Goal: Task Accomplishment & Management: Manage account settings

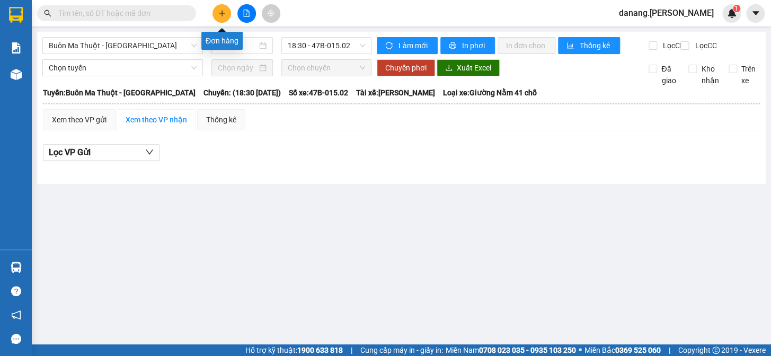
click at [221, 14] on icon "plus" at bounding box center [221, 13] width 7 height 7
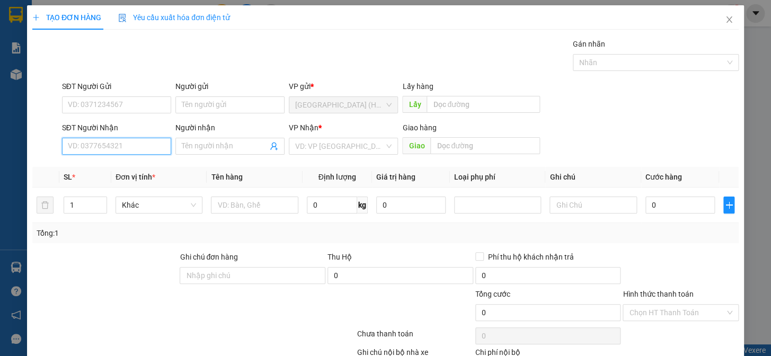
click at [84, 148] on input "SĐT Người Nhận" at bounding box center [116, 146] width 109 height 17
click at [72, 155] on div "SĐT Người Nhận 0 0" at bounding box center [116, 140] width 109 height 37
click at [94, 150] on input "0" at bounding box center [116, 146] width 109 height 17
type input "0782789191"
click at [306, 143] on input "search" at bounding box center [339, 146] width 89 height 16
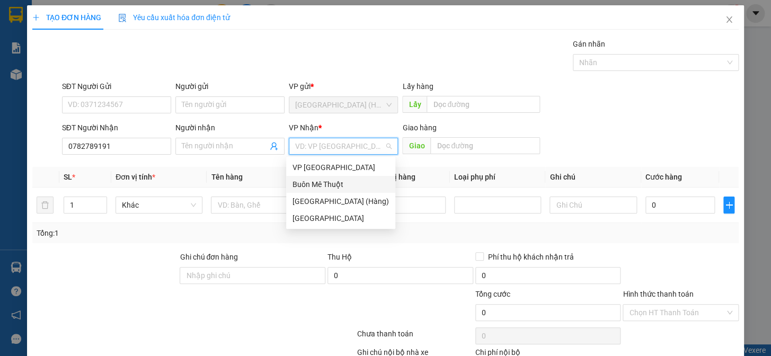
click at [297, 185] on div "Buôn Mê Thuột" at bounding box center [341, 185] width 97 height 12
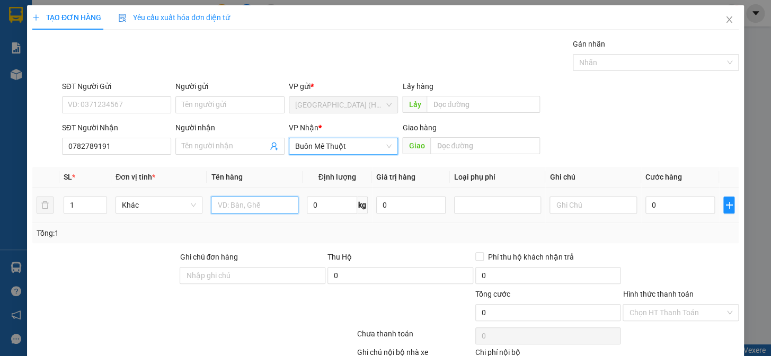
click at [262, 200] on input "text" at bounding box center [254, 205] width 87 height 17
type input "thùng"
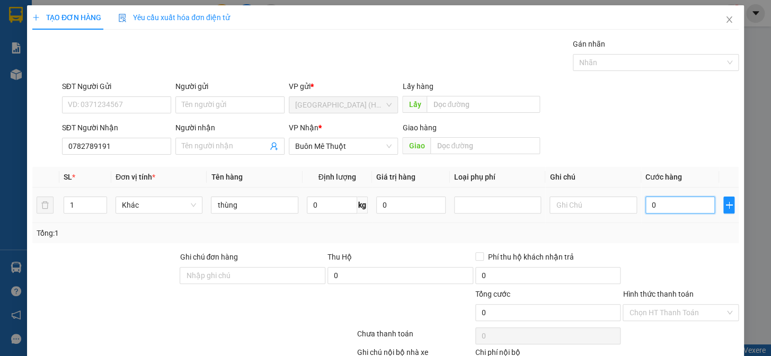
click at [654, 205] on input "0" at bounding box center [680, 205] width 69 height 17
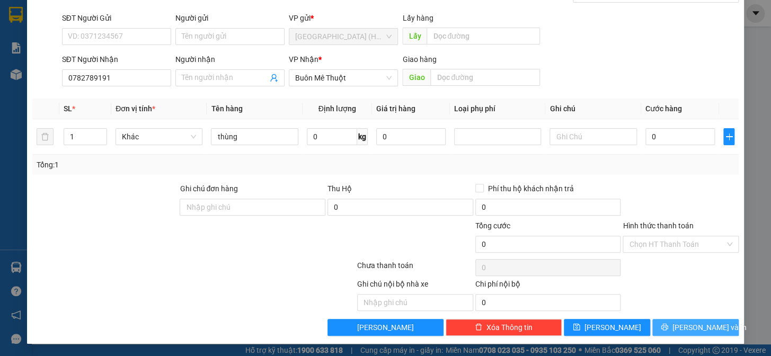
click at [708, 323] on span "[PERSON_NAME] và In" at bounding box center [710, 328] width 74 height 12
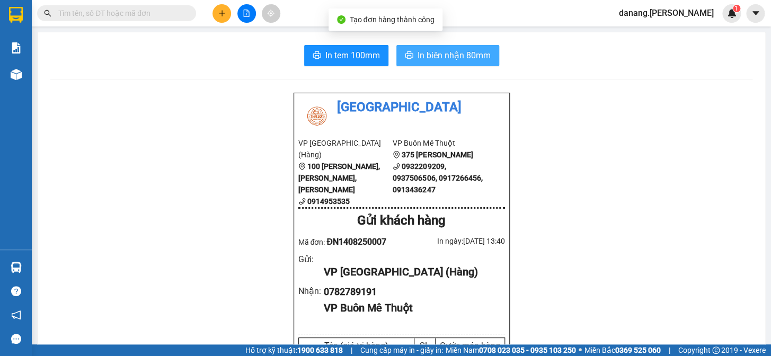
click at [468, 55] on span "In biên nhận 80mm" at bounding box center [454, 55] width 73 height 13
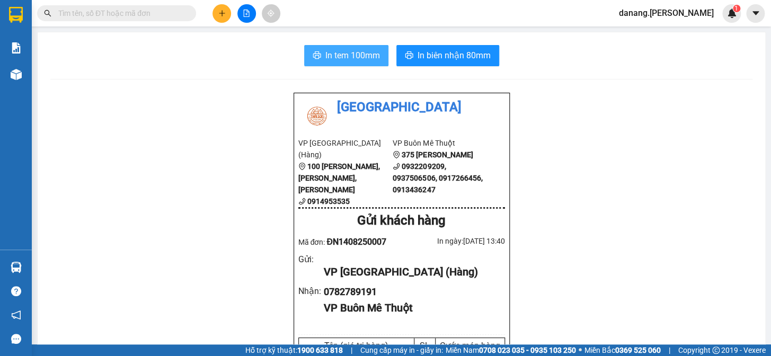
click at [342, 54] on span "In tem 100mm" at bounding box center [353, 55] width 55 height 13
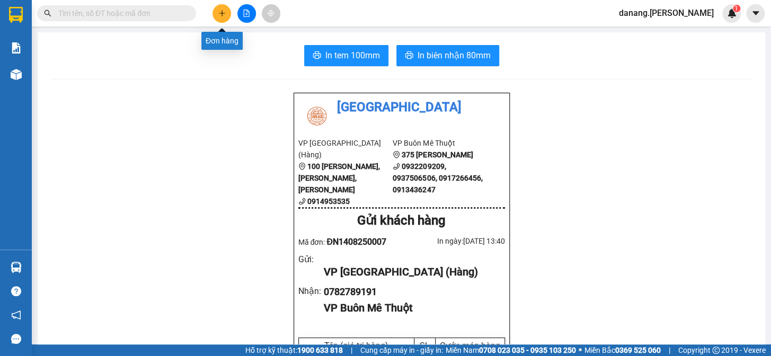
click at [224, 11] on icon "plus" at bounding box center [221, 13] width 7 height 7
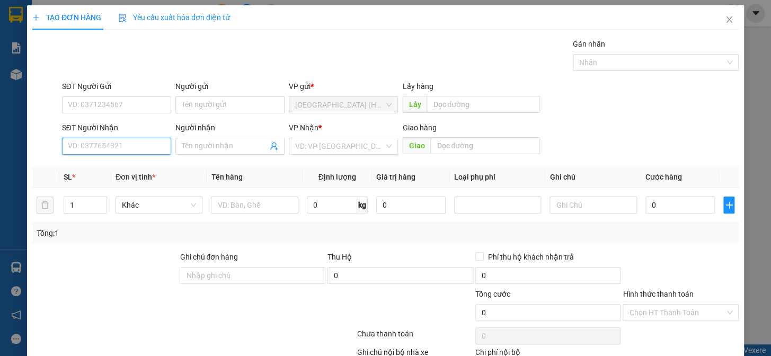
click at [121, 145] on input "SĐT Người Nhận" at bounding box center [116, 146] width 109 height 17
type input "0338180190"
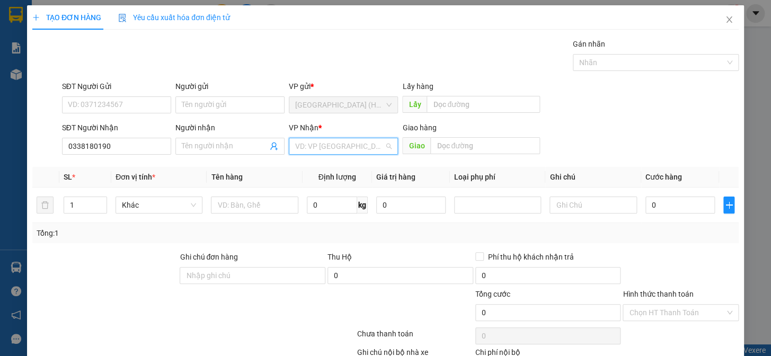
drag, startPoint x: 322, startPoint y: 148, endPoint x: 342, endPoint y: 183, distance: 40.4
click at [322, 148] on input "search" at bounding box center [339, 146] width 89 height 16
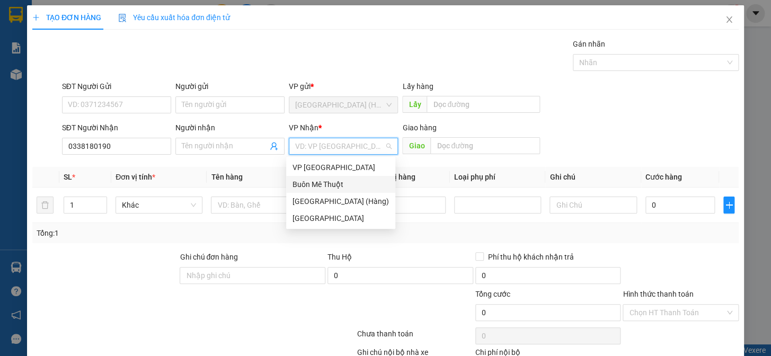
drag, startPoint x: 342, startPoint y: 185, endPoint x: 299, endPoint y: 205, distance: 47.9
click at [342, 185] on div "Buôn Mê Thuột" at bounding box center [341, 185] width 97 height 12
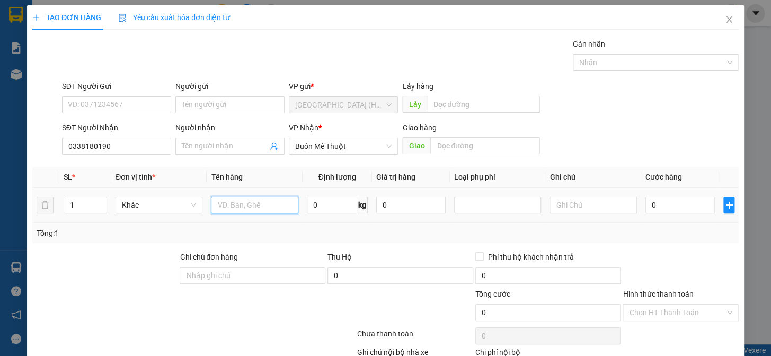
click at [268, 203] on input "text" at bounding box center [254, 205] width 87 height 17
type input "kiện"
click at [657, 207] on input "0" at bounding box center [680, 205] width 69 height 17
type input "5"
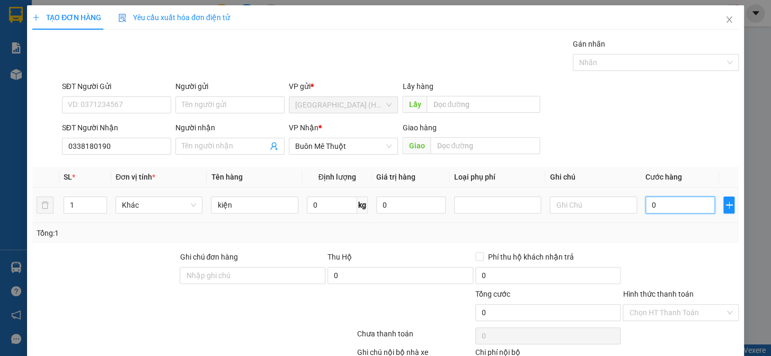
type input "5"
type input "50"
type input "500"
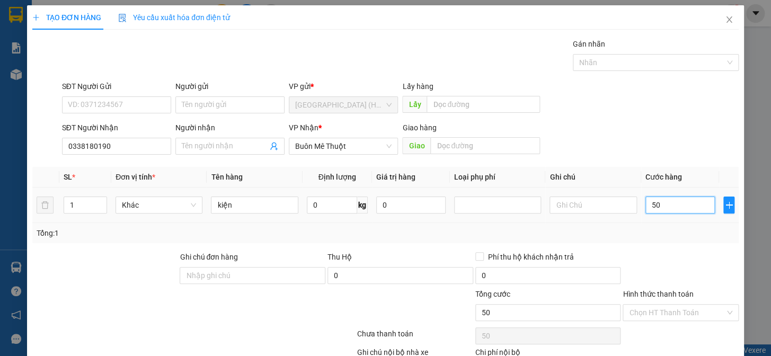
type input "500"
type input "5.000"
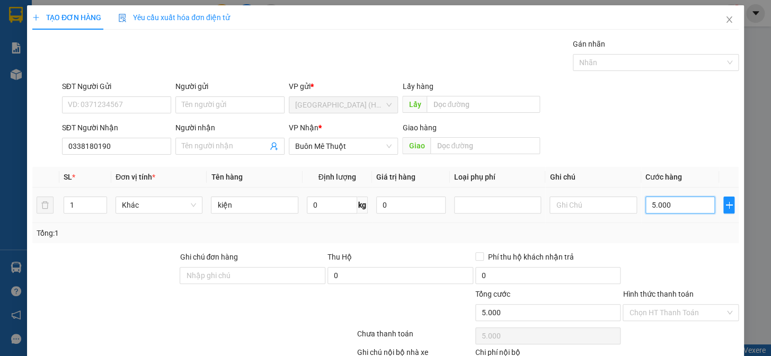
type input "50.000"
click at [664, 309] on input "Hình thức thanh toán" at bounding box center [677, 313] width 96 height 16
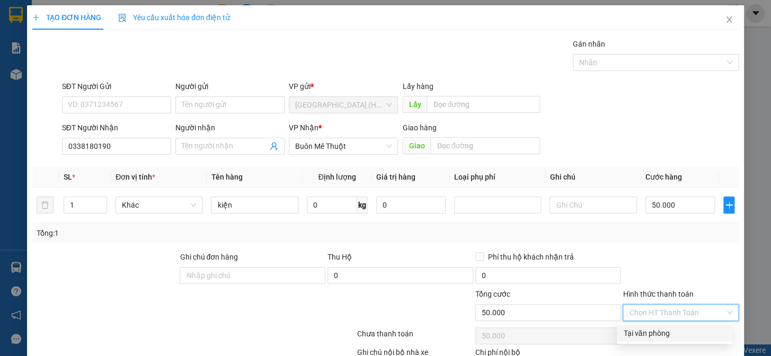
click at [670, 336] on div "Tại văn phòng" at bounding box center [675, 334] width 102 height 12
type input "0"
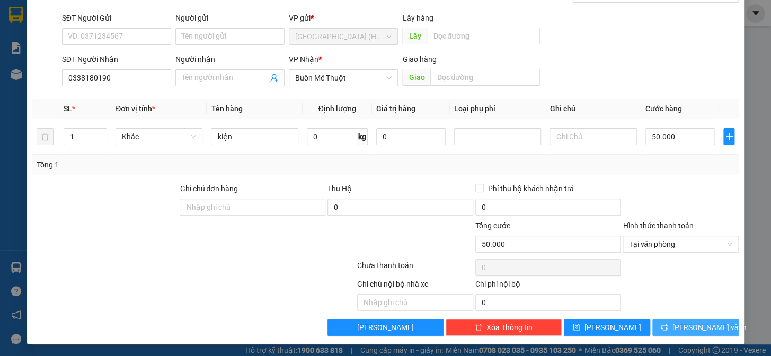
click at [670, 334] on button "[PERSON_NAME] và In" at bounding box center [696, 327] width 86 height 17
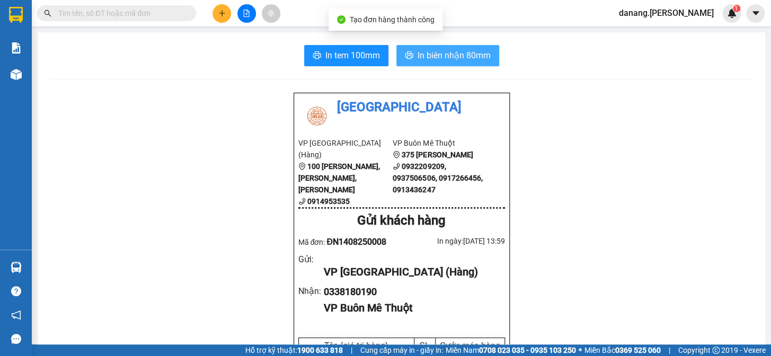
click at [458, 49] on span "In biên nhận 80mm" at bounding box center [454, 55] width 73 height 13
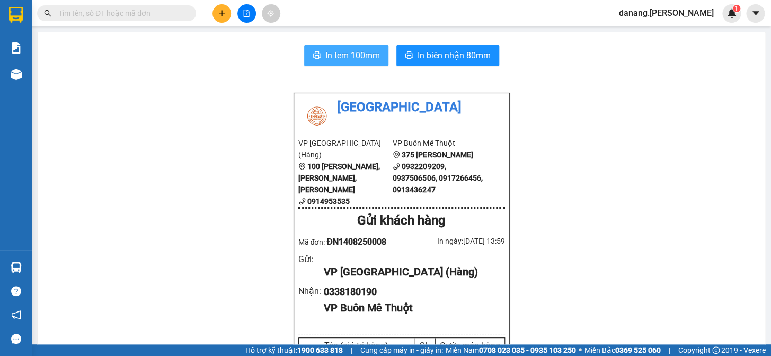
click at [329, 52] on span "In tem 100mm" at bounding box center [353, 55] width 55 height 13
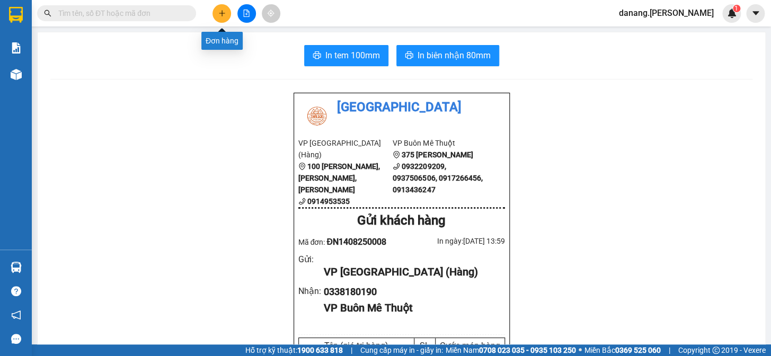
click at [225, 13] on icon "plus" at bounding box center [221, 13] width 7 height 7
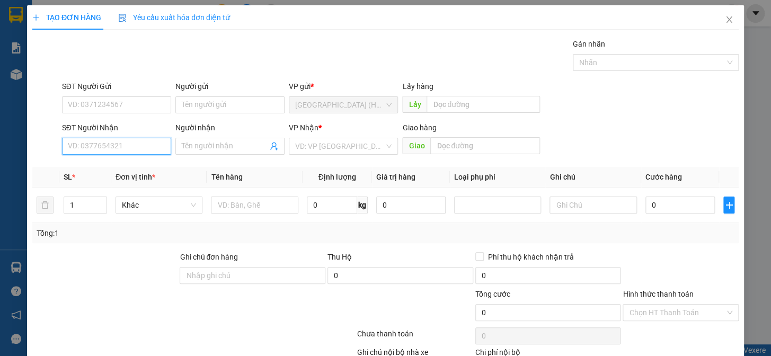
click at [109, 141] on input "SĐT Người Nhận" at bounding box center [116, 146] width 109 height 17
click at [101, 144] on input "SĐT Người Nhận" at bounding box center [116, 146] width 109 height 17
type input "0858487878"
click at [357, 152] on input "search" at bounding box center [339, 146] width 89 height 16
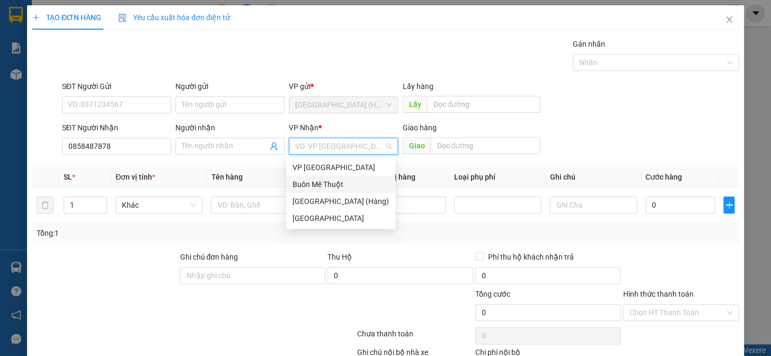
click at [350, 187] on div "Buôn Mê Thuột" at bounding box center [341, 185] width 97 height 12
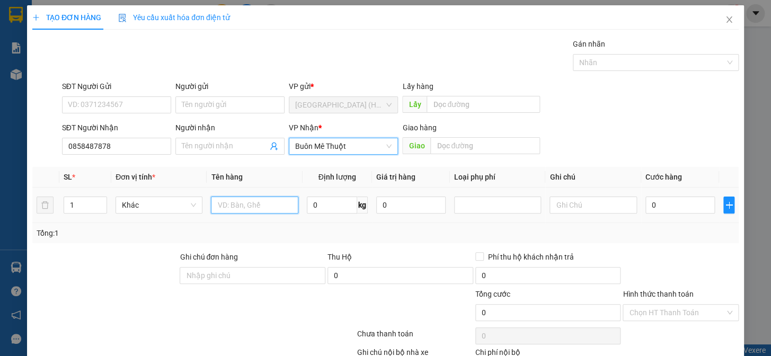
click at [255, 206] on input "text" at bounding box center [254, 205] width 87 height 17
type input "xốp"
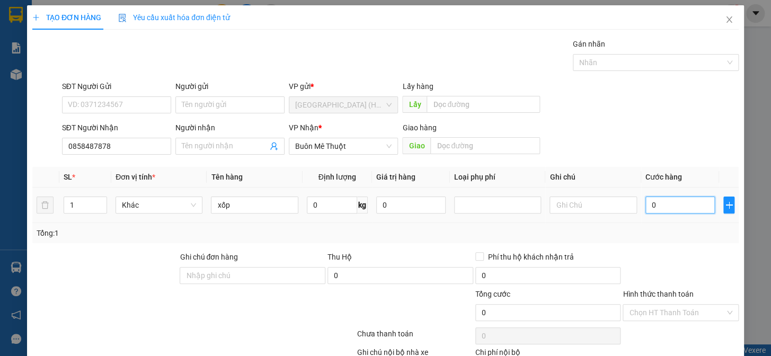
click at [674, 209] on input "0" at bounding box center [680, 205] width 69 height 17
type input "5"
type input "50"
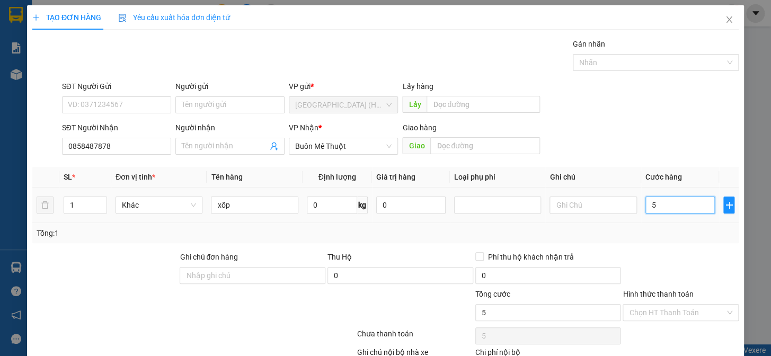
type input "50"
type input "500"
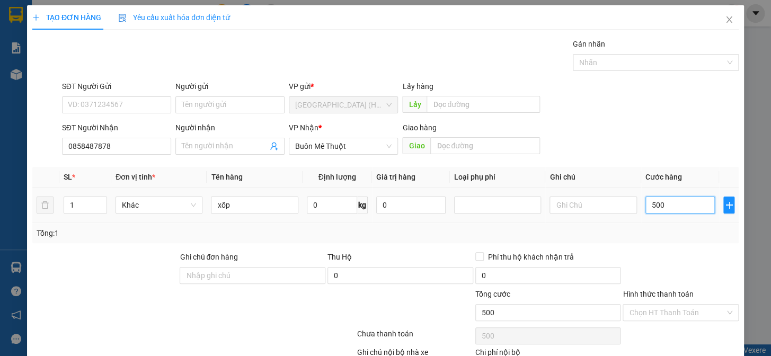
type input "5.000"
type input "50.000"
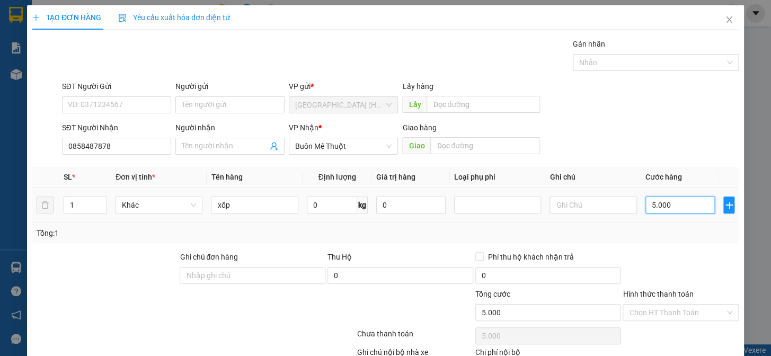
type input "50.000"
drag, startPoint x: 680, startPoint y: 310, endPoint x: 683, endPoint y: 323, distance: 14.1
click at [680, 310] on input "Hình thức thanh toán" at bounding box center [677, 313] width 96 height 16
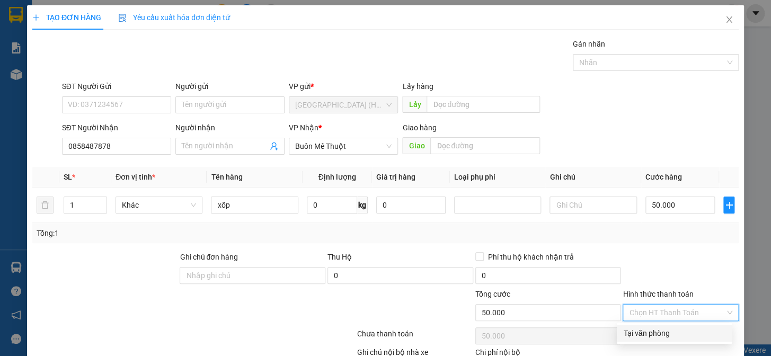
click at [683, 265] on div at bounding box center [681, 269] width 118 height 37
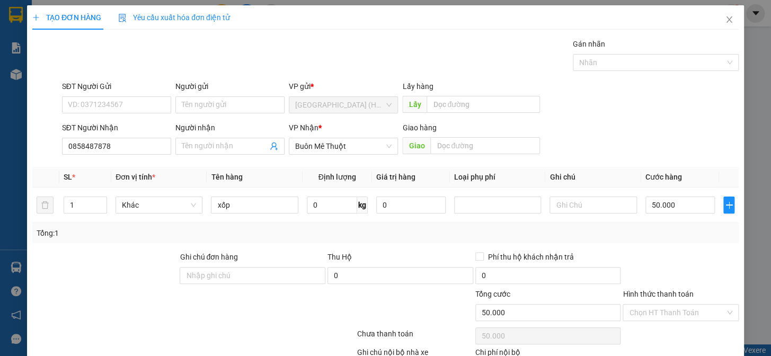
scroll to position [68, 0]
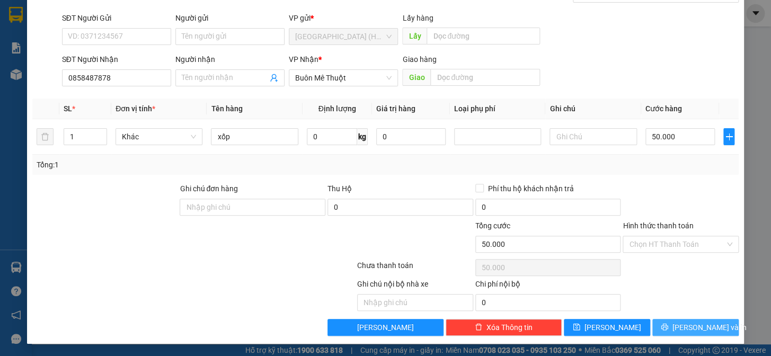
click at [697, 325] on span "[PERSON_NAME] và In" at bounding box center [710, 328] width 74 height 12
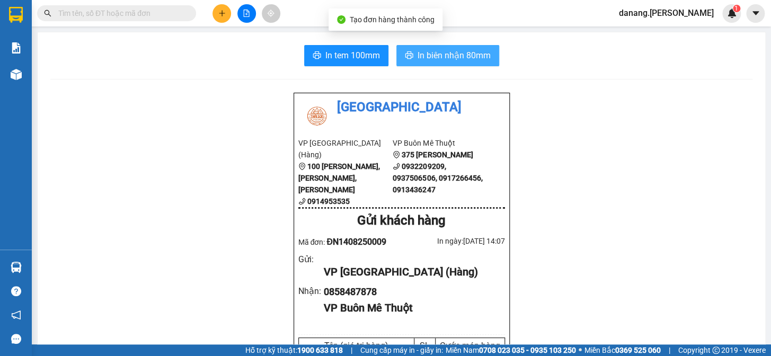
click at [450, 59] on span "In biên nhận 80mm" at bounding box center [454, 55] width 73 height 13
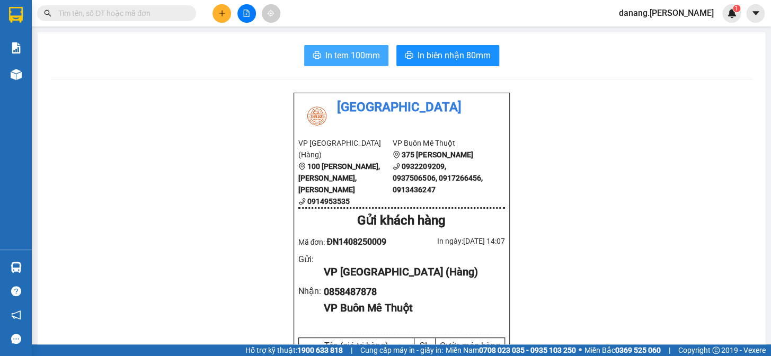
click at [364, 57] on span "In tem 100mm" at bounding box center [353, 55] width 55 height 13
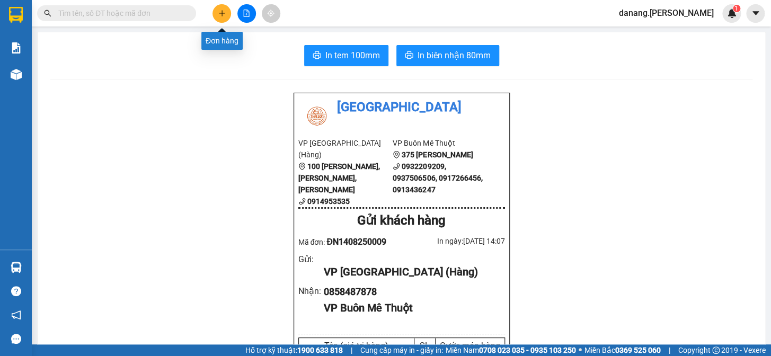
click at [219, 11] on icon "plus" at bounding box center [221, 13] width 7 height 7
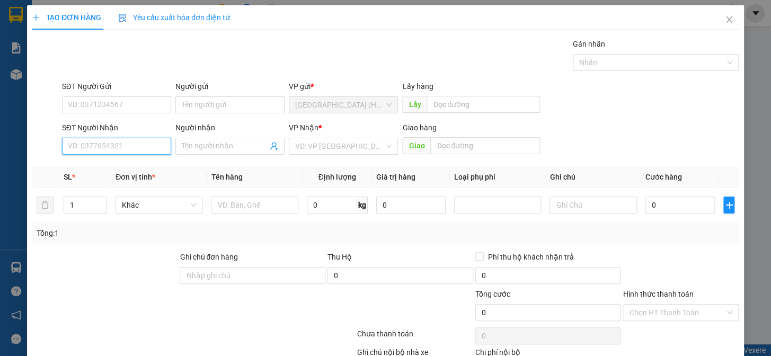
click at [118, 149] on input "SĐT Người Nhận" at bounding box center [116, 146] width 109 height 17
type input "0942305637"
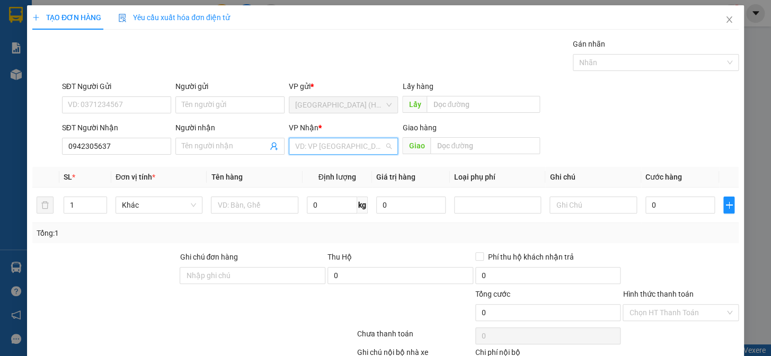
drag, startPoint x: 339, startPoint y: 144, endPoint x: 342, endPoint y: 168, distance: 23.5
click at [339, 144] on input "search" at bounding box center [339, 146] width 89 height 16
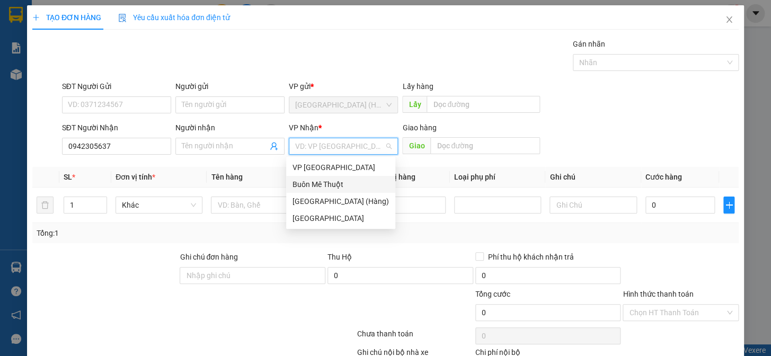
click at [335, 185] on div "Buôn Mê Thuột" at bounding box center [341, 185] width 97 height 12
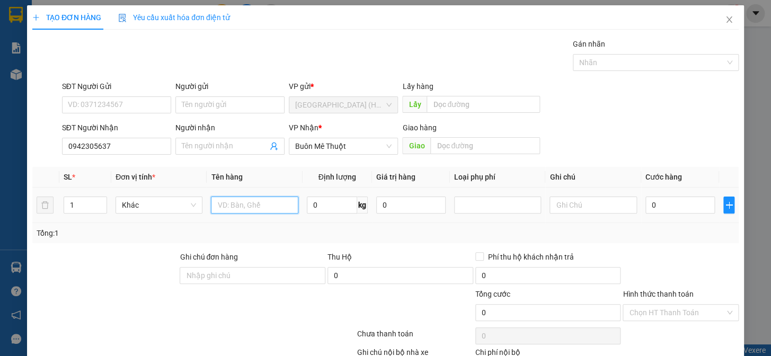
click at [230, 209] on input "text" at bounding box center [254, 205] width 87 height 17
type input "hs"
click at [659, 209] on input "0" at bounding box center [680, 205] width 69 height 17
type input "5"
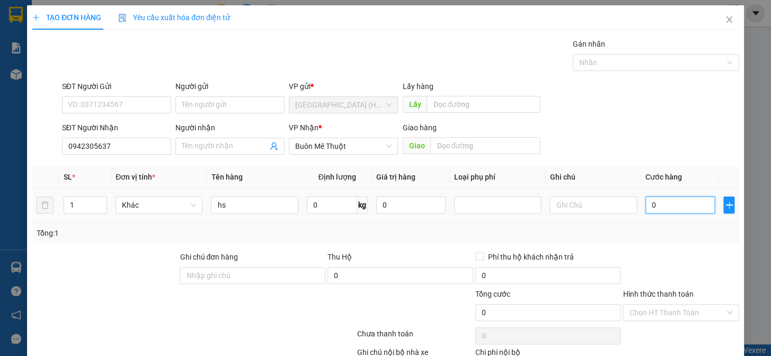
type input "5"
type input "50"
type input "500"
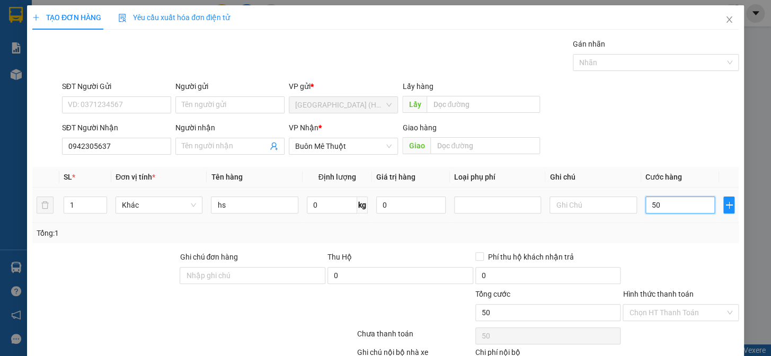
type input "500"
type input "5.000"
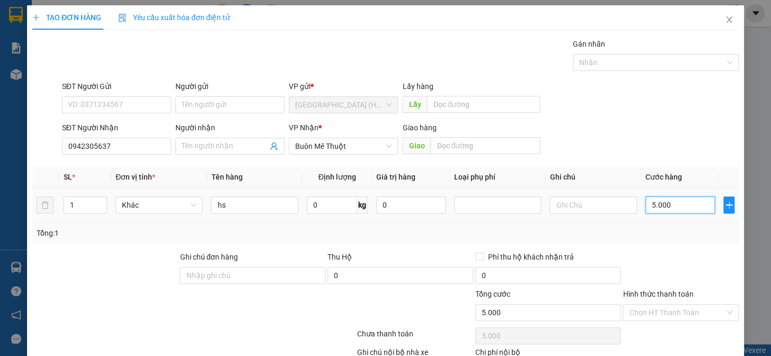
type input "50.000"
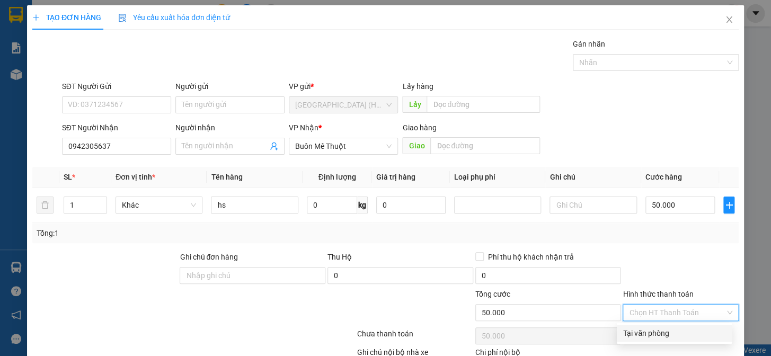
click at [674, 311] on input "Hình thức thanh toán" at bounding box center [677, 313] width 96 height 16
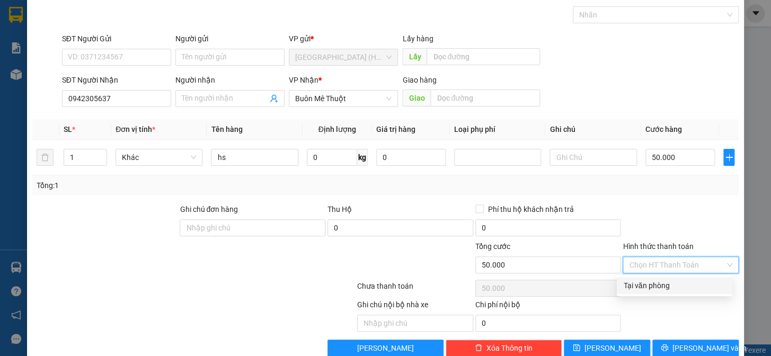
scroll to position [68, 0]
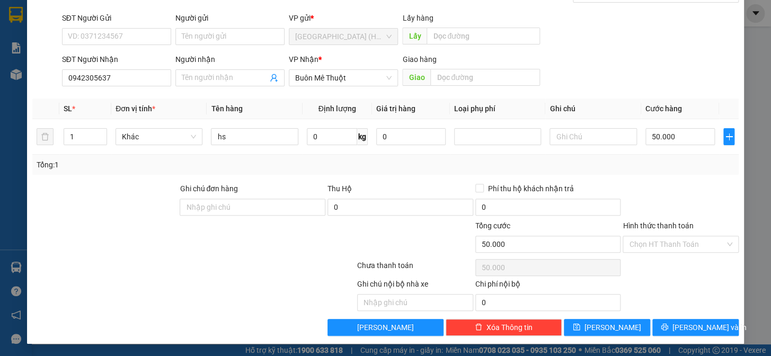
click at [689, 295] on div "Ghi chú nội bộ nhà xe Chi phí nội bộ 0" at bounding box center [385, 294] width 709 height 33
click at [695, 331] on span "[PERSON_NAME] và In" at bounding box center [710, 328] width 74 height 12
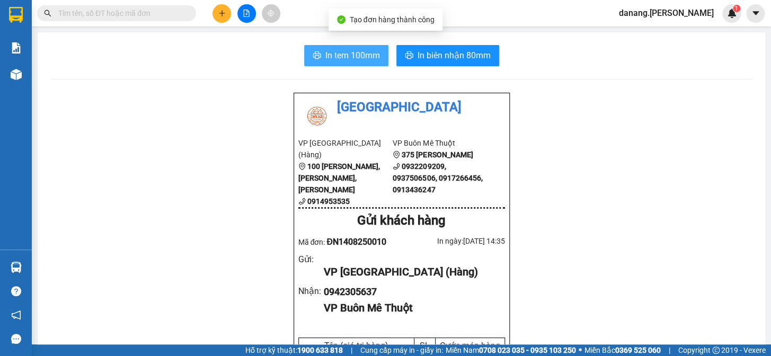
click at [332, 56] on span "In tem 100mm" at bounding box center [353, 55] width 55 height 13
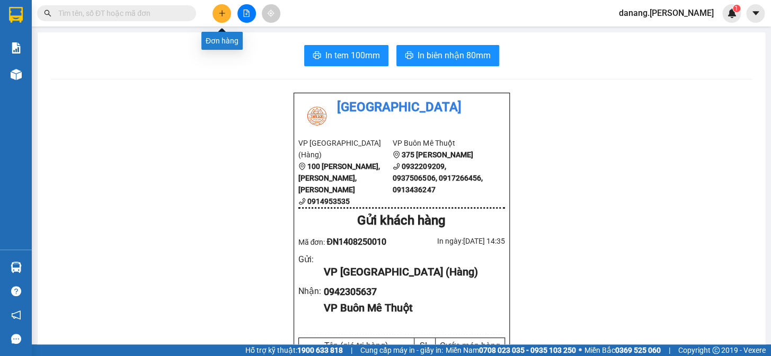
click at [221, 11] on icon "plus" at bounding box center [221, 13] width 7 height 7
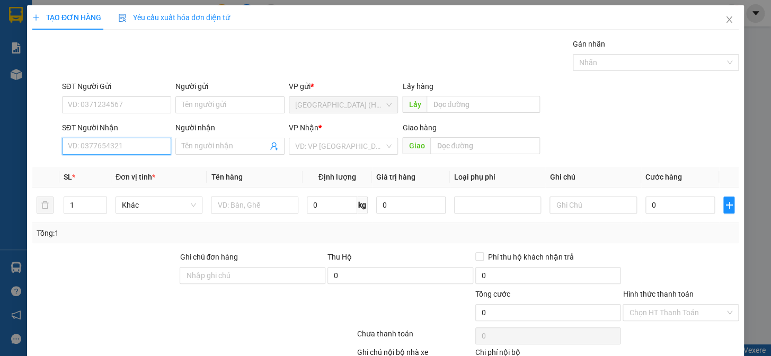
click at [138, 143] on input "SĐT Người Nhận" at bounding box center [116, 146] width 109 height 17
type input "0945983239"
click at [312, 146] on input "search" at bounding box center [339, 146] width 89 height 16
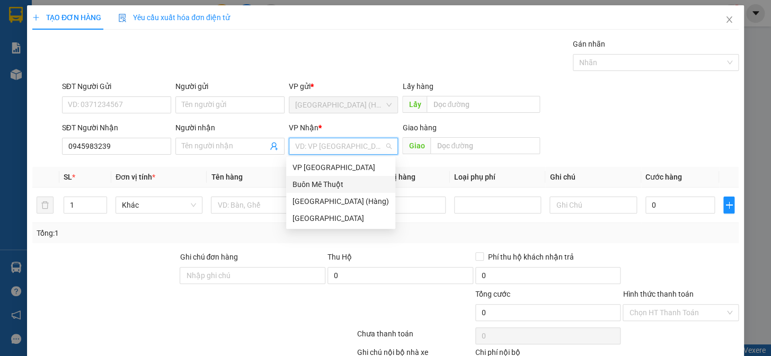
click at [326, 183] on div "Buôn Mê Thuột" at bounding box center [341, 185] width 97 height 12
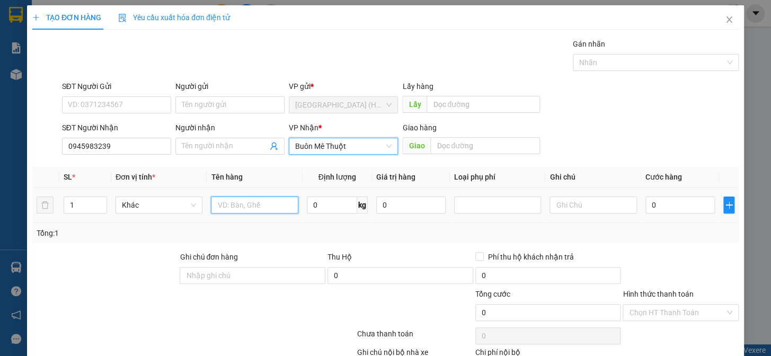
click at [239, 209] on input "text" at bounding box center [254, 205] width 87 height 17
type input "kiện"
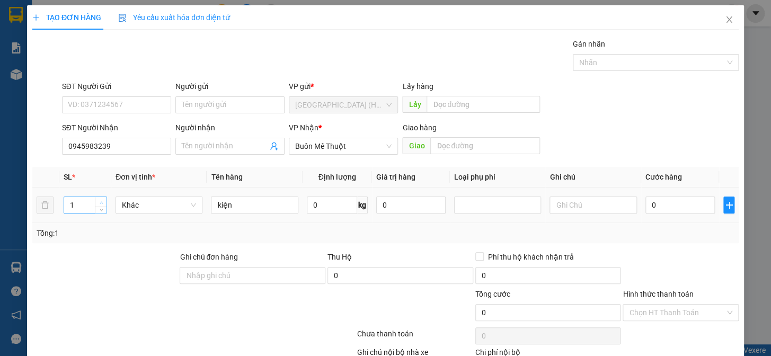
type input "2"
click at [101, 199] on span "up" at bounding box center [101, 202] width 6 height 6
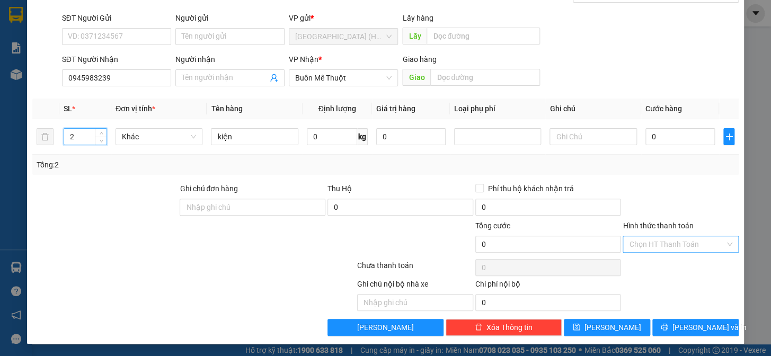
click at [641, 243] on input "Hình thức thanh toán" at bounding box center [677, 244] width 96 height 16
click at [680, 286] on div "Ghi chú nội bộ nhà xe Chi phí nội bộ 0" at bounding box center [385, 294] width 709 height 33
click at [663, 135] on input "0" at bounding box center [680, 136] width 69 height 17
type input "2"
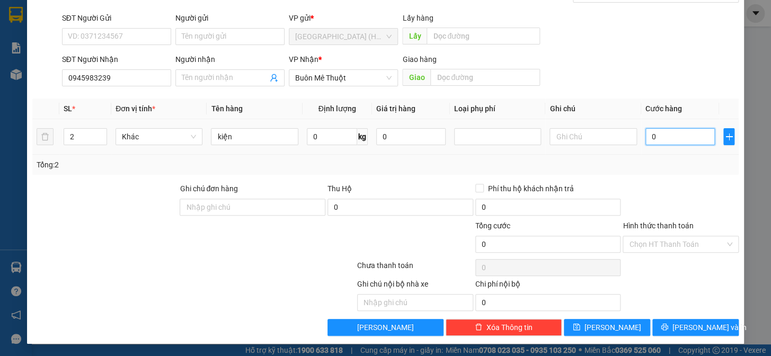
type input "2"
type input "20"
type input "200"
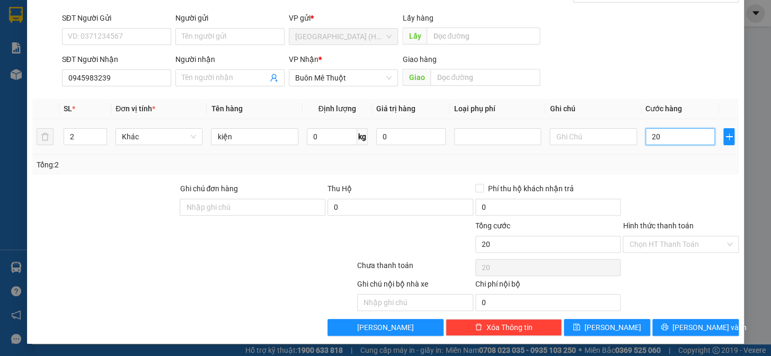
type input "200"
type input "2.000"
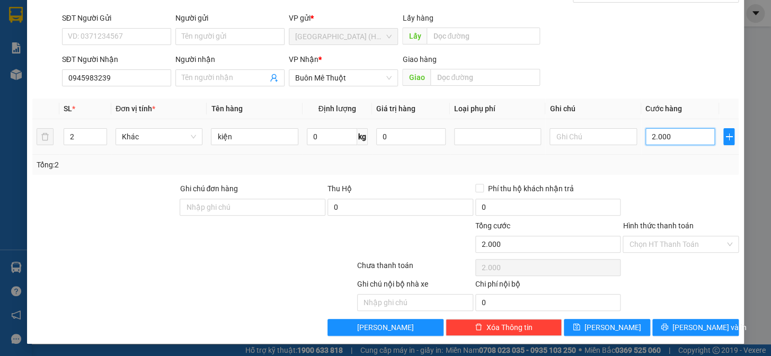
type input "20.000"
type input "200.000"
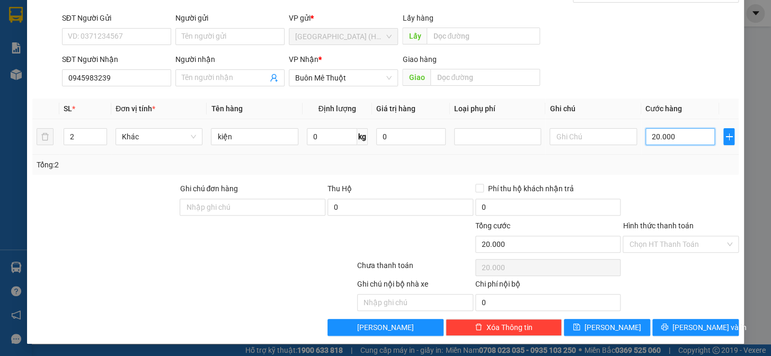
type input "200.000"
click at [690, 327] on span "[PERSON_NAME] và In" at bounding box center [710, 328] width 74 height 12
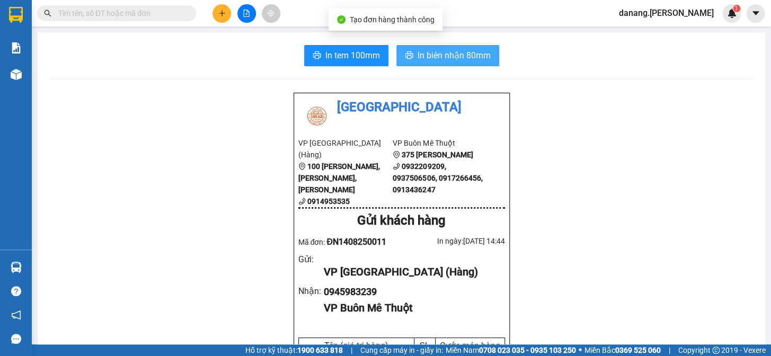
click at [477, 46] on button "In biên nhận 80mm" at bounding box center [448, 55] width 103 height 21
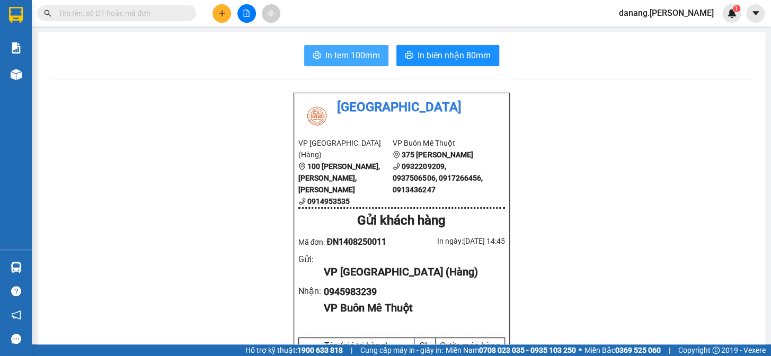
click at [352, 59] on span "In tem 100mm" at bounding box center [353, 55] width 55 height 13
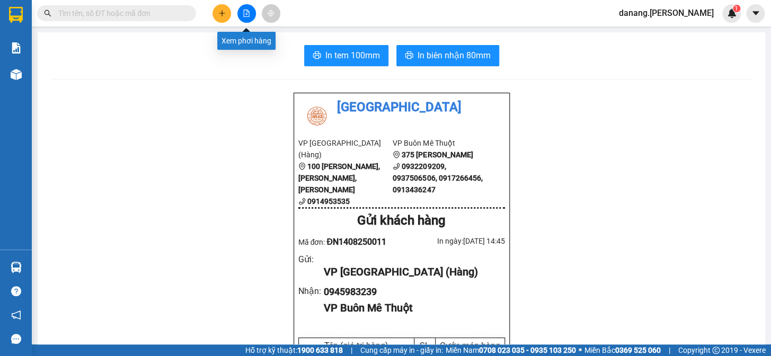
click at [245, 13] on icon "file-add" at bounding box center [246, 13] width 7 height 7
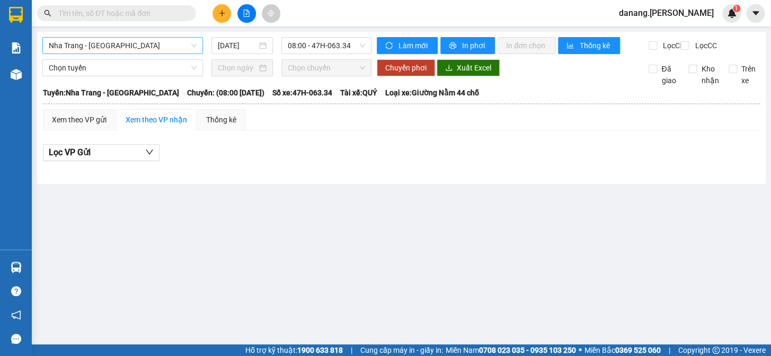
click at [111, 43] on span "Nha Trang - [GEOGRAPHIC_DATA]" at bounding box center [123, 46] width 148 height 16
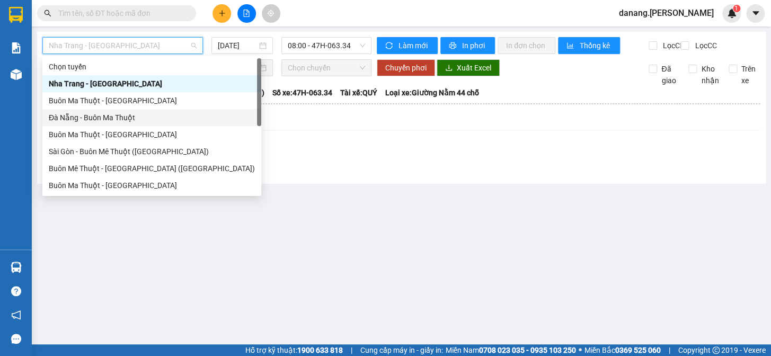
click at [95, 122] on div "Đà Nẵng - Buôn Ma Thuột" at bounding box center [152, 118] width 206 height 12
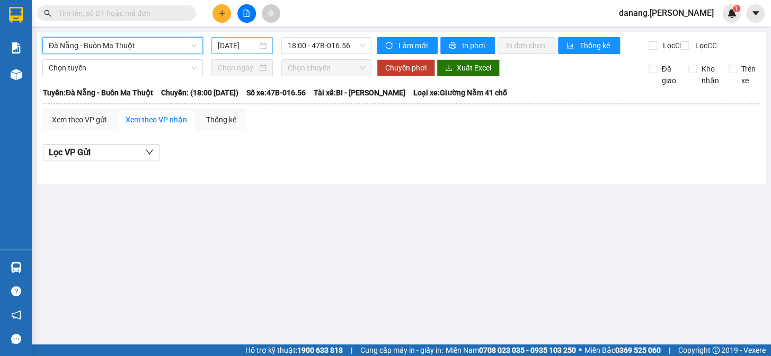
click at [238, 43] on input "[DATE]" at bounding box center [238, 46] width 40 height 12
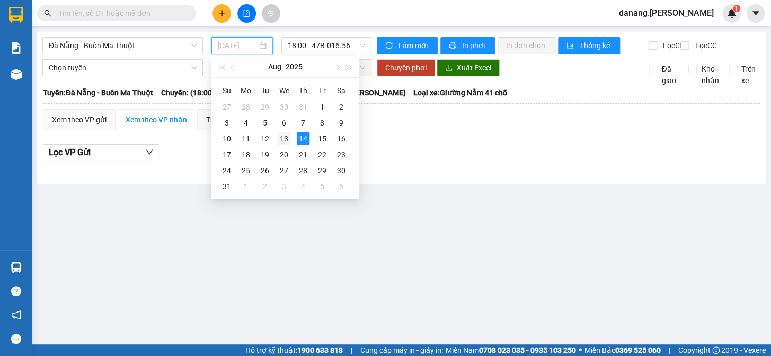
click at [287, 137] on div "13" at bounding box center [284, 139] width 13 height 13
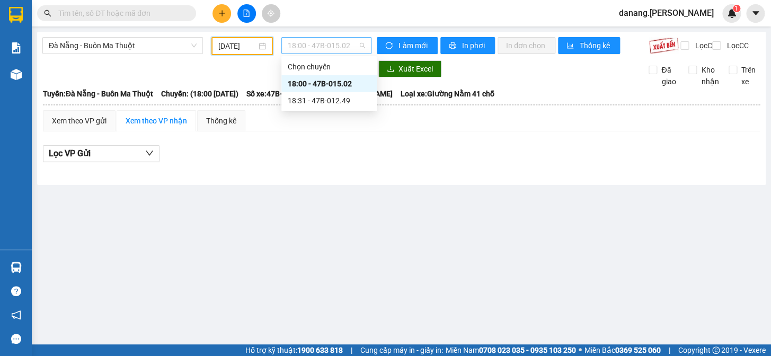
click at [299, 48] on span "18:00 - 47B-015.02" at bounding box center [326, 46] width 77 height 16
click at [330, 101] on div "18:31 - 47B-012.49" at bounding box center [329, 101] width 83 height 12
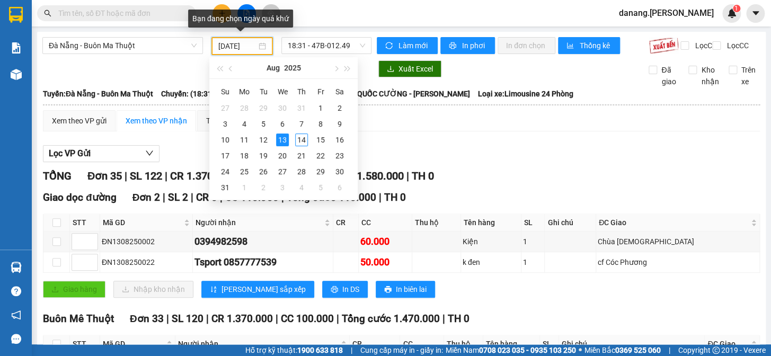
click at [224, 46] on input "13/08/2025" at bounding box center [237, 46] width 39 height 12
click at [264, 138] on div "12" at bounding box center [263, 140] width 13 height 13
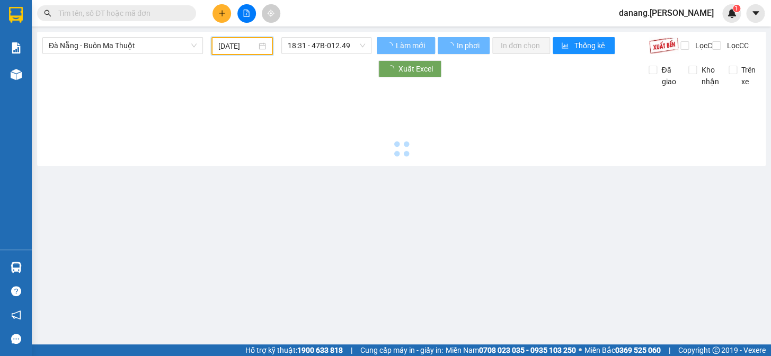
type input "[DATE]"
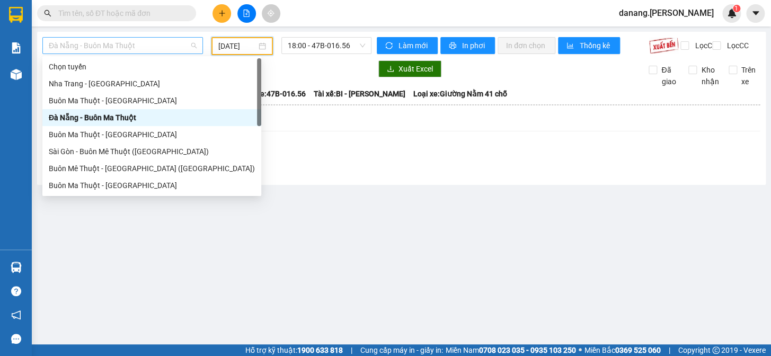
click at [161, 48] on span "Đà Nẵng - Buôn Ma Thuột" at bounding box center [123, 46] width 148 height 16
click at [111, 122] on div "Đà Nẵng - Buôn Ma Thuột" at bounding box center [152, 118] width 206 height 12
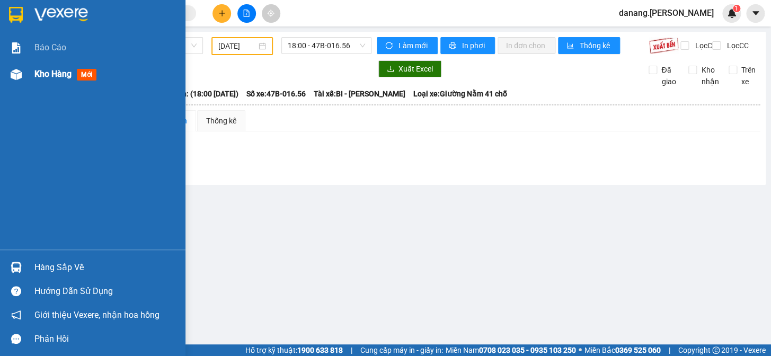
click at [43, 76] on span "Kho hàng" at bounding box center [52, 74] width 37 height 10
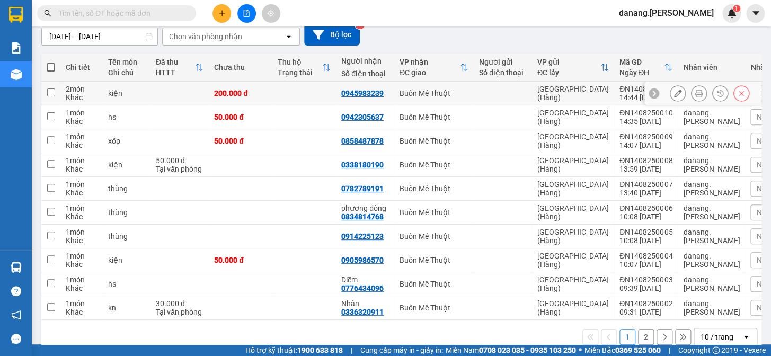
scroll to position [118, 0]
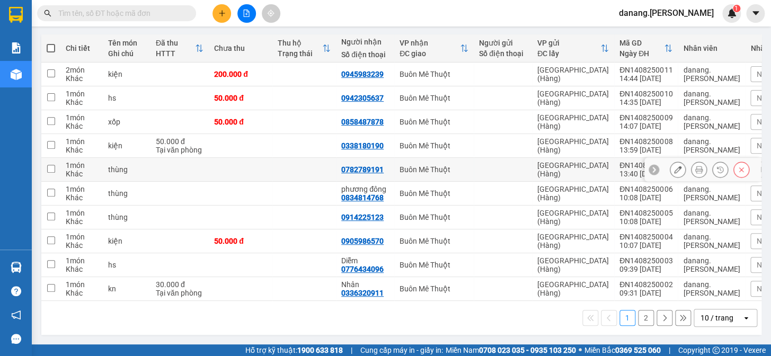
click at [374, 168] on div "0782789191" at bounding box center [362, 169] width 42 height 8
click at [674, 166] on icon at bounding box center [677, 169] width 7 height 7
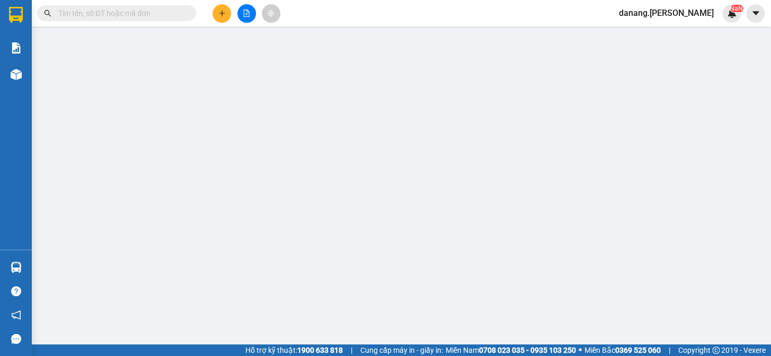
type input "0782789191"
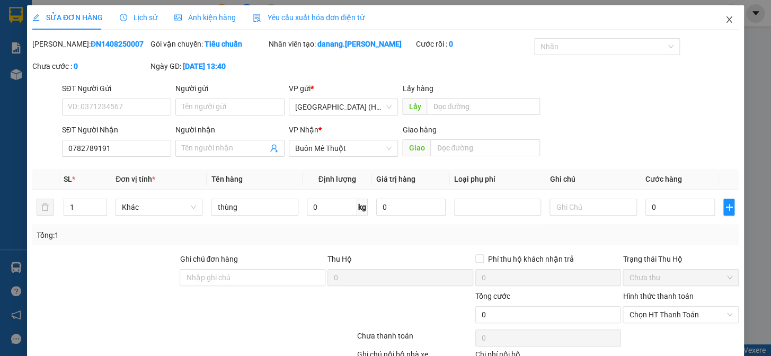
drag, startPoint x: 721, startPoint y: 22, endPoint x: 716, endPoint y: 25, distance: 5.5
click at [725, 23] on icon "close" at bounding box center [729, 19] width 8 height 8
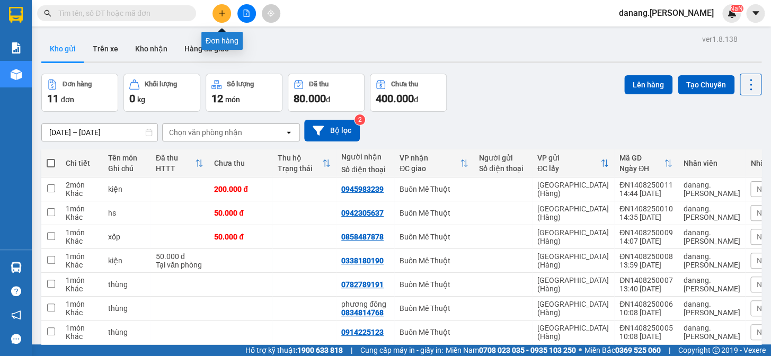
click at [223, 17] on button at bounding box center [222, 13] width 19 height 19
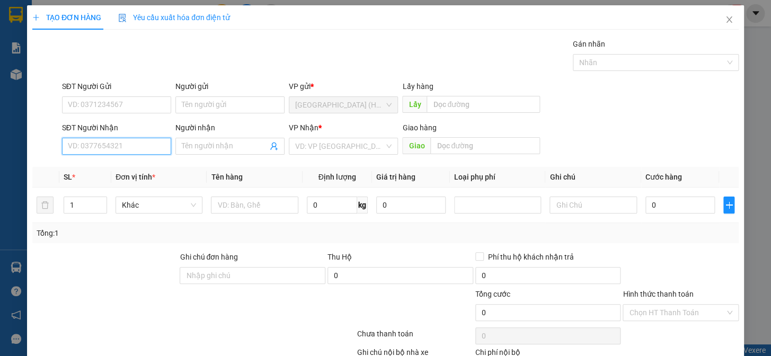
click at [138, 151] on input "SĐT Người Nhận" at bounding box center [116, 146] width 109 height 17
click at [120, 140] on input "SĐT Người Nhận" at bounding box center [116, 146] width 109 height 17
click at [114, 150] on input "SĐT Người Nhận" at bounding box center [116, 146] width 109 height 17
click at [121, 169] on div "0979709346 - C Dung" at bounding box center [115, 168] width 95 height 12
type input "0979709346"
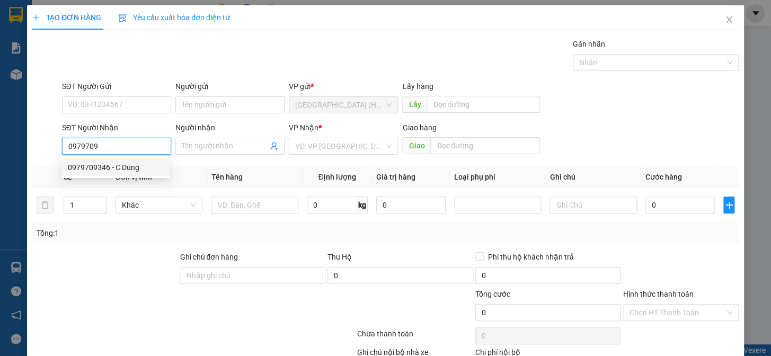
type input "C Dung"
type input "50.000"
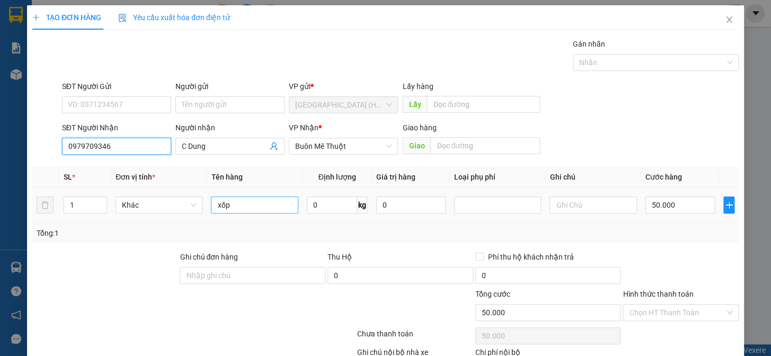
type input "0979709346"
click at [240, 206] on input "xốp" at bounding box center [254, 205] width 87 height 17
type input "x"
type input "k giấy"
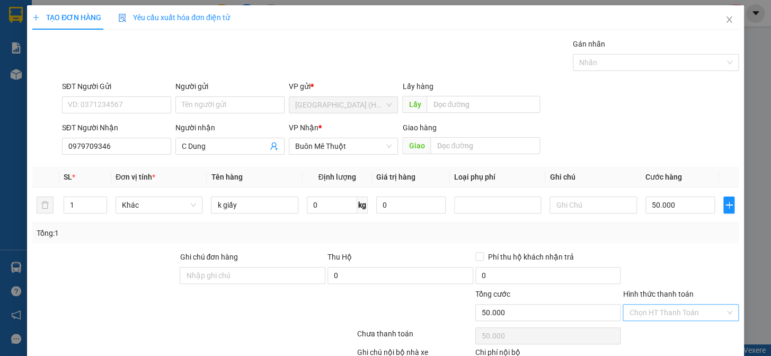
click at [637, 309] on input "Hình thức thanh toán" at bounding box center [677, 313] width 96 height 16
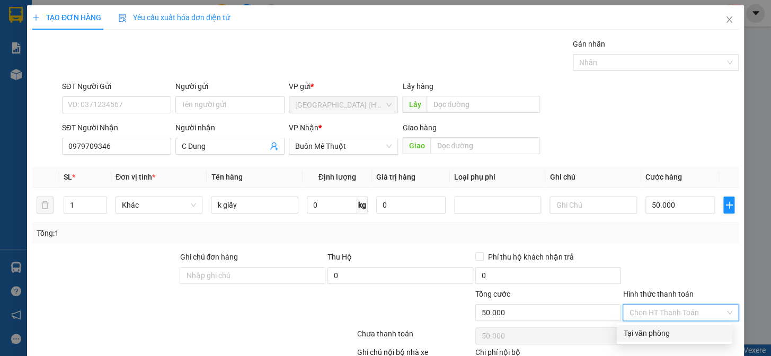
click at [668, 336] on div "Tại văn phòng" at bounding box center [675, 334] width 102 height 12
type input "0"
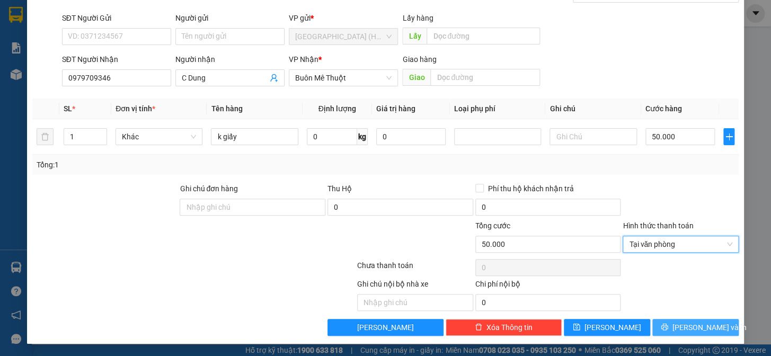
click at [671, 322] on button "[PERSON_NAME] và In" at bounding box center [696, 327] width 86 height 17
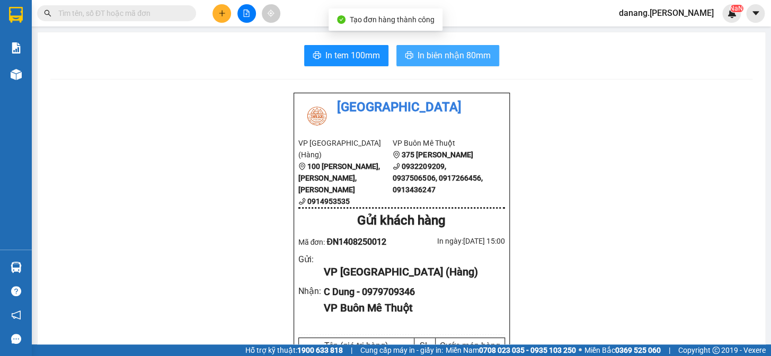
click at [431, 62] on span "In biên nhận 80mm" at bounding box center [454, 55] width 73 height 13
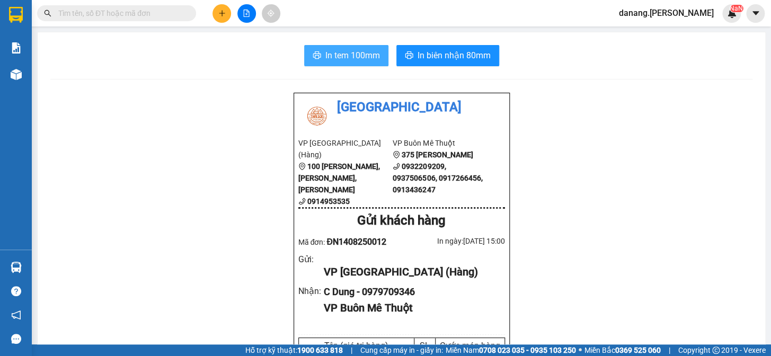
click at [347, 57] on span "In tem 100mm" at bounding box center [353, 55] width 55 height 13
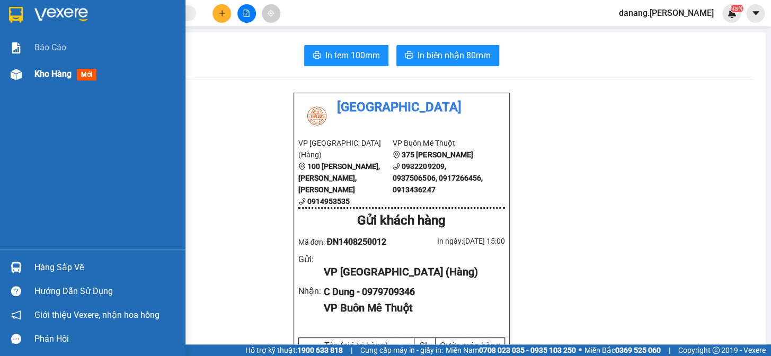
click at [55, 75] on span "Kho hàng" at bounding box center [52, 74] width 37 height 10
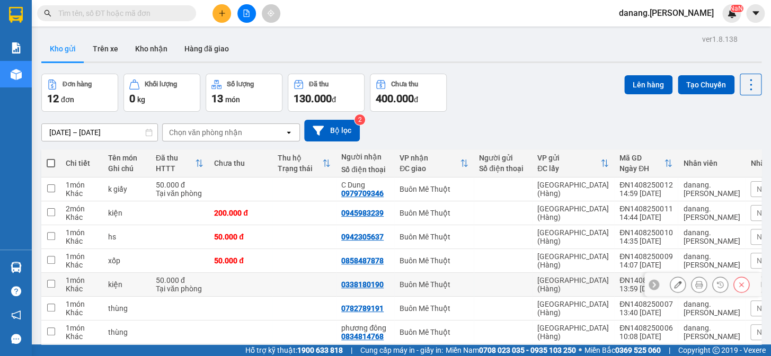
scroll to position [118, 0]
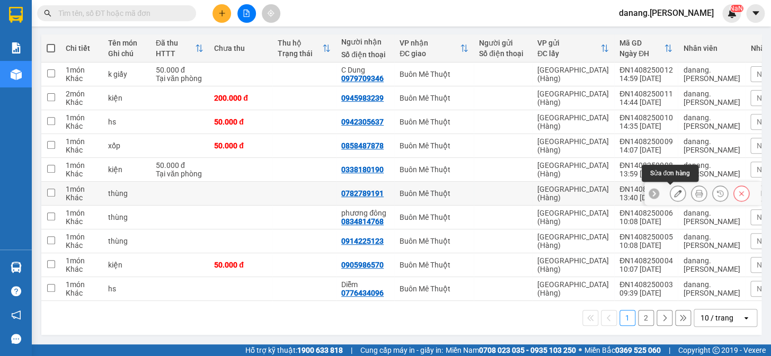
click at [674, 190] on icon at bounding box center [677, 193] width 7 height 7
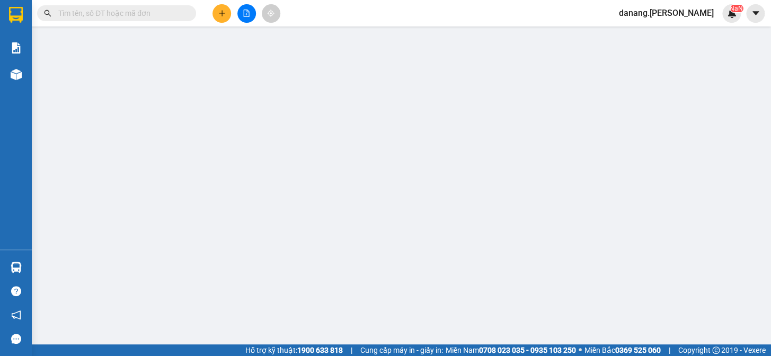
type input "0782789191"
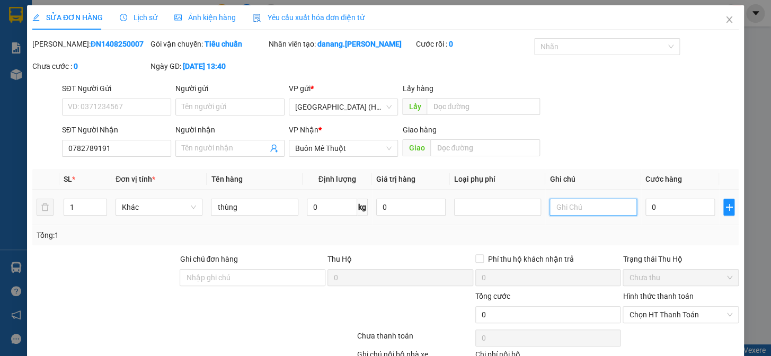
click at [564, 204] on input "text" at bounding box center [593, 207] width 87 height 17
type input "2"
click at [725, 22] on icon "close" at bounding box center [729, 19] width 8 height 8
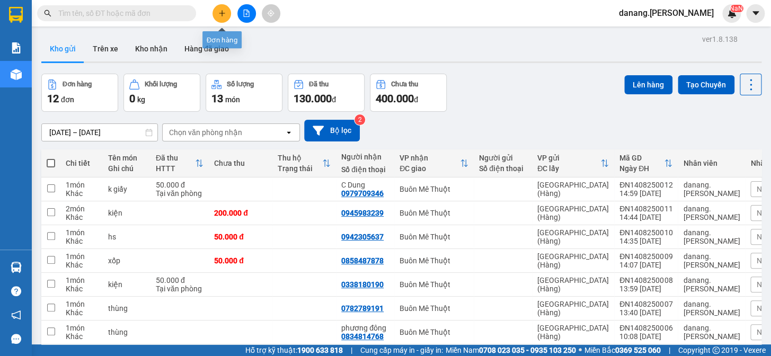
click at [224, 12] on icon "plus" at bounding box center [221, 13] width 7 height 7
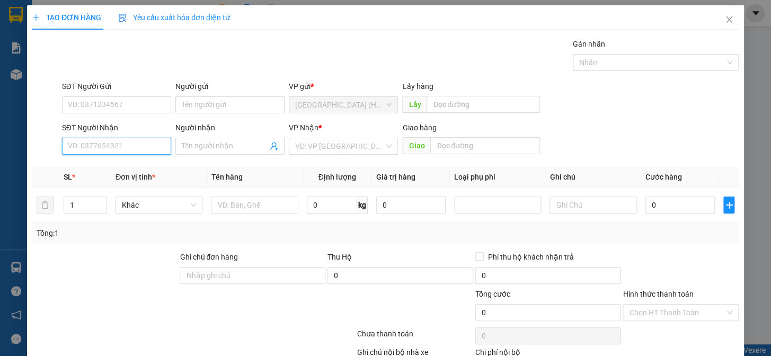
click at [93, 145] on input "SĐT Người Nhận" at bounding box center [116, 146] width 109 height 17
click at [95, 169] on div "0943007739 - Thu" at bounding box center [115, 168] width 95 height 12
type input "0943007739"
type input "Thu"
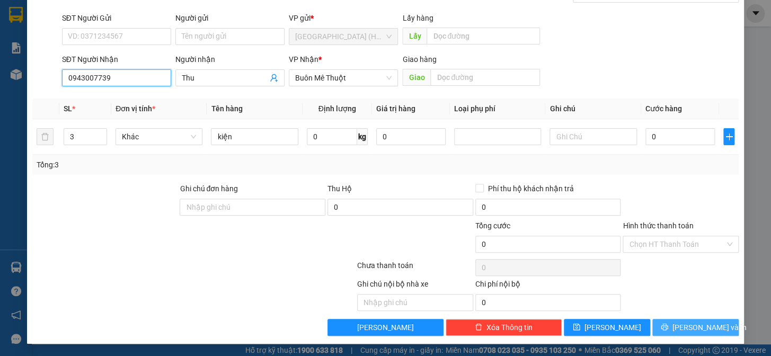
type input "0943007739"
click at [691, 329] on span "[PERSON_NAME] và In" at bounding box center [710, 328] width 74 height 12
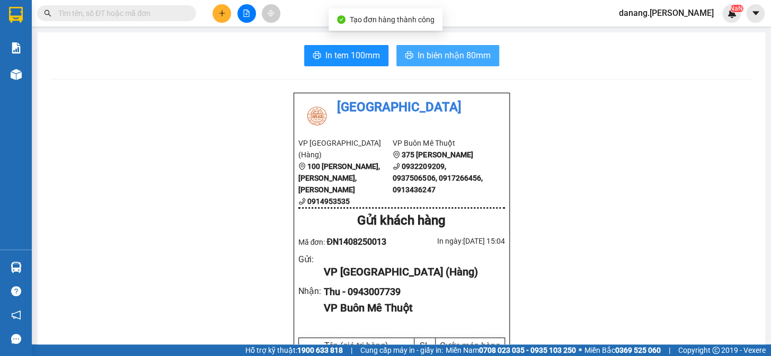
click at [429, 58] on span "In biên nhận 80mm" at bounding box center [454, 55] width 73 height 13
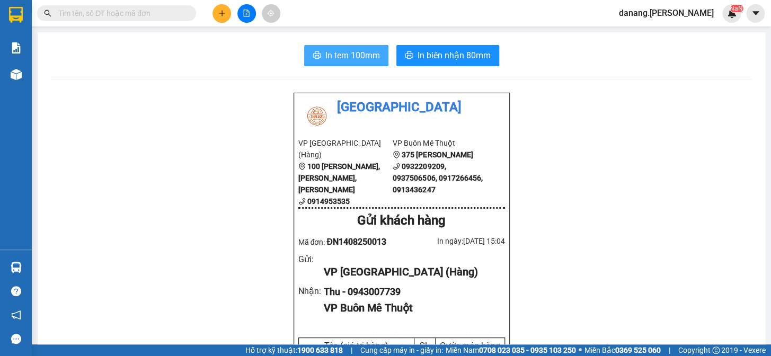
click at [358, 53] on span "In tem 100mm" at bounding box center [353, 55] width 55 height 13
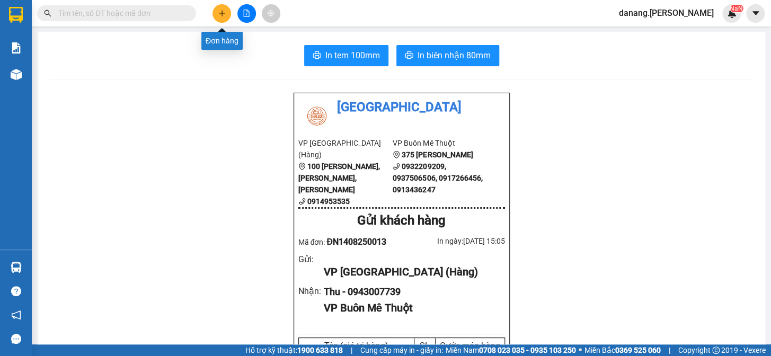
click at [222, 14] on icon "plus" at bounding box center [222, 13] width 1 height 6
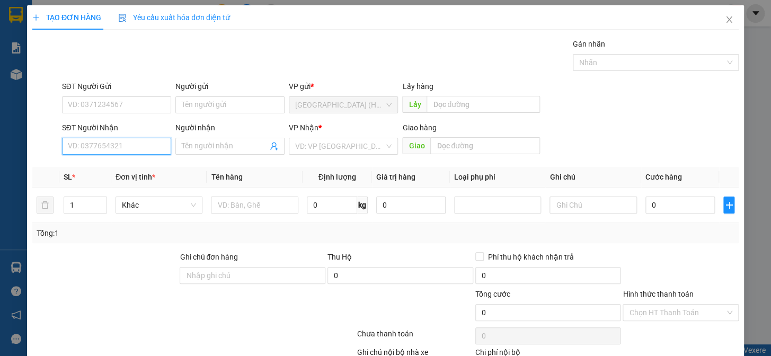
click at [99, 154] on input "SĐT Người Nhận" at bounding box center [116, 146] width 109 height 17
click at [100, 161] on div "0919471000" at bounding box center [116, 167] width 108 height 17
type input "0919471000"
drag, startPoint x: 689, startPoint y: 331, endPoint x: 678, endPoint y: 292, distance: 41.3
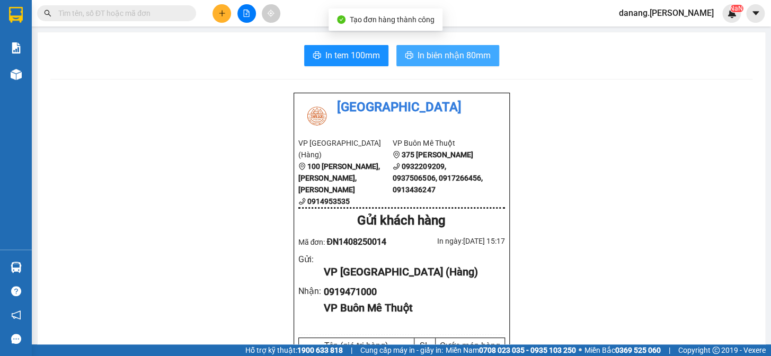
click at [446, 52] on span "In biên nhận 80mm" at bounding box center [454, 55] width 73 height 13
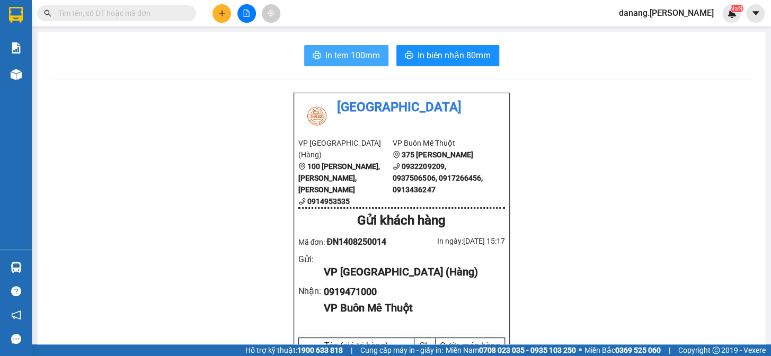
click at [330, 55] on span "In tem 100mm" at bounding box center [353, 55] width 55 height 13
click at [160, 7] on input "text" at bounding box center [120, 13] width 125 height 12
click at [130, 12] on input "text" at bounding box center [120, 13] width 125 height 12
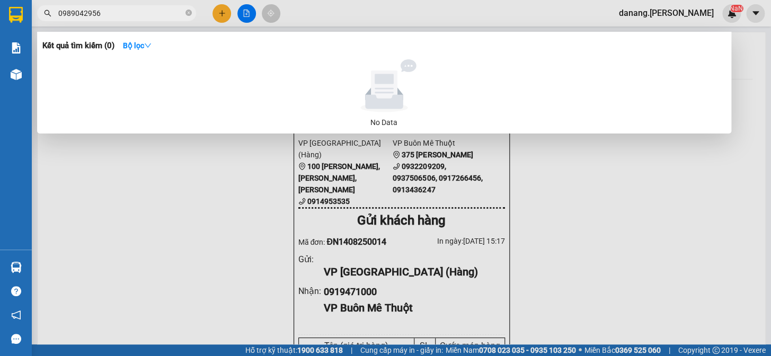
type input "0989042956"
click at [220, 15] on div at bounding box center [385, 178] width 771 height 356
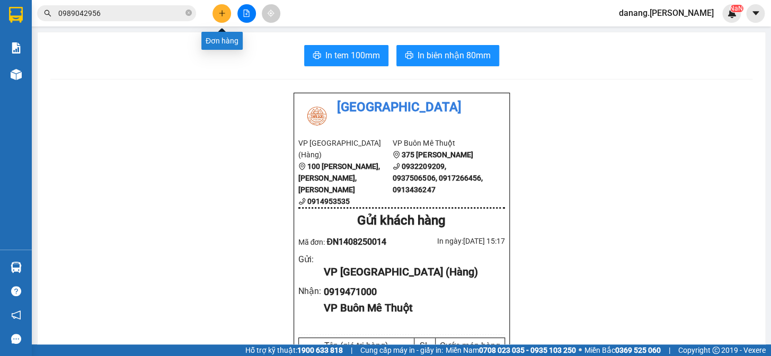
click at [224, 10] on button at bounding box center [222, 13] width 19 height 19
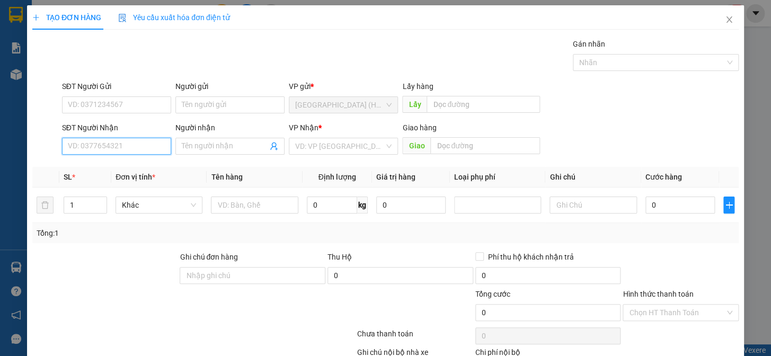
click at [104, 151] on input "SĐT Người Nhận" at bounding box center [116, 146] width 109 height 17
type input "0906877"
click at [110, 169] on div "0906877919 - liên" at bounding box center [115, 168] width 95 height 12
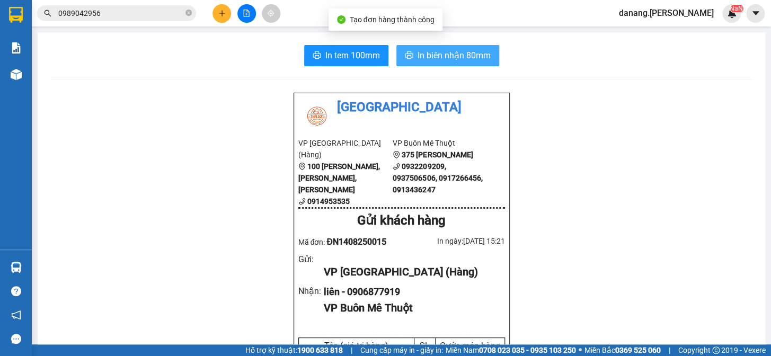
click at [420, 61] on span "In biên nhận 80mm" at bounding box center [454, 55] width 73 height 13
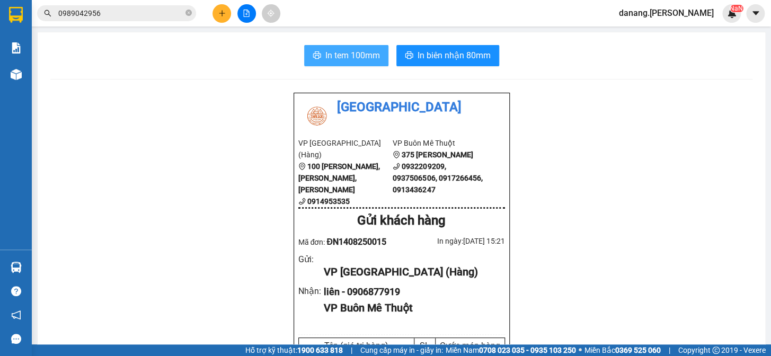
click at [341, 51] on span "In tem 100mm" at bounding box center [353, 55] width 55 height 13
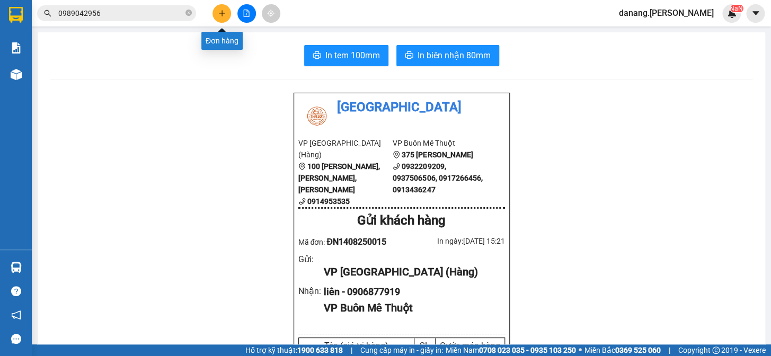
click at [227, 12] on button at bounding box center [222, 13] width 19 height 19
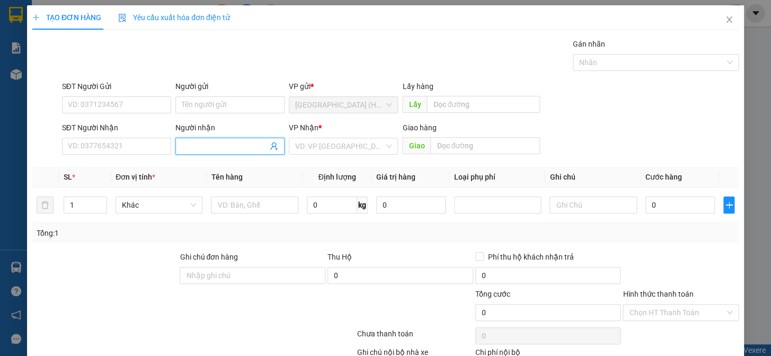
click at [206, 148] on input "Người nhận" at bounding box center [225, 147] width 86 height 12
type input "Công"
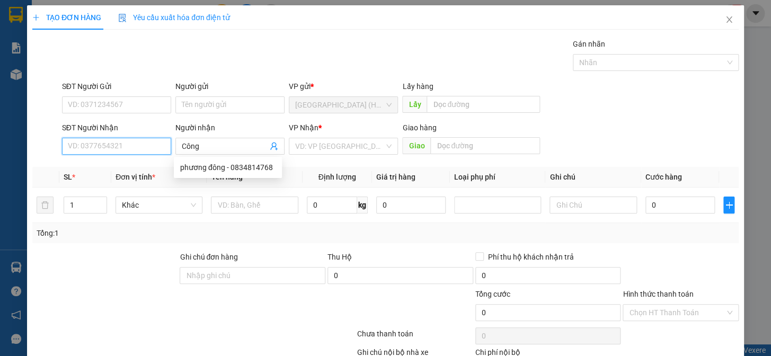
click at [136, 149] on input "SĐT Người Nhận" at bounding box center [116, 146] width 109 height 17
click at [134, 169] on div "0941605602 - Công" at bounding box center [115, 168] width 95 height 12
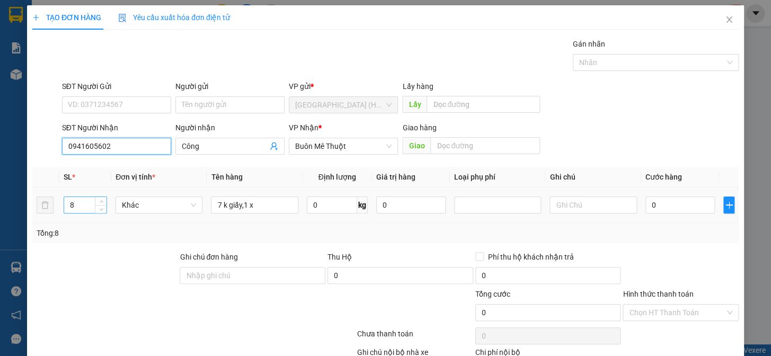
type input "0941605602"
click at [77, 203] on input "8" at bounding box center [85, 205] width 42 height 16
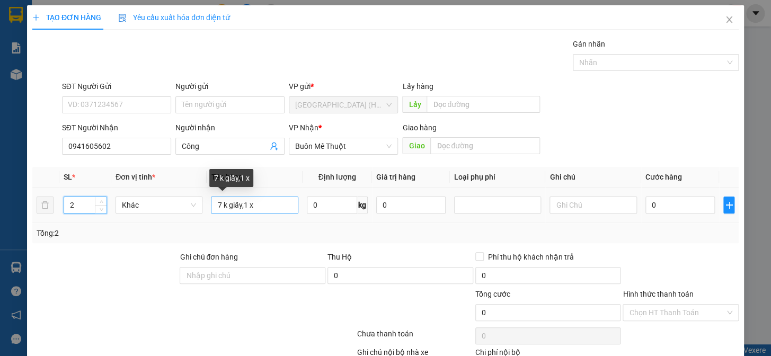
type input "2"
click at [254, 203] on input "7 k giấy,1 x" at bounding box center [254, 205] width 87 height 17
click at [218, 205] on input "7 k giấy," at bounding box center [254, 205] width 87 height 17
click at [245, 209] on input "k giấy," at bounding box center [254, 205] width 87 height 17
type input "k giấy"
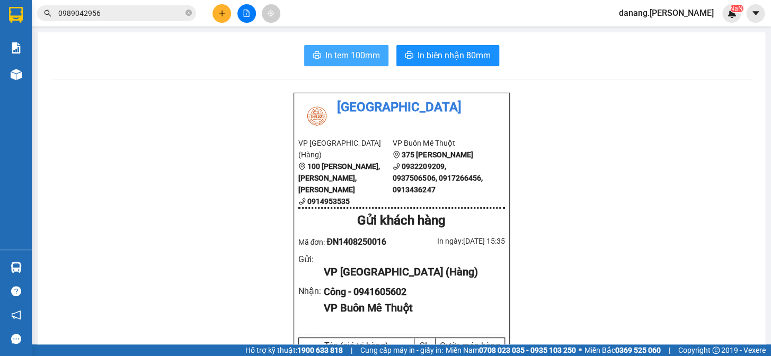
click at [356, 57] on span "In tem 100mm" at bounding box center [353, 55] width 55 height 13
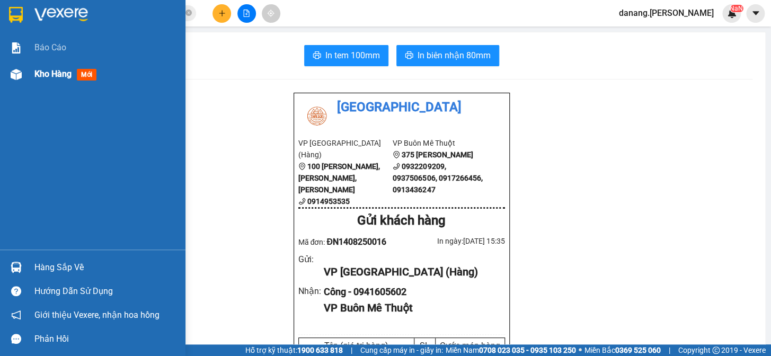
click at [41, 78] on span "Kho hàng" at bounding box center [52, 74] width 37 height 10
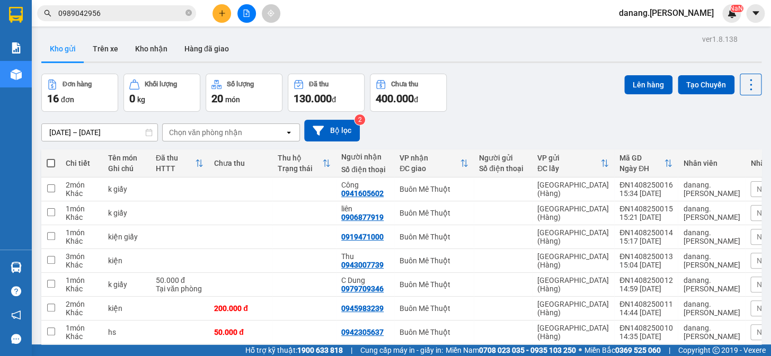
click at [221, 12] on icon "plus" at bounding box center [221, 13] width 7 height 7
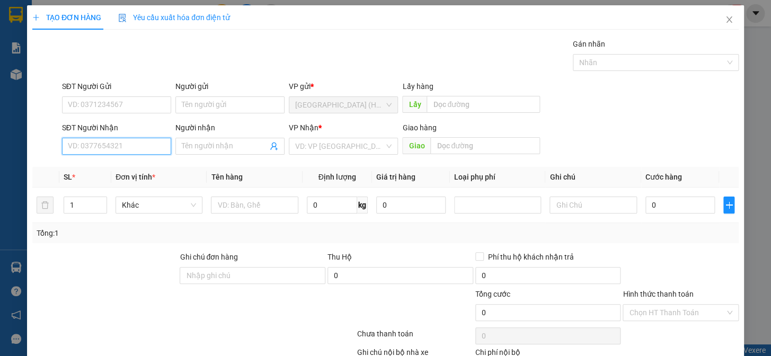
drag, startPoint x: 90, startPoint y: 151, endPoint x: 85, endPoint y: 155, distance: 6.7
click at [85, 155] on div "SĐT Người Nhận VD: 0377654321" at bounding box center [116, 140] width 109 height 37
type input "0987980714"
click at [100, 171] on div "0987980714" at bounding box center [115, 168] width 95 height 12
drag, startPoint x: 691, startPoint y: 327, endPoint x: 694, endPoint y: 216, distance: 110.9
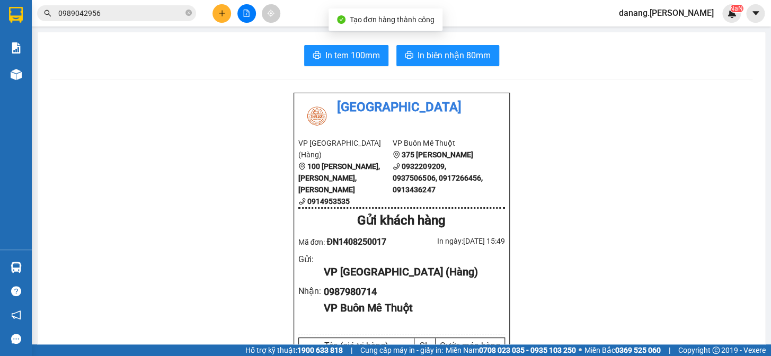
click at [450, 58] on span "In biên nhận 80mm" at bounding box center [454, 55] width 73 height 13
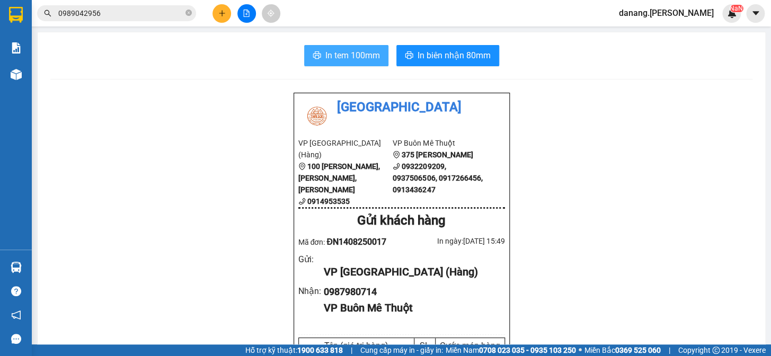
click at [351, 53] on span "In tem 100mm" at bounding box center [353, 55] width 55 height 13
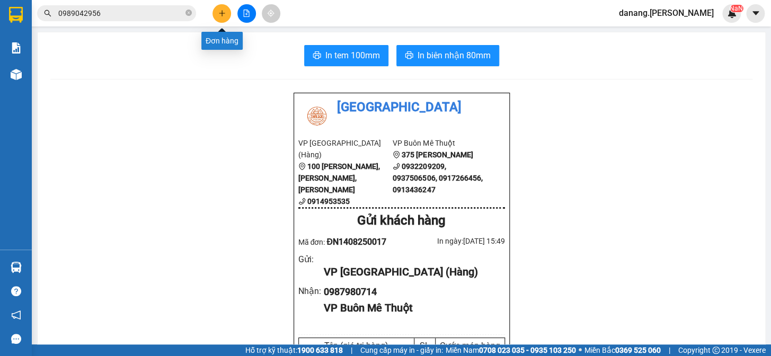
click at [218, 15] on icon "plus" at bounding box center [221, 13] width 7 height 7
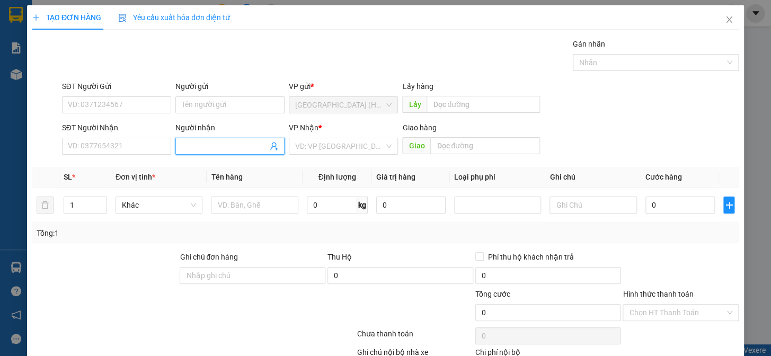
click at [214, 141] on input "Người nhận" at bounding box center [225, 147] width 86 height 12
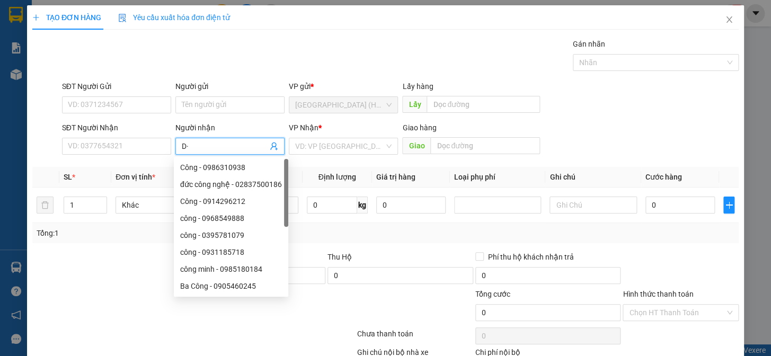
type input "D"
type input "Đạt"
click at [309, 146] on input "search" at bounding box center [339, 146] width 89 height 16
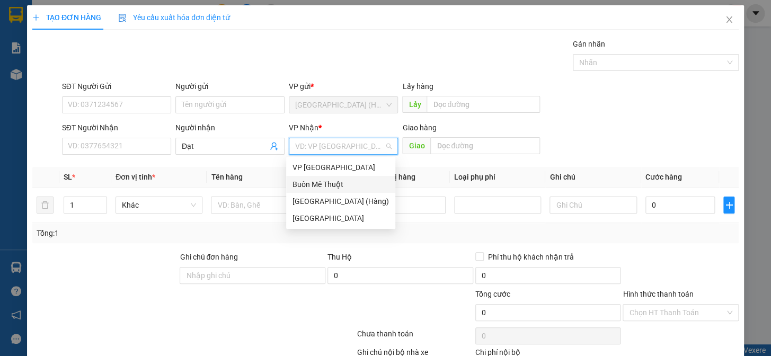
click at [325, 179] on div "Buôn Mê Thuột" at bounding box center [341, 185] width 97 height 12
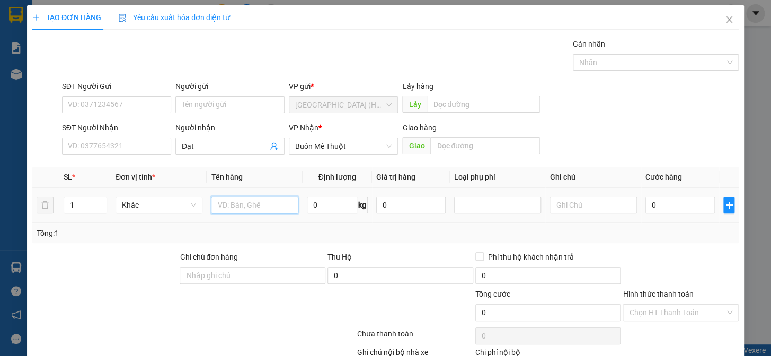
click at [245, 204] on input "text" at bounding box center [254, 205] width 87 height 17
type input "kiện"
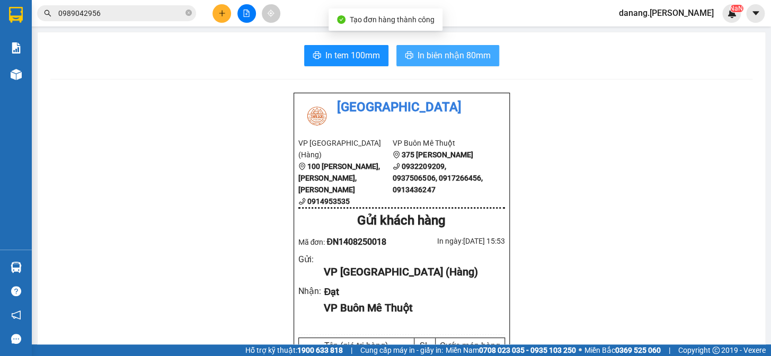
click at [429, 56] on span "In biên nhận 80mm" at bounding box center [454, 55] width 73 height 13
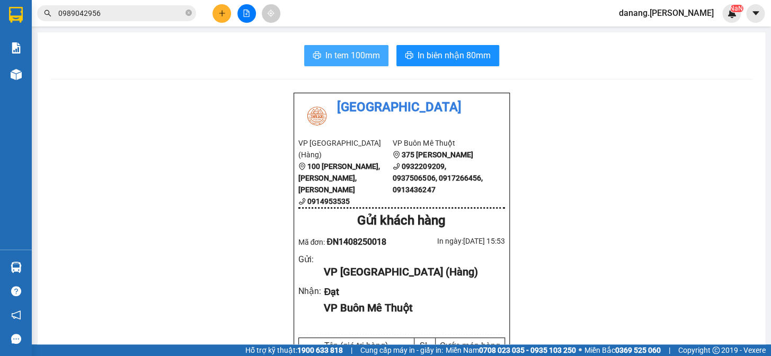
click at [350, 56] on span "In tem 100mm" at bounding box center [353, 55] width 55 height 13
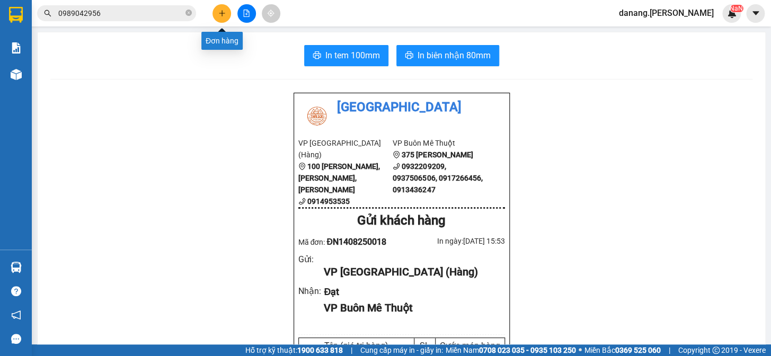
click at [224, 10] on icon "plus" at bounding box center [221, 13] width 7 height 7
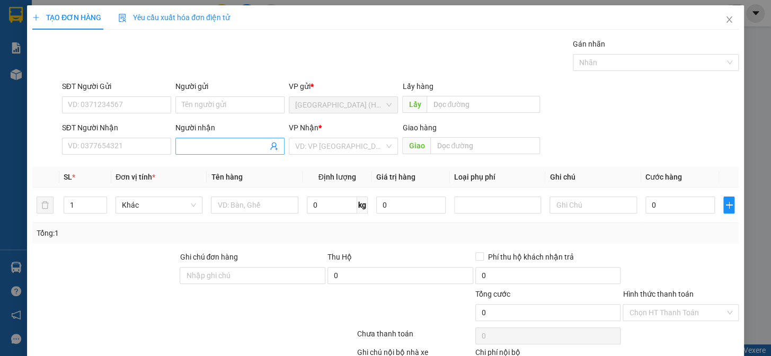
click at [188, 144] on input "Người nhận" at bounding box center [225, 147] width 86 height 12
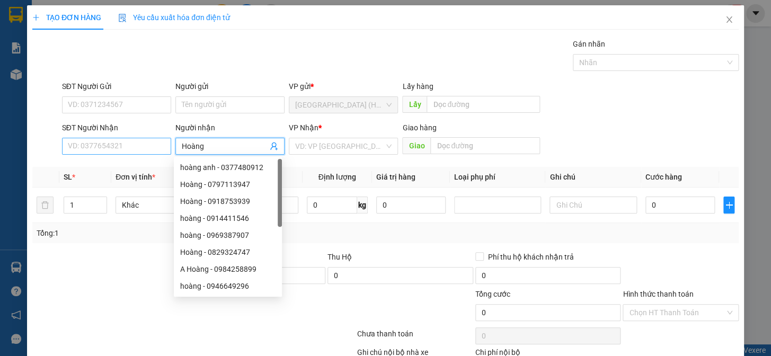
type input "Hoàng"
click at [131, 150] on input "SĐT Người Nhận" at bounding box center [116, 146] width 109 height 17
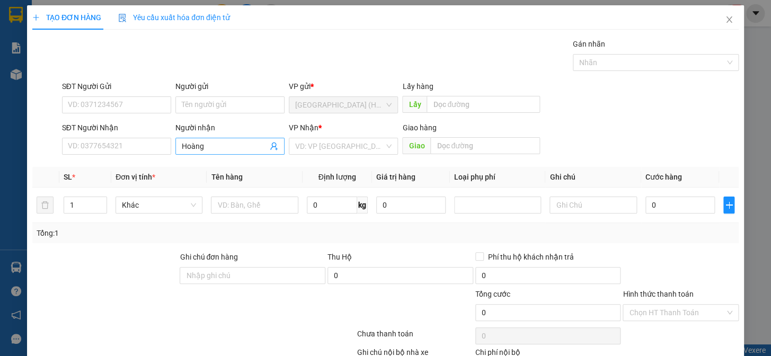
click at [210, 146] on input "Hoàng" at bounding box center [225, 147] width 86 height 12
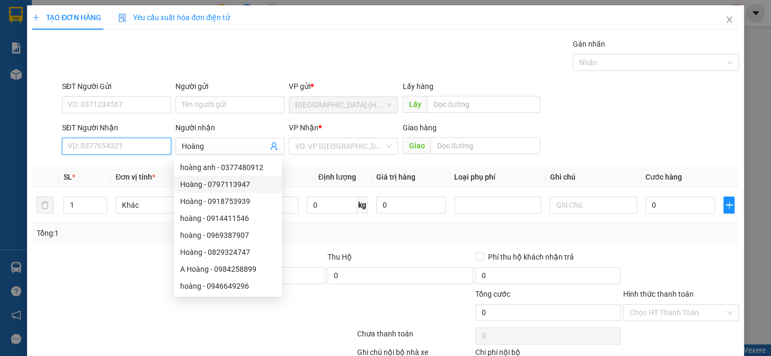
click at [111, 148] on input "SĐT Người Nhận" at bounding box center [116, 146] width 109 height 17
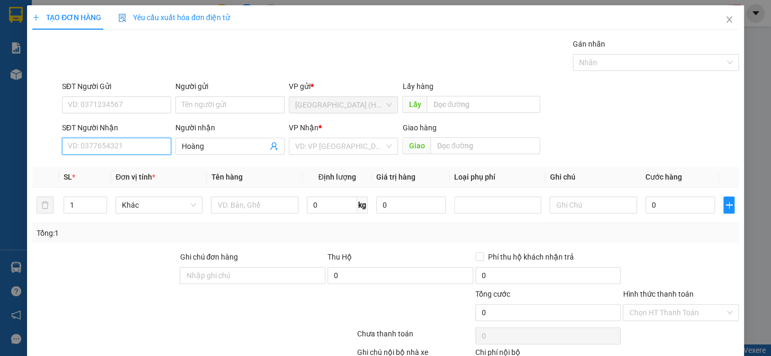
click at [111, 148] on input "SĐT Người Nhận" at bounding box center [116, 146] width 109 height 17
click at [112, 166] on div "0905074444 - Hoàng" at bounding box center [120, 168] width 104 height 12
type input "0905074444"
type input "40.000"
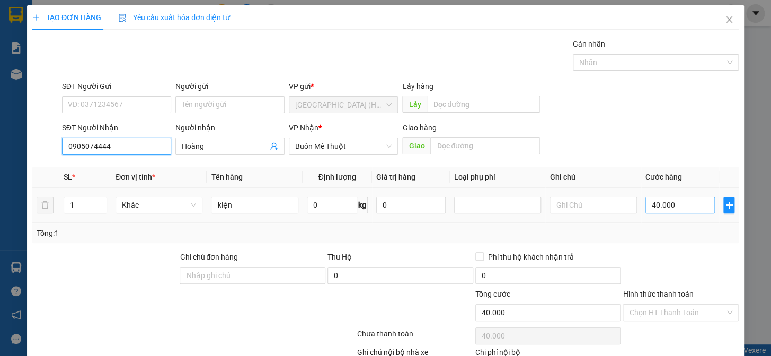
type input "0905074444"
click at [672, 205] on input "40.000" at bounding box center [680, 205] width 69 height 17
type input "5"
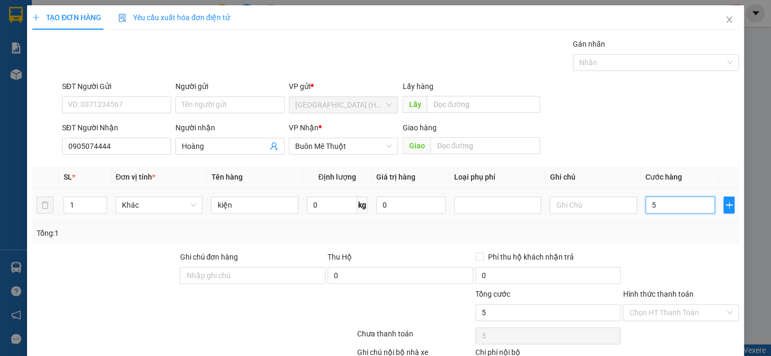
type input "50"
type input "500"
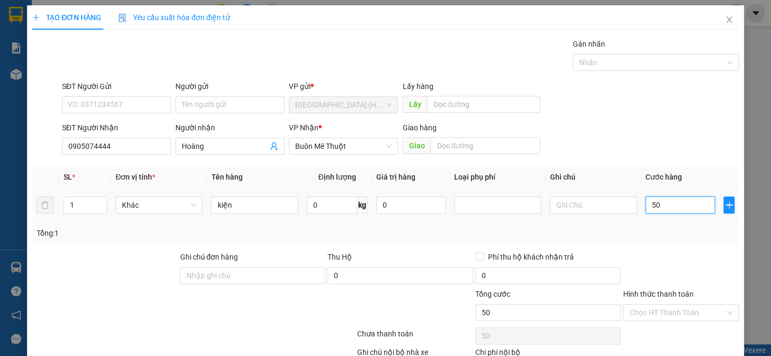
type input "500"
type input "5.000"
type input "50.000"
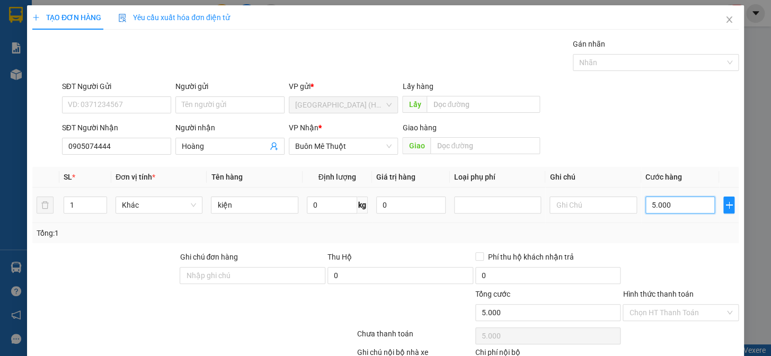
type input "50.000"
drag, startPoint x: 657, startPoint y: 309, endPoint x: 652, endPoint y: 299, distance: 11.6
click at [655, 308] on input "Hình thức thanh toán" at bounding box center [677, 313] width 96 height 16
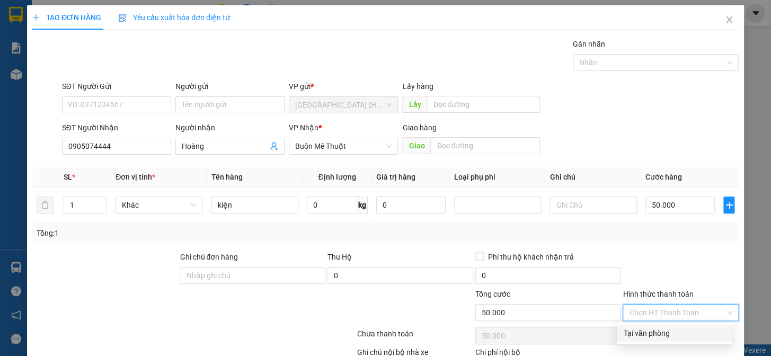
click at [658, 328] on div "Tại văn phòng" at bounding box center [675, 334] width 102 height 12
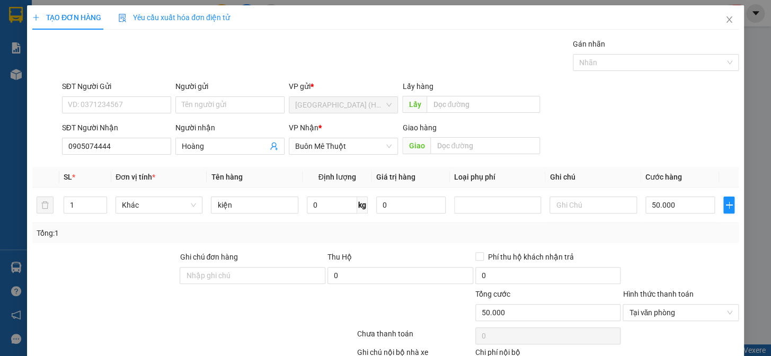
drag, startPoint x: 695, startPoint y: 327, endPoint x: 706, endPoint y: 304, distance: 25.6
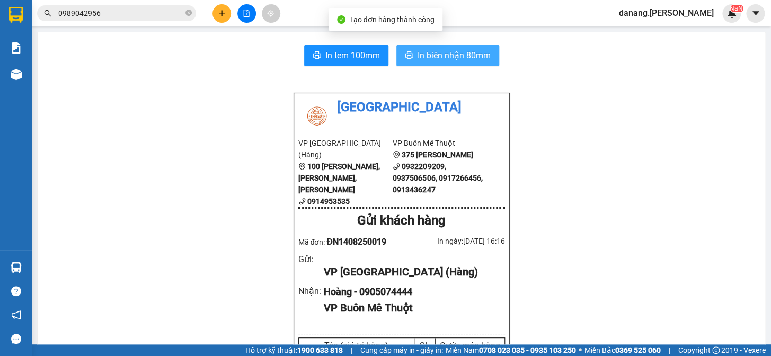
click at [440, 50] on span "In biên nhận 80mm" at bounding box center [454, 55] width 73 height 13
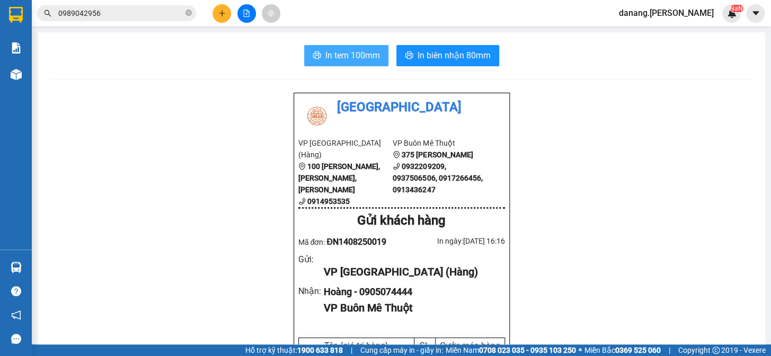
drag, startPoint x: 352, startPoint y: 56, endPoint x: 347, endPoint y: 58, distance: 5.7
click at [350, 57] on span "In tem 100mm" at bounding box center [353, 55] width 55 height 13
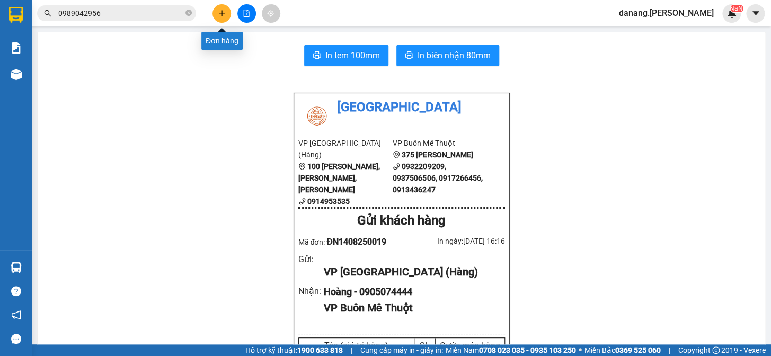
click at [222, 12] on icon "plus" at bounding box center [222, 13] width 1 height 6
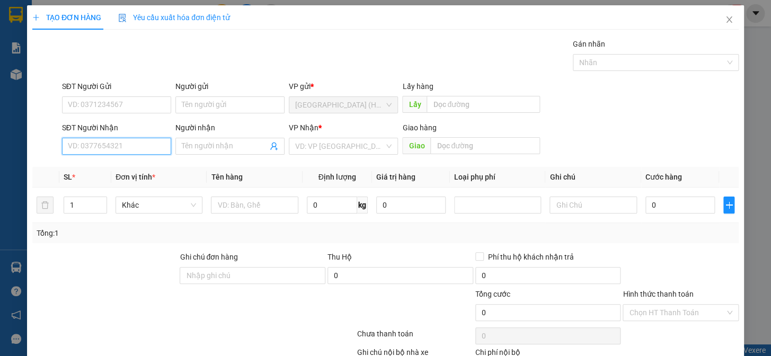
click at [130, 150] on input "SĐT Người Nhận" at bounding box center [116, 146] width 109 height 17
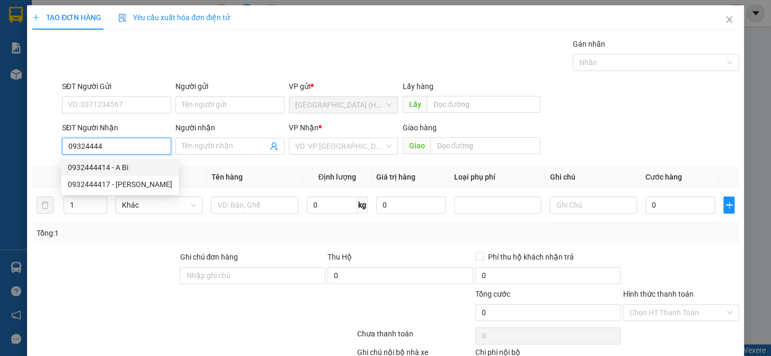
click at [134, 167] on div "0932444414 - A Bi" at bounding box center [120, 168] width 104 height 12
type input "0932444414"
type input "A Bi"
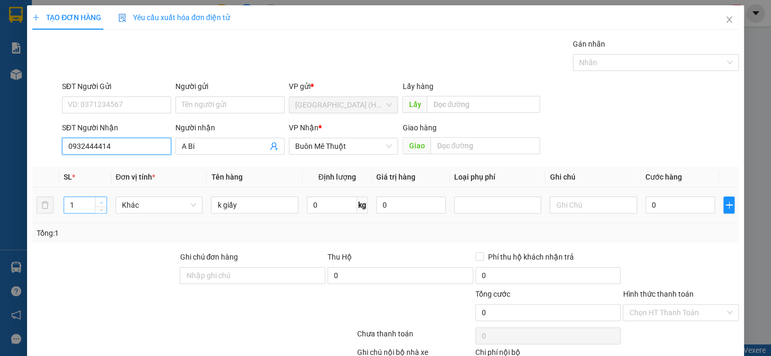
type input "0932444414"
type input "2"
click at [101, 201] on icon "up" at bounding box center [101, 202] width 3 height 2
drag, startPoint x: 684, startPoint y: 323, endPoint x: 573, endPoint y: 52, distance: 293.2
click at [686, 318] on div "Transit Pickup Surcharge Ids Transit Deliver Surcharge Ids Transit Deliver Surc…" at bounding box center [385, 221] width 707 height 366
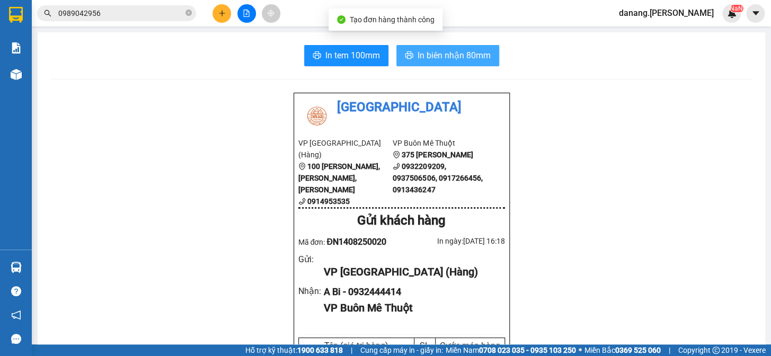
click at [458, 53] on span "In biên nhận 80mm" at bounding box center [454, 55] width 73 height 13
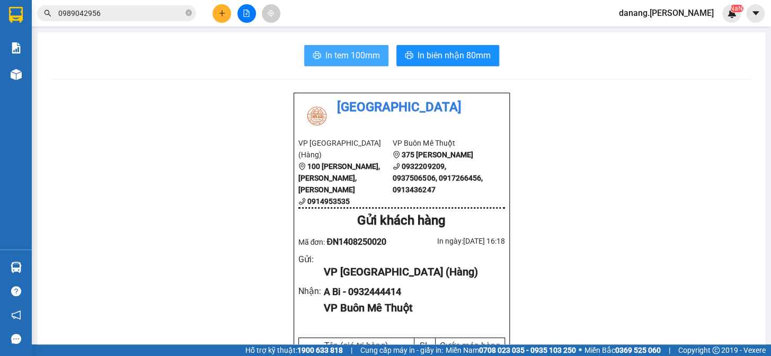
click at [361, 57] on span "In tem 100mm" at bounding box center [353, 55] width 55 height 13
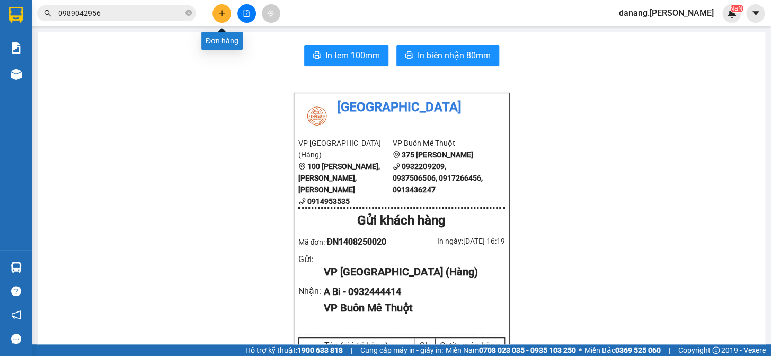
click at [220, 11] on icon "plus" at bounding box center [221, 13] width 7 height 7
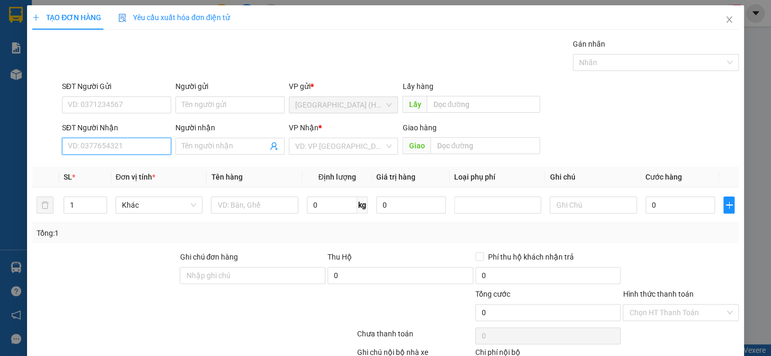
click at [105, 148] on input "SĐT Người Nhận" at bounding box center [116, 146] width 109 height 17
type input "0914711515"
click at [90, 170] on div "0914711515" at bounding box center [115, 168] width 95 height 12
type input "120.000"
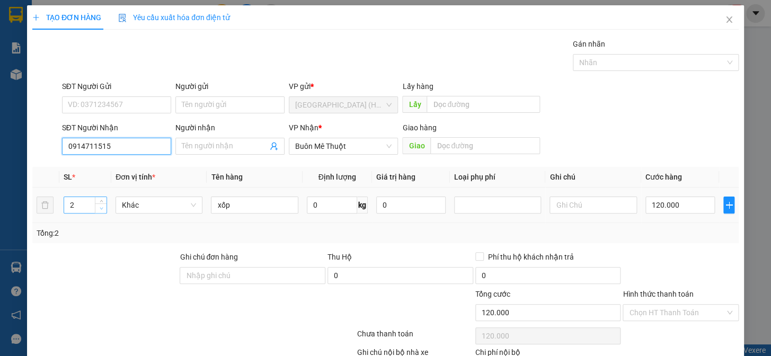
type input "0914711515"
type input "1"
click at [102, 210] on span "down" at bounding box center [101, 209] width 6 height 6
click at [236, 198] on input "xốp" at bounding box center [254, 205] width 87 height 17
type input "0"
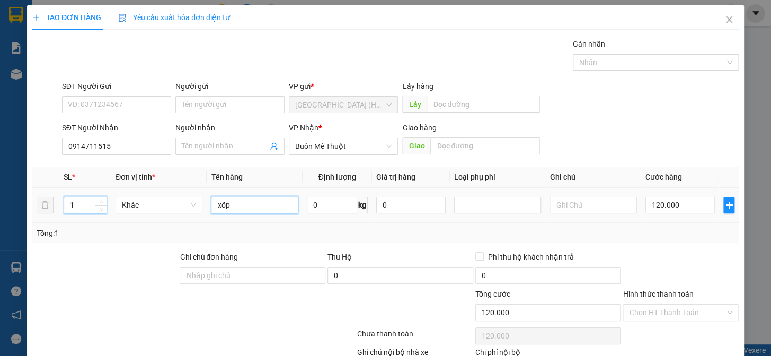
type input "0"
type input "x"
type input "bịch nhỏ"
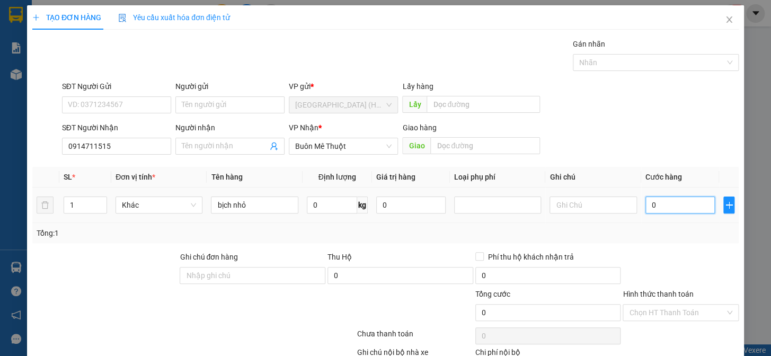
click at [665, 197] on input "0" at bounding box center [680, 205] width 69 height 17
type input "3"
type input "30"
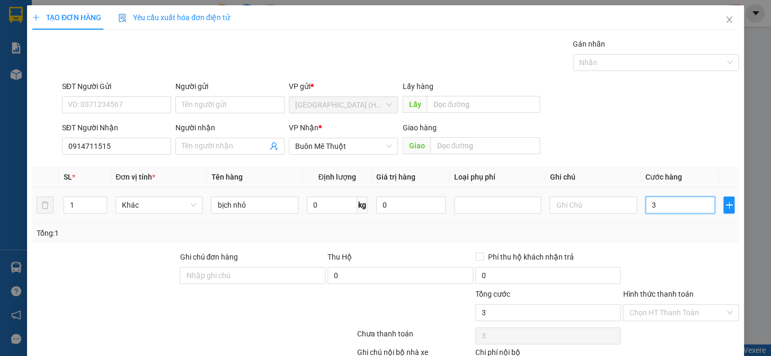
type input "30"
type input "300"
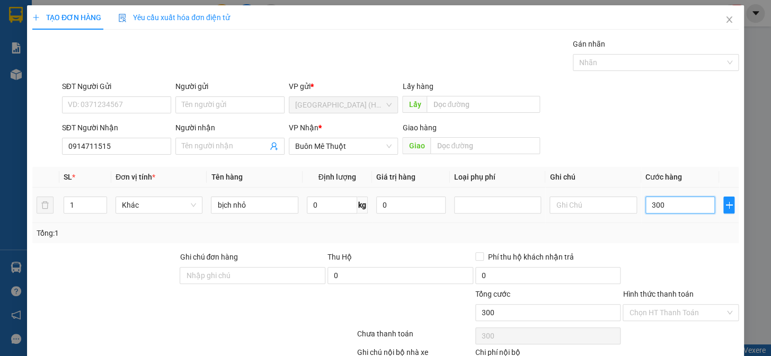
type input "3.000"
type input "30.000"
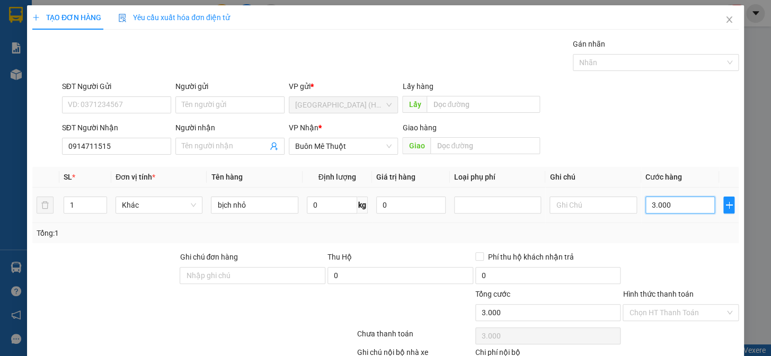
type input "30.000"
click at [676, 305] on input "Hình thức thanh toán" at bounding box center [677, 313] width 96 height 16
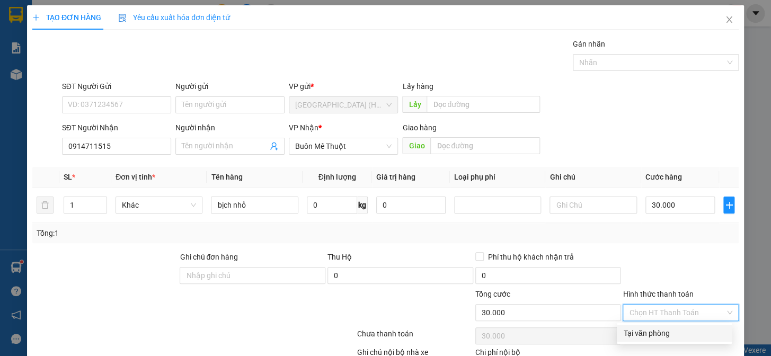
click at [663, 328] on div "Tại văn phòng" at bounding box center [675, 334] width 102 height 12
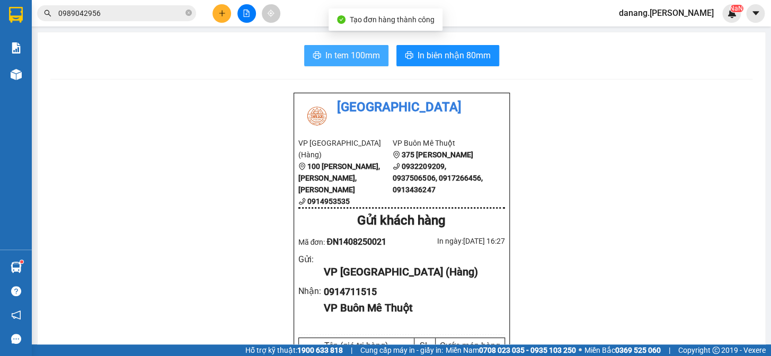
click at [352, 55] on span "In tem 100mm" at bounding box center [353, 55] width 55 height 13
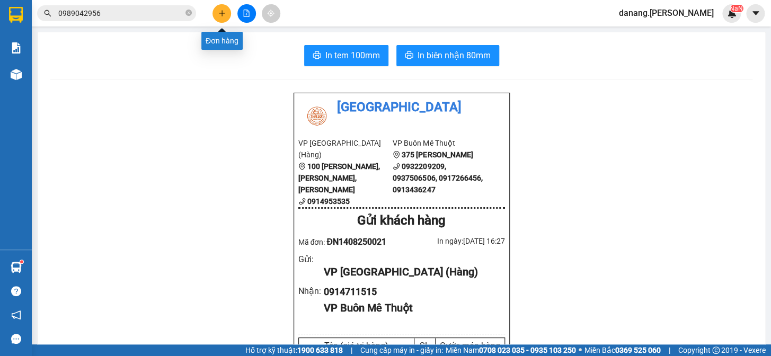
click at [222, 15] on icon "plus" at bounding box center [222, 13] width 1 height 6
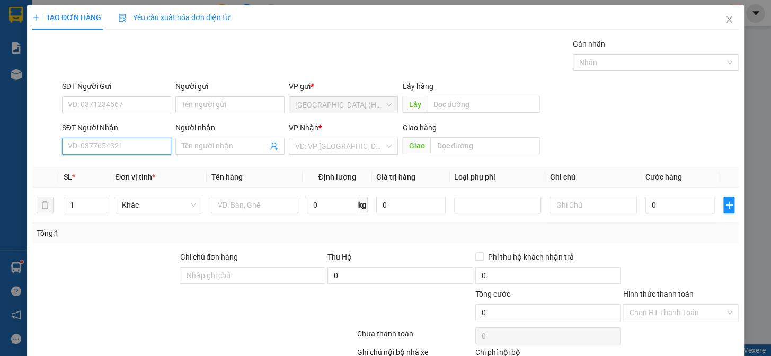
click at [125, 154] on input "SĐT Người Nhận" at bounding box center [116, 146] width 109 height 17
click at [200, 139] on span at bounding box center [230, 146] width 109 height 17
type input "Mỹ Đạt"
click at [310, 150] on input "search" at bounding box center [339, 146] width 89 height 16
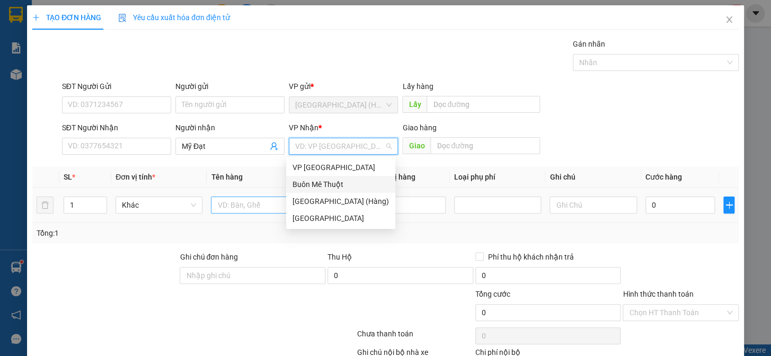
drag, startPoint x: 343, startPoint y: 186, endPoint x: 269, endPoint y: 197, distance: 75.1
click at [342, 188] on div "Buôn Mê Thuột" at bounding box center [341, 185] width 97 height 12
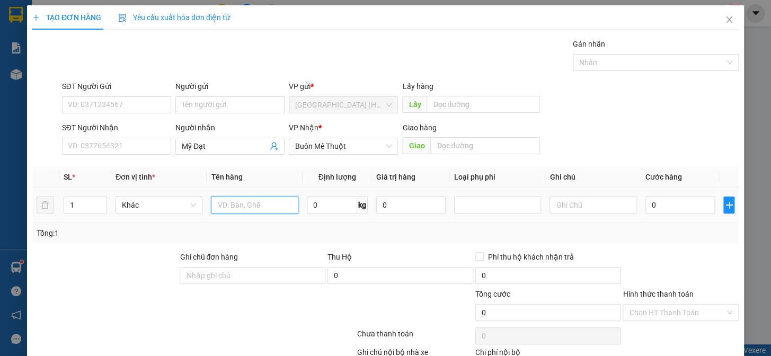
click at [247, 200] on input "text" at bounding box center [254, 205] width 87 height 17
type input "kiện"
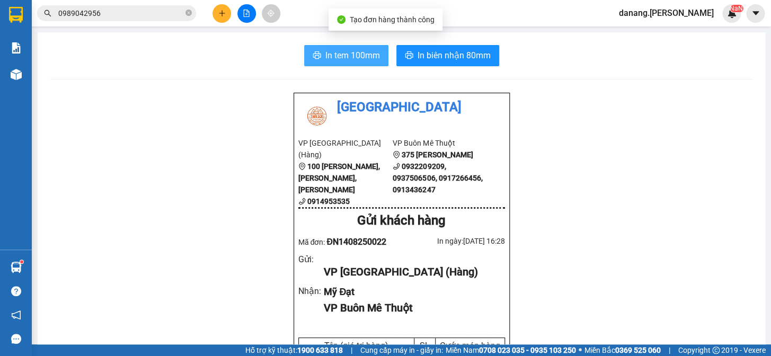
click at [356, 56] on span "In tem 100mm" at bounding box center [353, 55] width 55 height 13
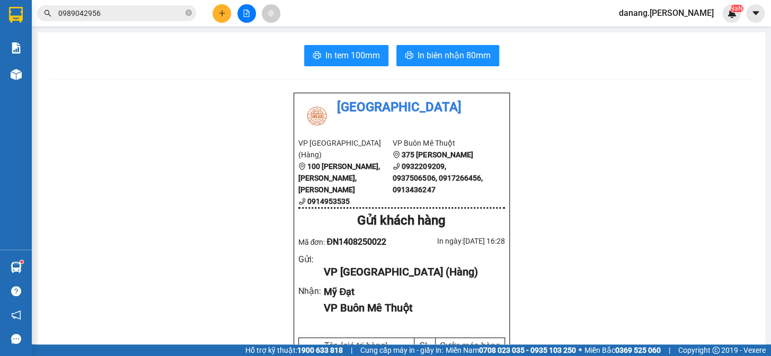
click at [230, 12] on div at bounding box center [247, 13] width 80 height 19
click at [223, 16] on icon "plus" at bounding box center [221, 13] width 7 height 7
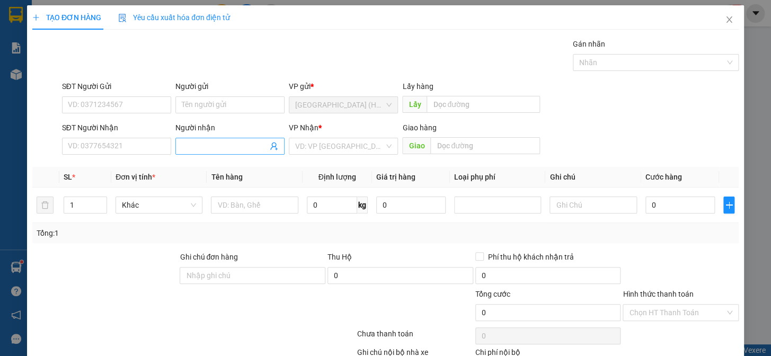
click at [209, 145] on input "Người nhận" at bounding box center [225, 147] width 86 height 12
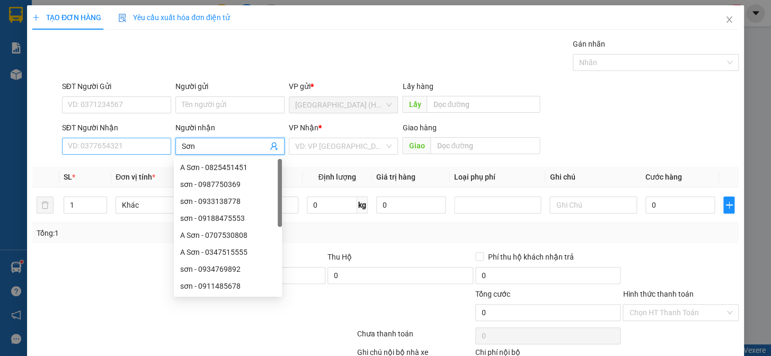
type input "Sơn"
click at [126, 147] on input "SĐT Người Nhận" at bounding box center [116, 146] width 109 height 17
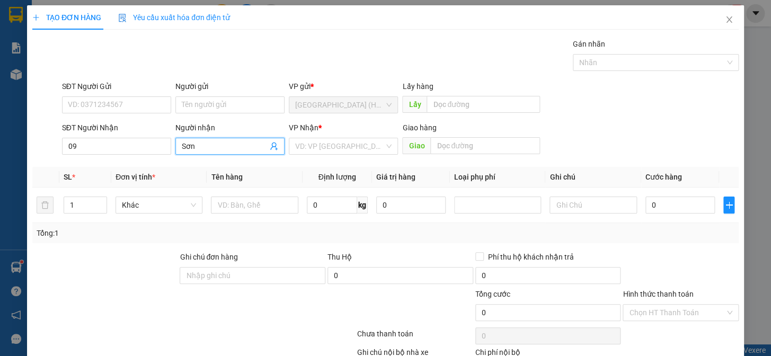
click at [196, 150] on input "Sơn" at bounding box center [225, 147] width 86 height 12
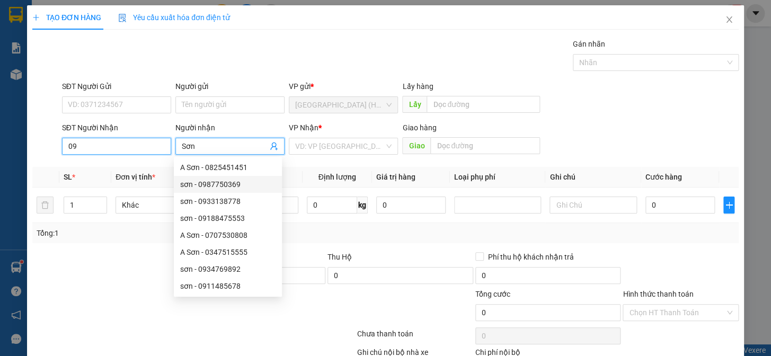
click at [84, 147] on input "09" at bounding box center [116, 146] width 109 height 17
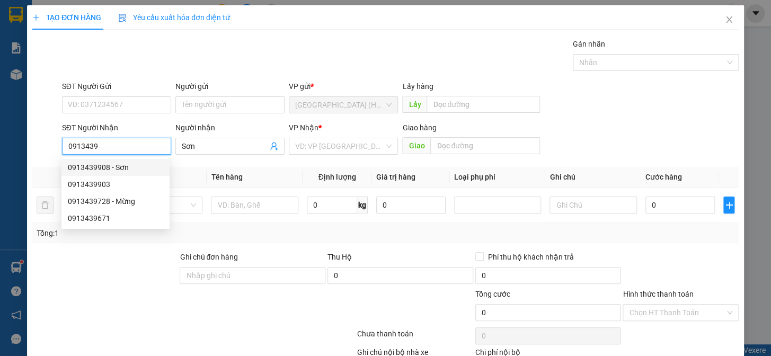
click at [86, 166] on div "0913439908 - Sơn" at bounding box center [115, 168] width 95 height 12
type input "0913439908"
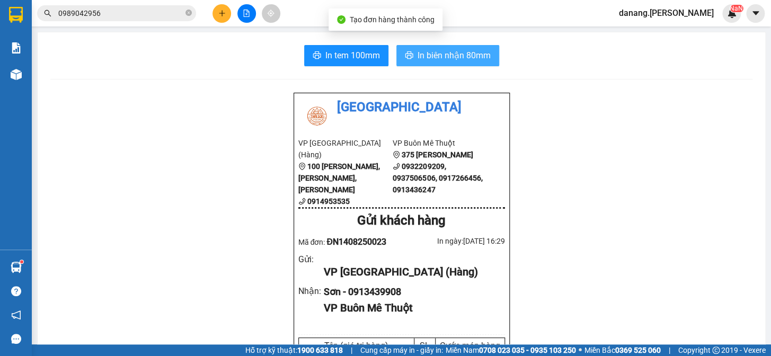
drag, startPoint x: 472, startPoint y: 46, endPoint x: 463, endPoint y: 54, distance: 12.1
click at [463, 54] on button "In biên nhận 80mm" at bounding box center [448, 55] width 103 height 21
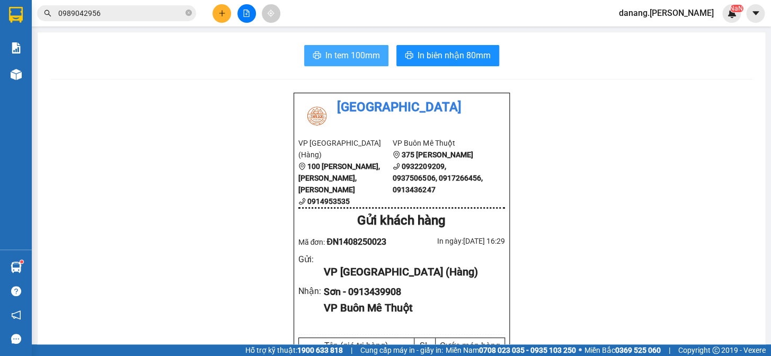
click at [339, 52] on span "In tem 100mm" at bounding box center [353, 55] width 55 height 13
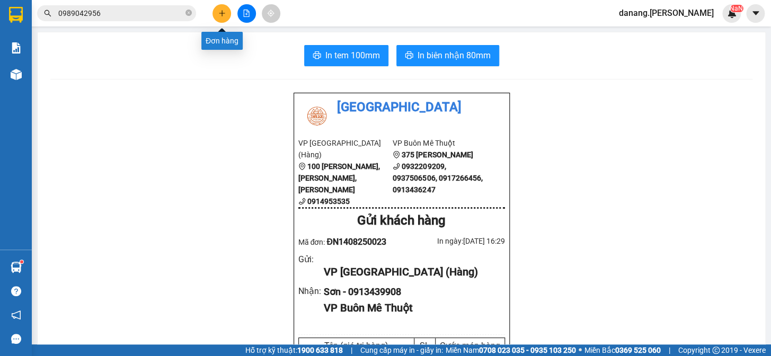
click at [222, 14] on icon "plus" at bounding box center [222, 13] width 1 height 6
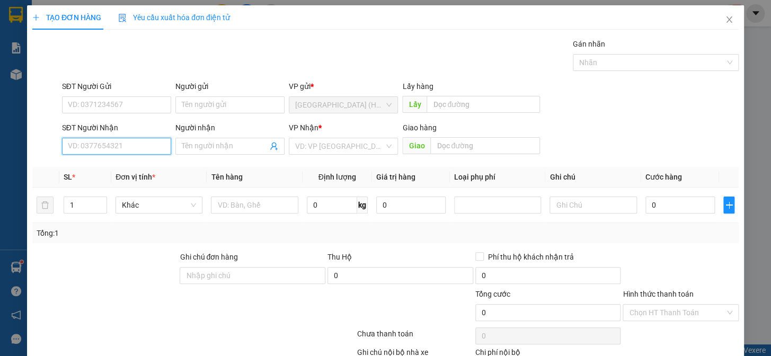
click at [121, 145] on input "SĐT Người Nhận" at bounding box center [116, 146] width 109 height 17
click at [217, 148] on input "Người nhận" at bounding box center [225, 147] width 86 height 12
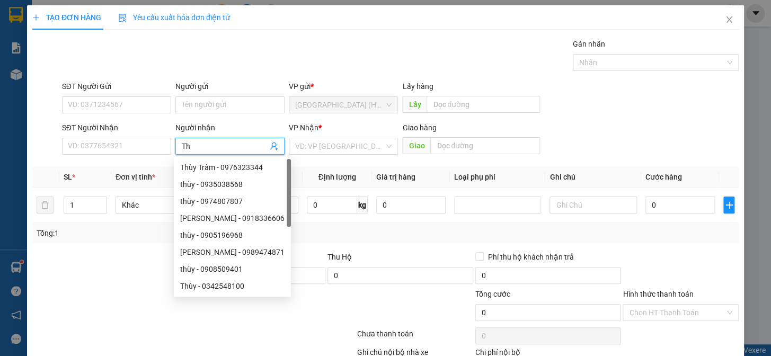
type input "T"
type input "Tiến c"
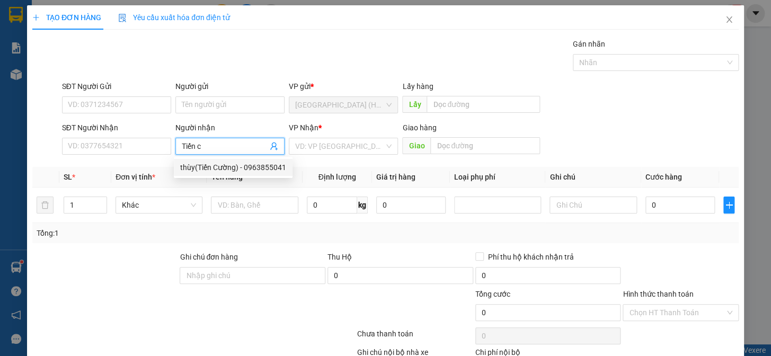
click at [227, 167] on div "thùy(Tiến Cường) - 0963855041" at bounding box center [233, 168] width 106 height 12
type input "0963855041"
type input "thùy(Tiến Cường)"
click at [329, 146] on input "search" at bounding box center [339, 146] width 89 height 16
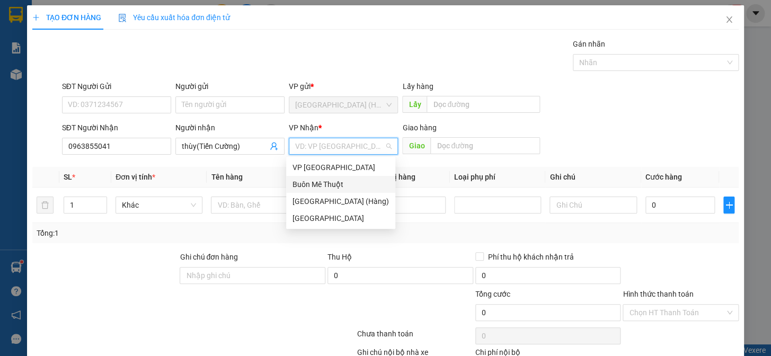
click at [343, 178] on div "Buôn Mê Thuột" at bounding box center [340, 184] width 109 height 17
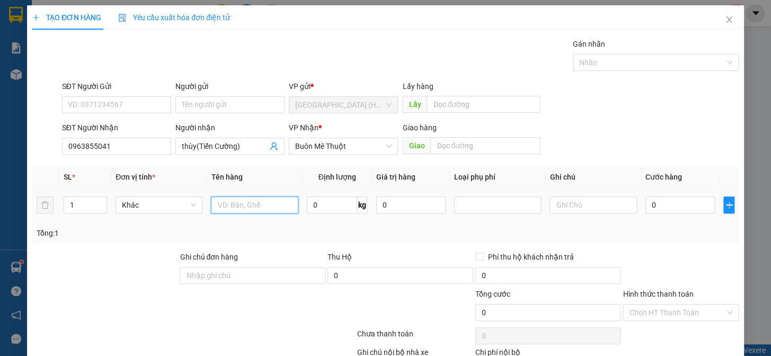
click at [228, 202] on input "text" at bounding box center [254, 205] width 87 height 17
type input "cây"
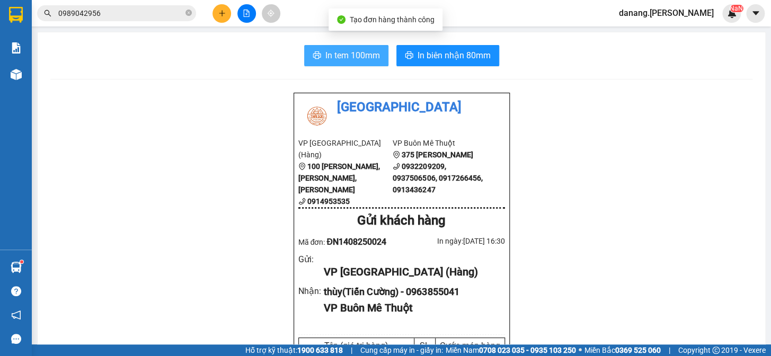
click at [356, 58] on span "In tem 100mm" at bounding box center [353, 55] width 55 height 13
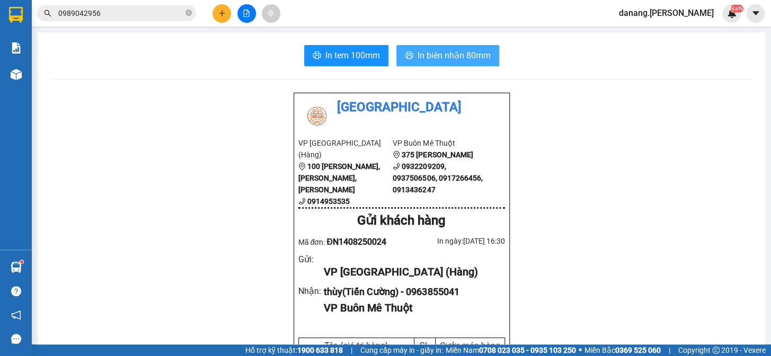
click at [449, 60] on span "In biên nhận 80mm" at bounding box center [454, 55] width 73 height 13
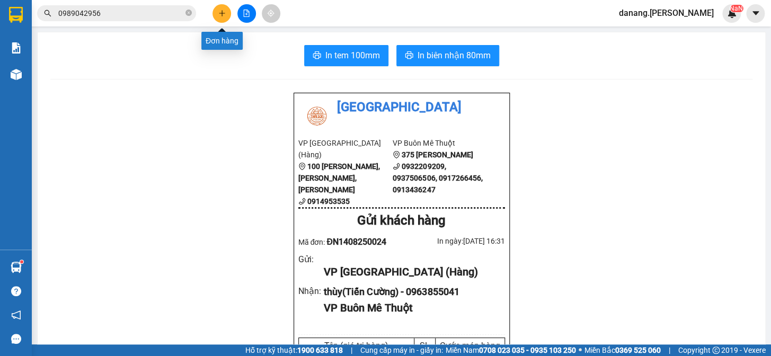
click at [227, 15] on button at bounding box center [222, 13] width 19 height 19
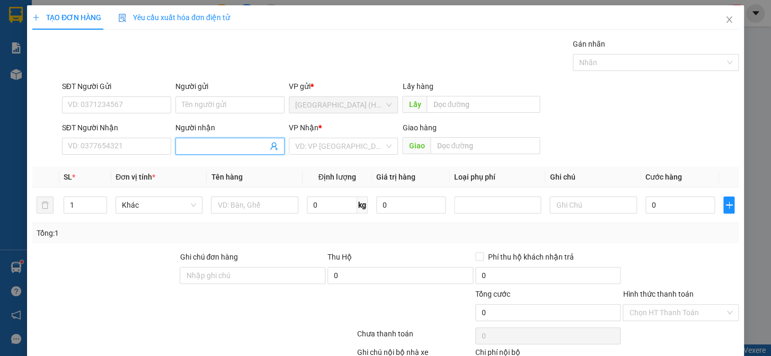
click at [225, 145] on input "Người nhận" at bounding box center [225, 147] width 86 height 12
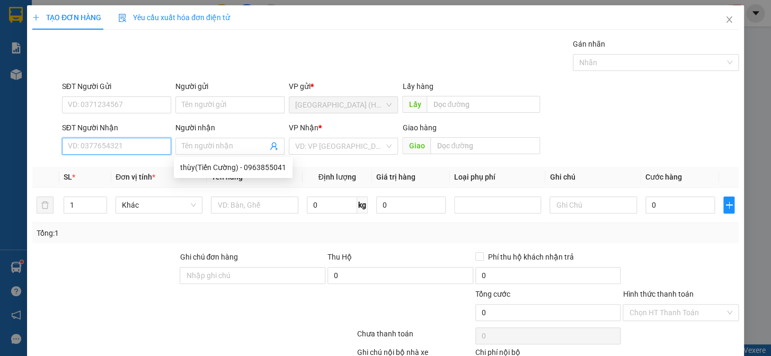
click at [104, 148] on input "SĐT Người Nhận" at bounding box center [116, 146] width 109 height 17
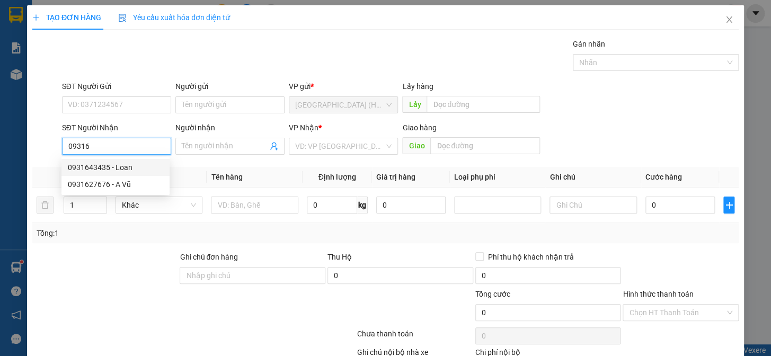
click at [111, 168] on div "0931643435 - Loan" at bounding box center [115, 168] width 95 height 12
type input "0931643435"
type input "Loan"
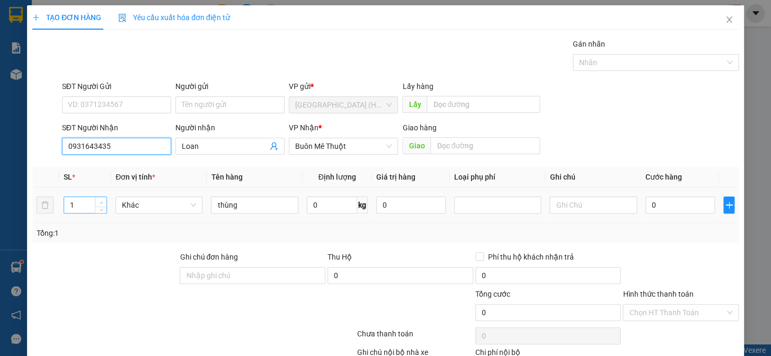
type input "0931643435"
type input "2"
click at [101, 201] on icon "up" at bounding box center [102, 203] width 4 height 4
drag, startPoint x: 685, startPoint y: 327, endPoint x: 546, endPoint y: 20, distance: 337.2
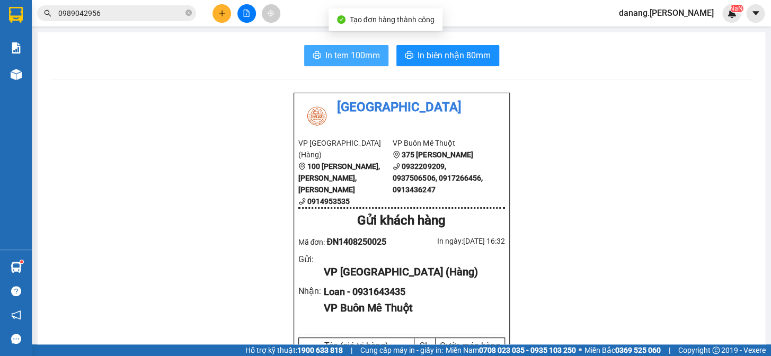
click at [339, 57] on span "In tem 100mm" at bounding box center [353, 55] width 55 height 13
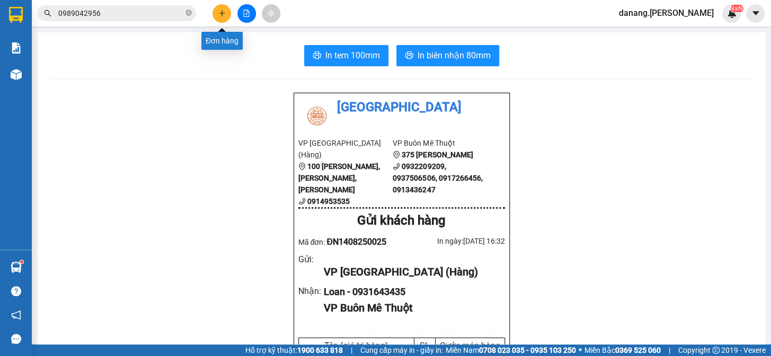
click at [224, 15] on button at bounding box center [222, 13] width 19 height 19
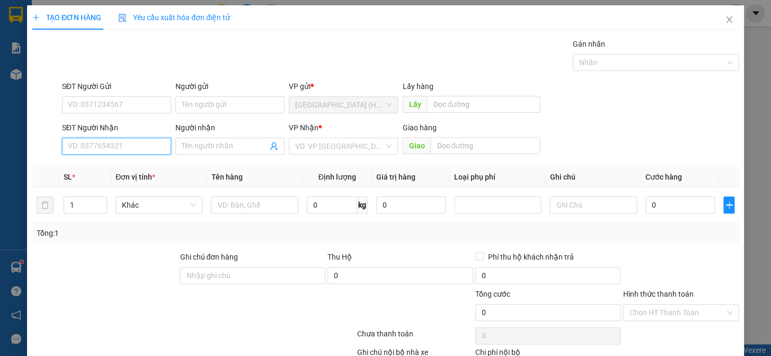
click at [103, 142] on input "SĐT Người Nhận" at bounding box center [116, 146] width 109 height 17
click at [111, 164] on div "0932233711" at bounding box center [115, 168] width 95 height 12
type input "0932233711"
type input "60.000"
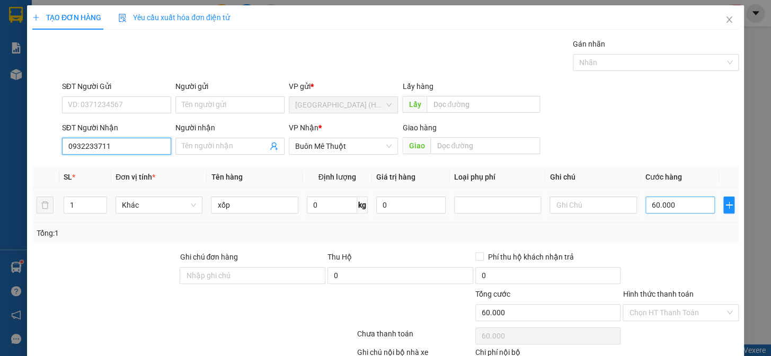
type input "0932233711"
click at [678, 209] on input "60.000" at bounding box center [680, 205] width 69 height 17
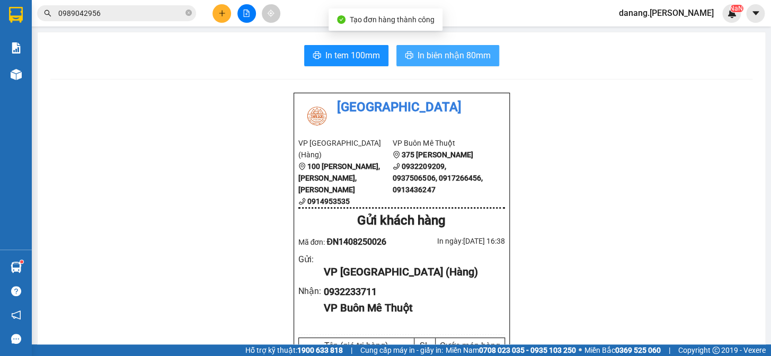
click at [428, 53] on span "In biên nhận 80mm" at bounding box center [454, 55] width 73 height 13
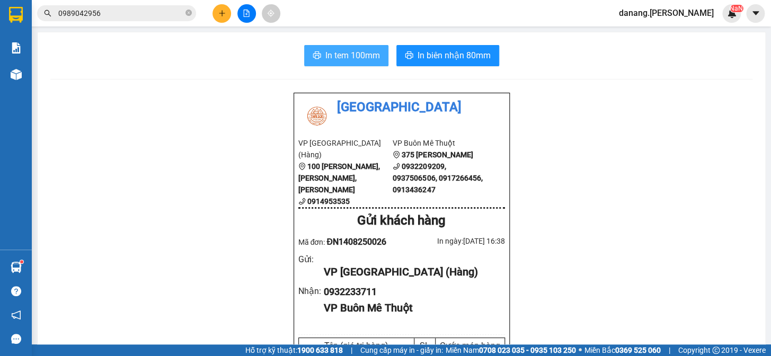
click at [366, 47] on button "In tem 100mm" at bounding box center [346, 55] width 84 height 21
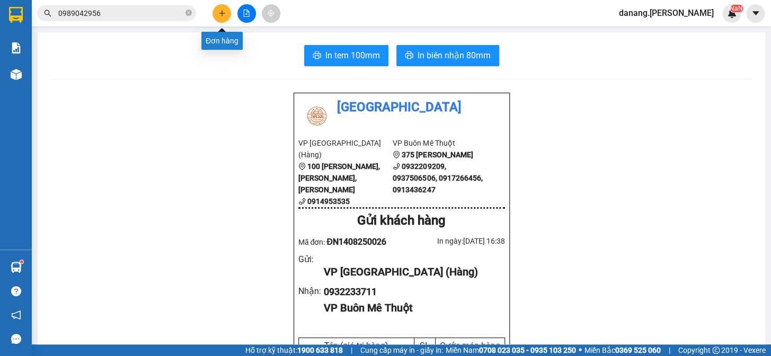
click at [221, 16] on icon "plus" at bounding box center [221, 13] width 7 height 7
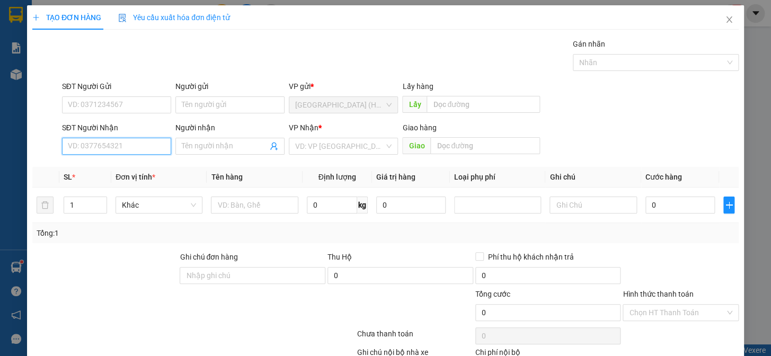
click at [115, 148] on input "SĐT Người Nhận" at bounding box center [116, 146] width 109 height 17
type input "0913475333"
click at [200, 145] on input "Người nhận" at bounding box center [225, 147] width 86 height 12
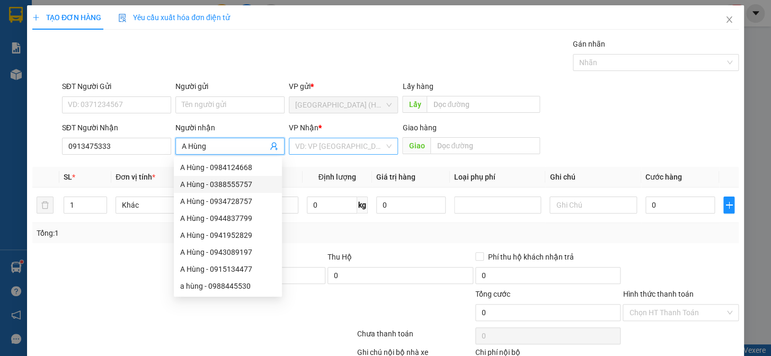
type input "A Hùng"
drag, startPoint x: 362, startPoint y: 142, endPoint x: 361, endPoint y: 159, distance: 17.0
click at [362, 143] on input "search" at bounding box center [339, 146] width 89 height 16
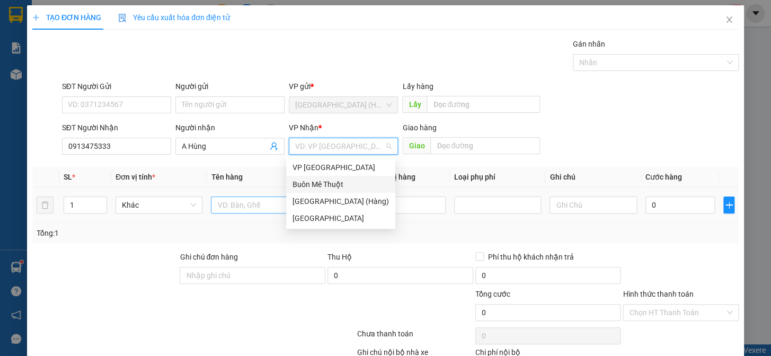
drag, startPoint x: 353, startPoint y: 186, endPoint x: 240, endPoint y: 210, distance: 116.1
click at [353, 186] on div "Buôn Mê Thuột" at bounding box center [341, 185] width 97 height 12
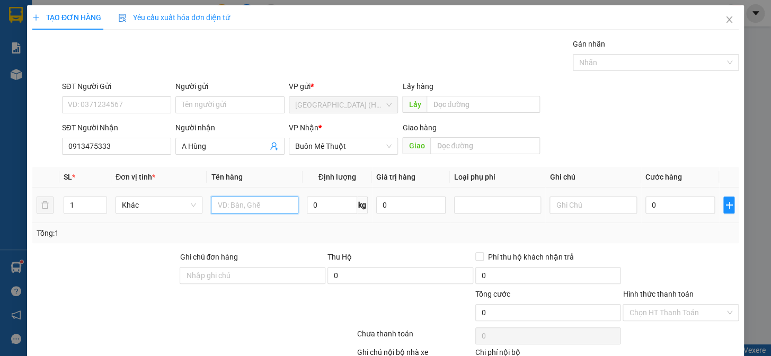
click at [229, 208] on input "text" at bounding box center [254, 205] width 87 height 17
type input "lồng chim"
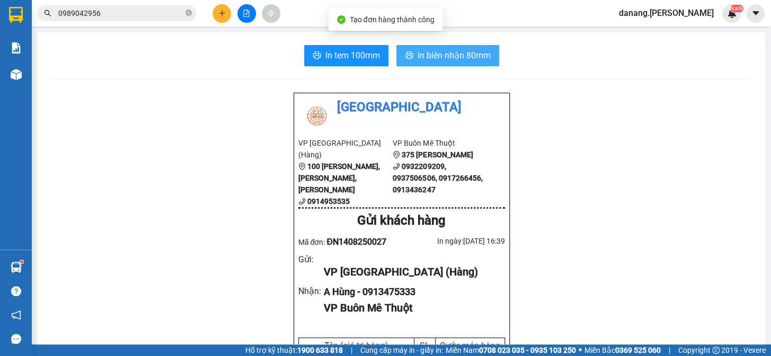
click at [456, 55] on span "In biên nhận 80mm" at bounding box center [454, 55] width 73 height 13
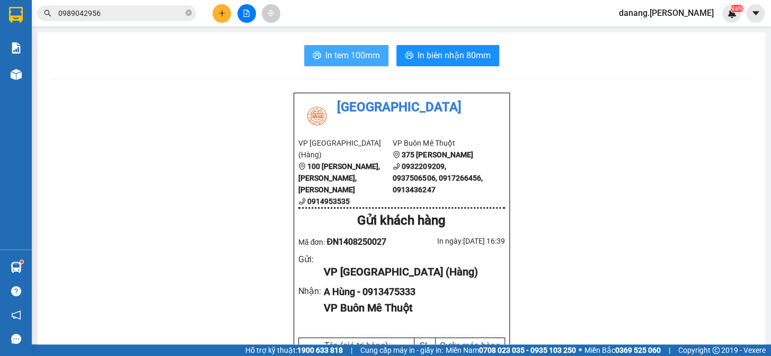
click at [346, 49] on span "In tem 100mm" at bounding box center [353, 55] width 55 height 13
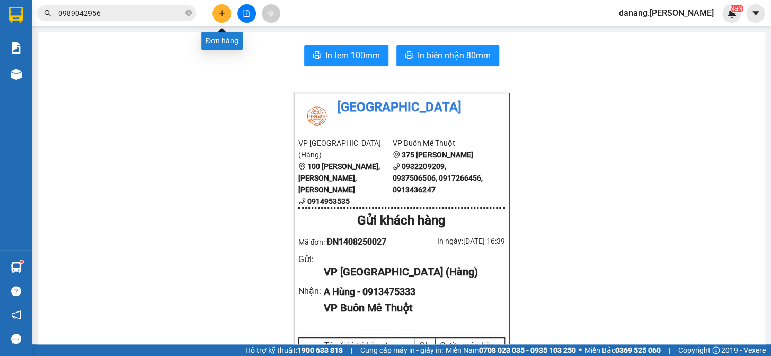
click at [218, 14] on icon "plus" at bounding box center [221, 13] width 7 height 7
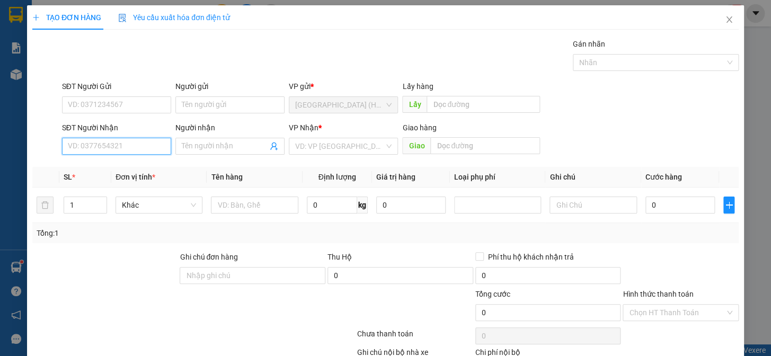
click at [126, 148] on input "SĐT Người Nhận" at bounding box center [116, 146] width 109 height 17
click at [121, 161] on div "0934814747" at bounding box center [116, 167] width 108 height 17
type input "0934814747"
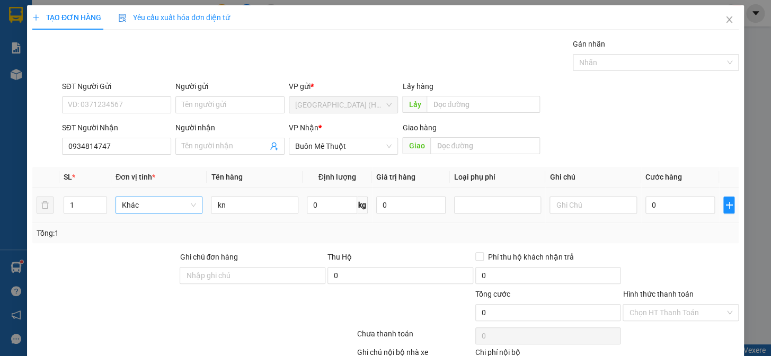
type input "2"
drag, startPoint x: 100, startPoint y: 201, endPoint x: 117, endPoint y: 201, distance: 17.0
click at [102, 201] on span "up" at bounding box center [101, 202] width 6 height 6
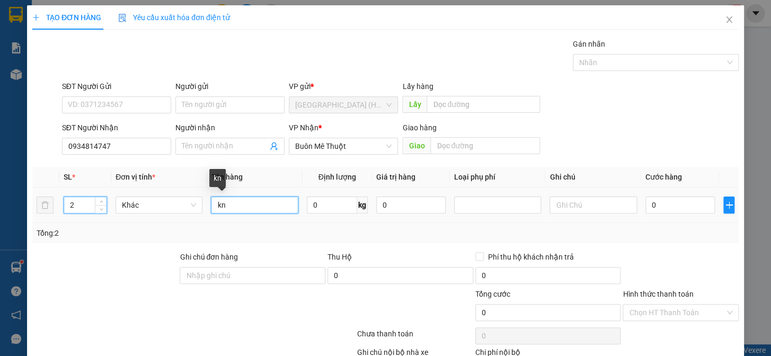
click at [231, 204] on input "kn" at bounding box center [254, 205] width 87 height 17
type input "kie"
drag, startPoint x: 671, startPoint y: 327, endPoint x: 646, endPoint y: 204, distance: 125.0
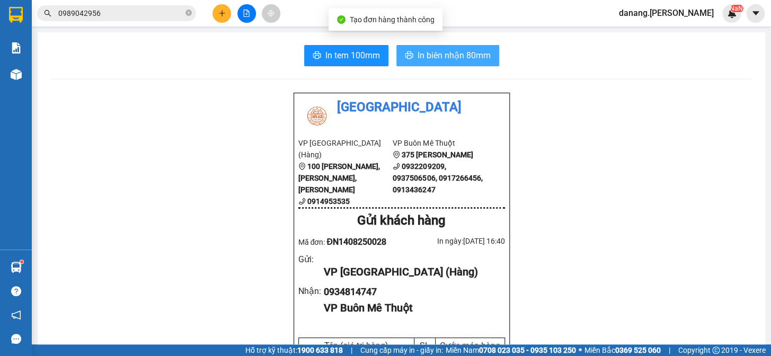
click at [455, 51] on span "In biên nhận 80mm" at bounding box center [454, 55] width 73 height 13
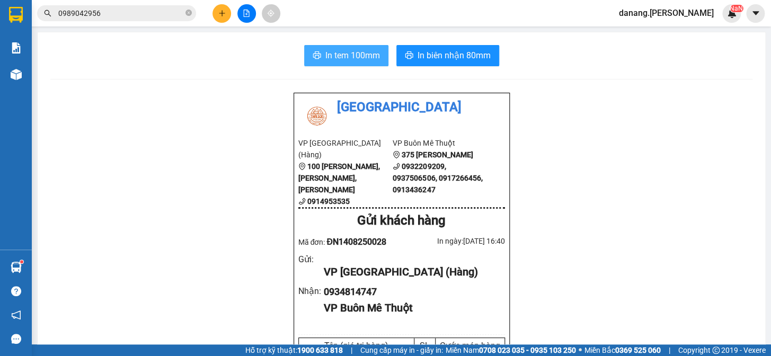
click at [326, 58] on span "In tem 100mm" at bounding box center [353, 55] width 55 height 13
click at [222, 19] on button at bounding box center [222, 13] width 19 height 19
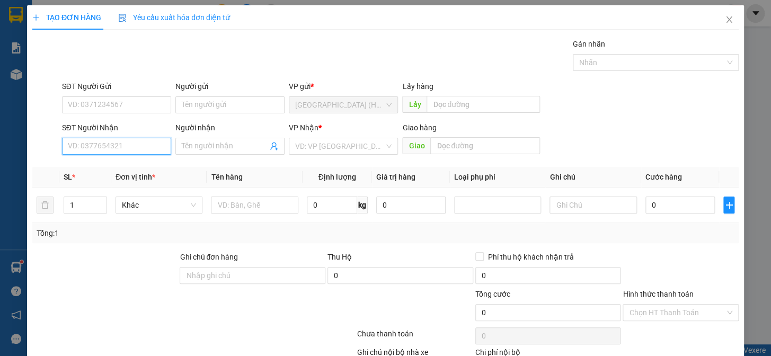
click at [100, 148] on input "SĐT Người Nhận" at bounding box center [116, 146] width 109 height 17
type input "0931627676"
click at [106, 168] on div "0931627676 - A Vũ" at bounding box center [115, 168] width 95 height 12
type input "A Vũ"
type input "130.000"
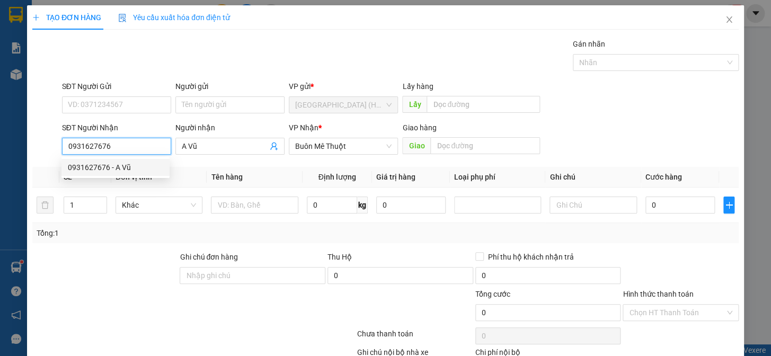
type input "130.000"
type input "0931627676"
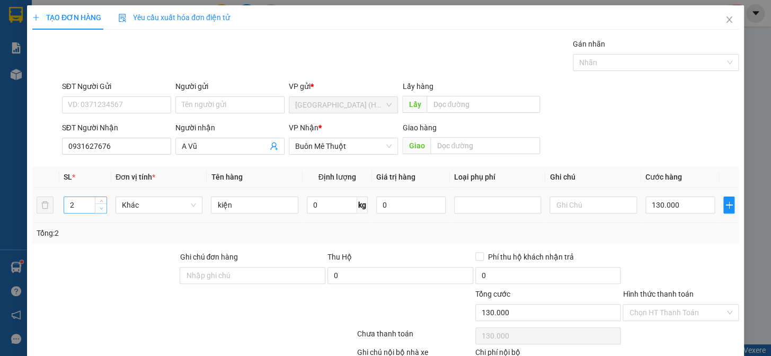
type input "1"
click at [99, 211] on span "down" at bounding box center [101, 209] width 6 height 6
click at [690, 200] on input "130.000" at bounding box center [680, 205] width 69 height 17
type input "0"
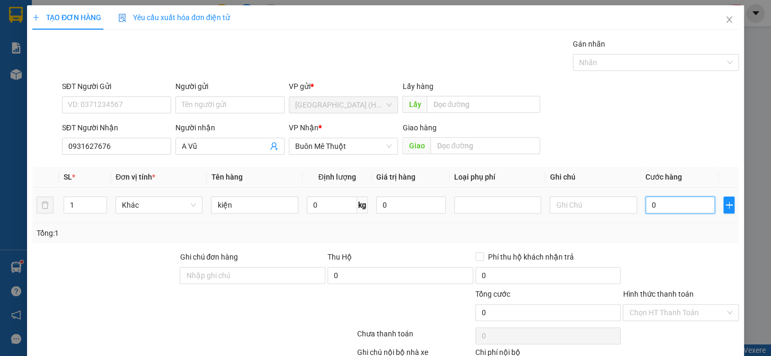
type input "0"
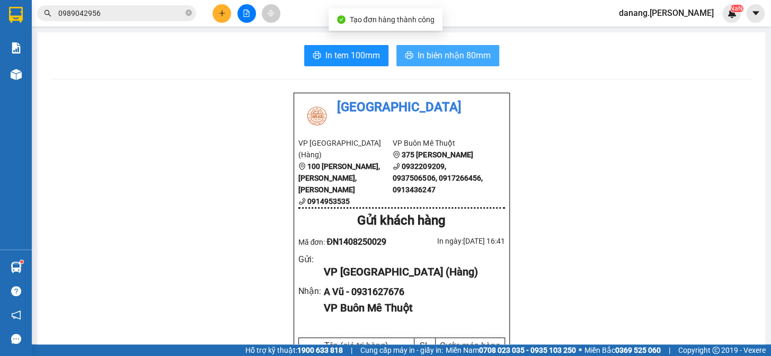
click at [418, 57] on span "In biên nhận 80mm" at bounding box center [454, 55] width 73 height 13
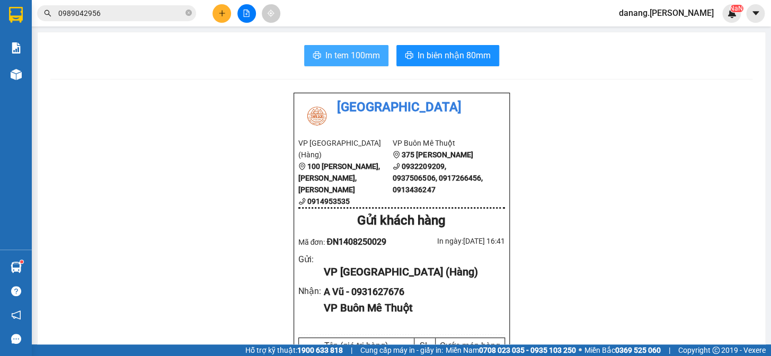
click at [356, 57] on span "In tem 100mm" at bounding box center [353, 55] width 55 height 13
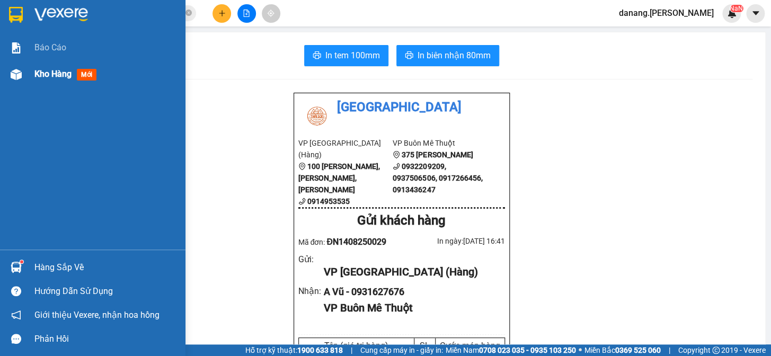
click at [52, 73] on span "Kho hàng" at bounding box center [52, 74] width 37 height 10
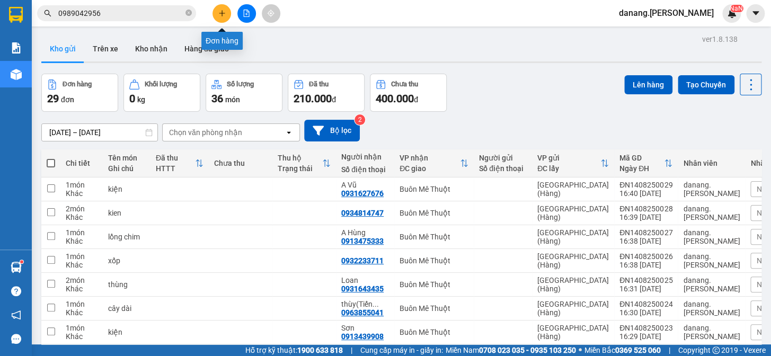
click at [224, 13] on icon "plus" at bounding box center [222, 13] width 6 height 1
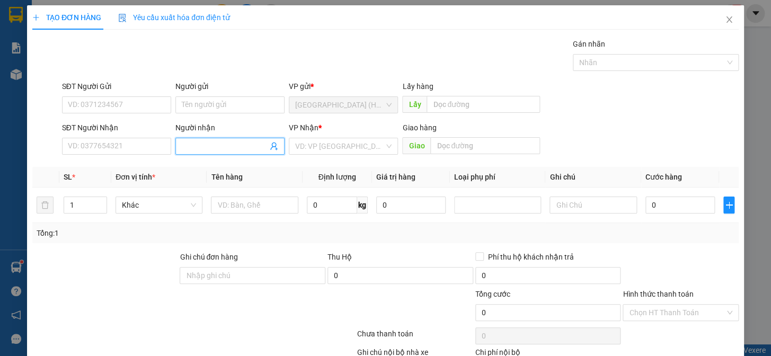
click at [209, 146] on input "Người nhận" at bounding box center [225, 147] width 86 height 12
type input "n"
type input "NN"
click at [212, 180] on div "NNP Châu Loan - 0905799394" at bounding box center [232, 185] width 104 height 12
type input "0905799394"
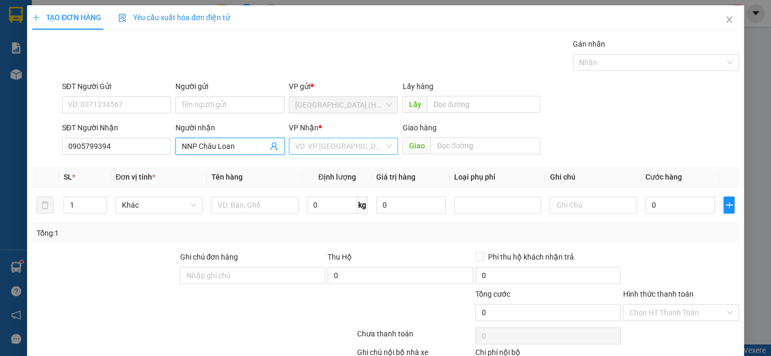
type input "NNP Châu Loan"
click at [353, 142] on input "search" at bounding box center [339, 146] width 89 height 16
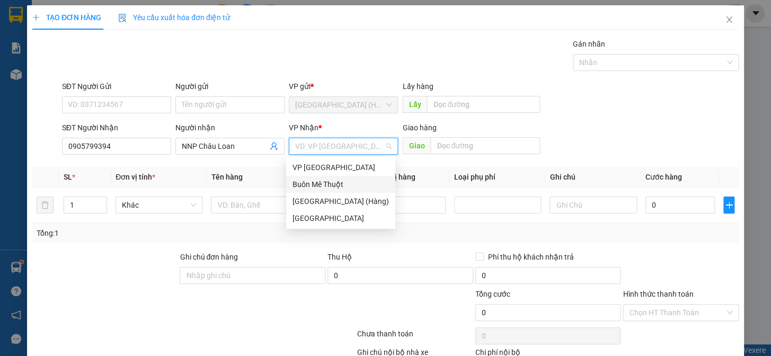
drag, startPoint x: 358, startPoint y: 191, endPoint x: 294, endPoint y: 231, distance: 75.0
click at [358, 192] on div "VP Nha Trang Buôn Mê Thuột Đà Nẵng (Hàng) Sài Gòn" at bounding box center [340, 193] width 109 height 68
click at [319, 190] on div "Buôn Mê Thuột" at bounding box center [341, 185] width 97 height 12
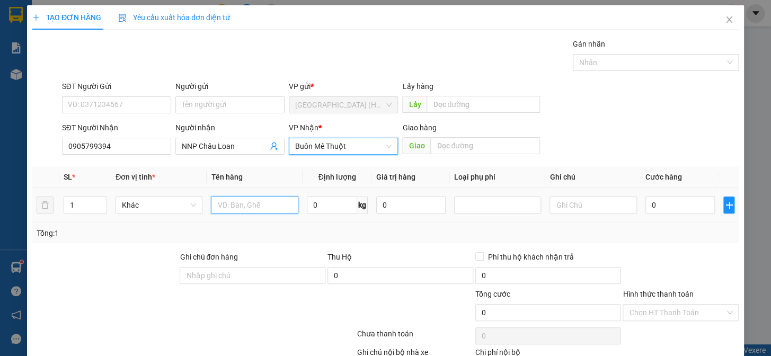
click at [254, 200] on input "text" at bounding box center [254, 205] width 87 height 17
drag, startPoint x: 665, startPoint y: 333, endPoint x: 663, endPoint y: 306, distance: 27.2
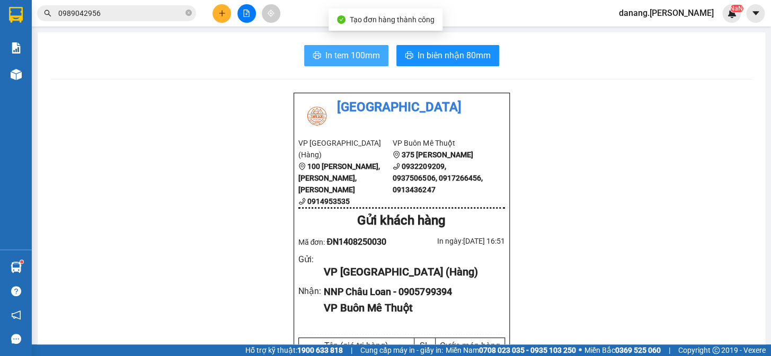
click at [348, 57] on span "In tem 100mm" at bounding box center [353, 55] width 55 height 13
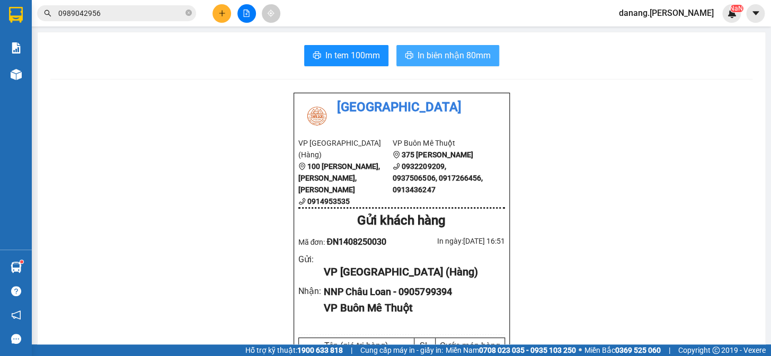
click at [458, 56] on span "In biên nhận 80mm" at bounding box center [454, 55] width 73 height 13
click at [218, 14] on icon "plus" at bounding box center [221, 13] width 7 height 7
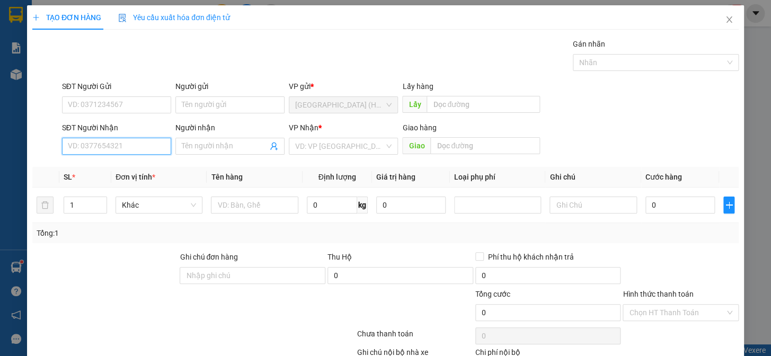
click at [137, 144] on input "SĐT Người Nhận" at bounding box center [116, 146] width 109 height 17
click at [143, 169] on div "0983016075 - Tuấn" at bounding box center [115, 168] width 95 height 12
type input "0983016075"
type input "Tuấn"
type input "30.000"
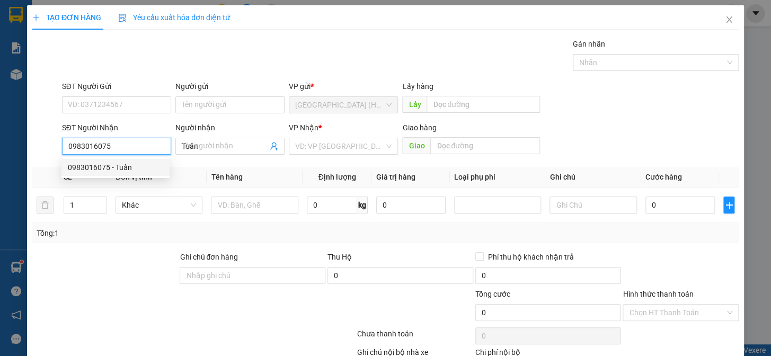
type input "30.000"
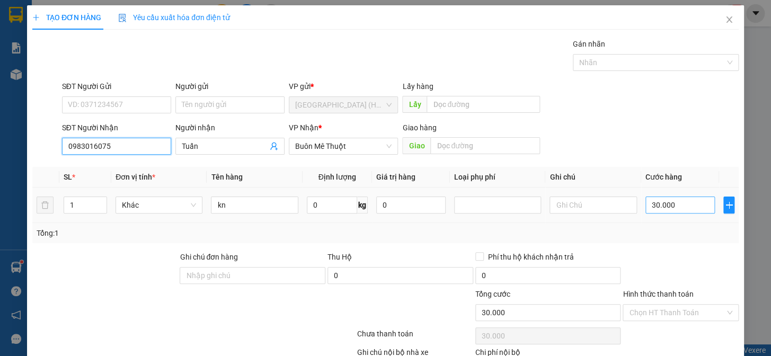
type input "0983016075"
click at [661, 205] on input "30.000" at bounding box center [680, 205] width 69 height 17
type input "5"
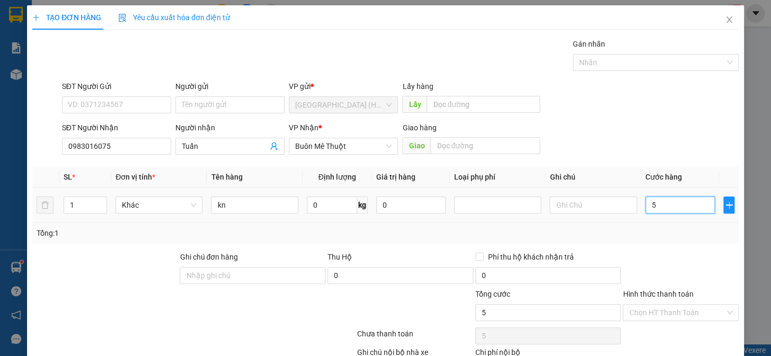
type input "50"
click at [672, 305] on input "Hình thức thanh toán" at bounding box center [677, 313] width 96 height 16
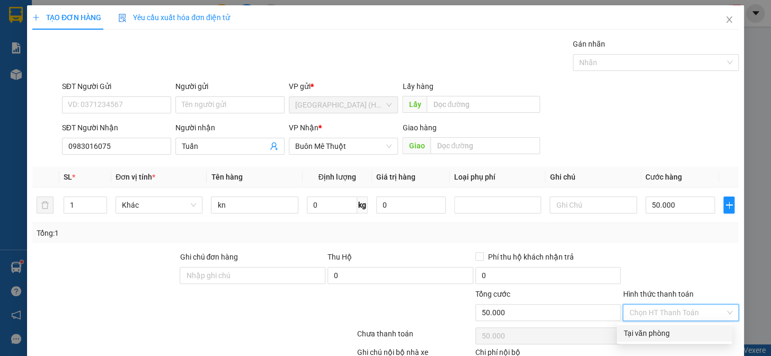
click at [655, 328] on div "Tại văn phòng" at bounding box center [675, 334] width 102 height 12
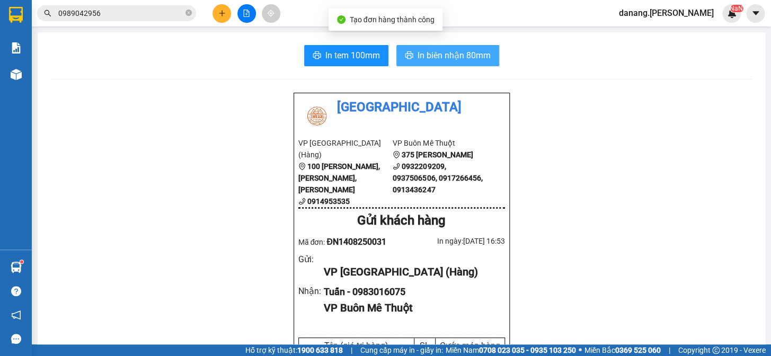
click at [470, 59] on span "In biên nhận 80mm" at bounding box center [454, 55] width 73 height 13
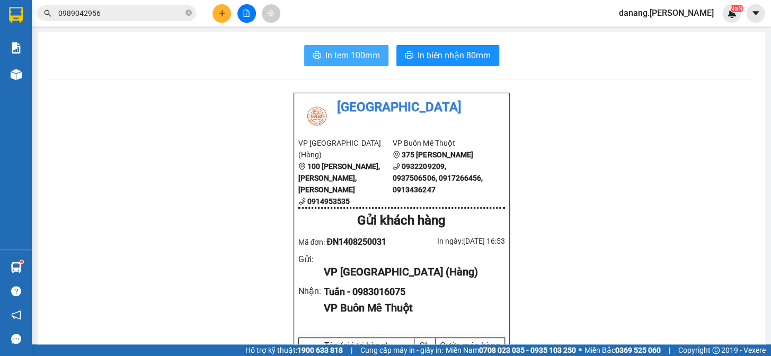
drag, startPoint x: 346, startPoint y: 58, endPoint x: 337, endPoint y: 57, distance: 9.6
click at [345, 58] on span "In tem 100mm" at bounding box center [353, 55] width 55 height 13
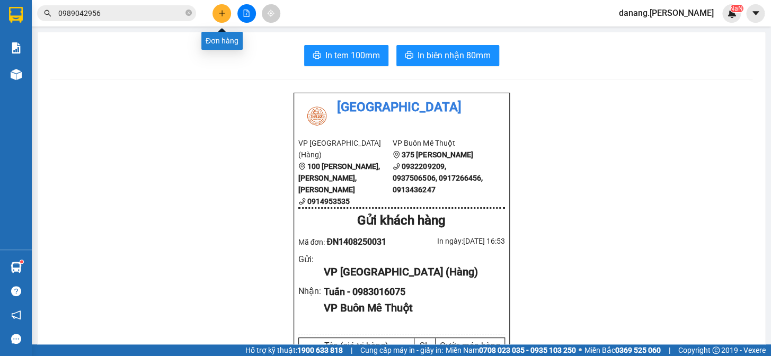
click at [224, 12] on icon "plus" at bounding box center [221, 13] width 7 height 7
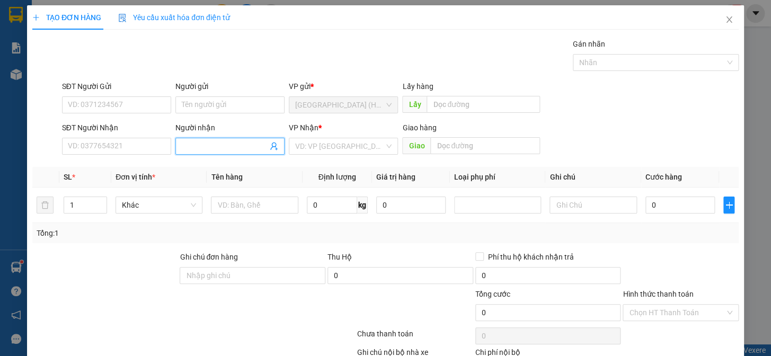
click at [203, 150] on input "Người nhận" at bounding box center [225, 147] width 86 height 12
click at [224, 168] on div "Hòa Sa - 0913487019" at bounding box center [227, 168] width 95 height 12
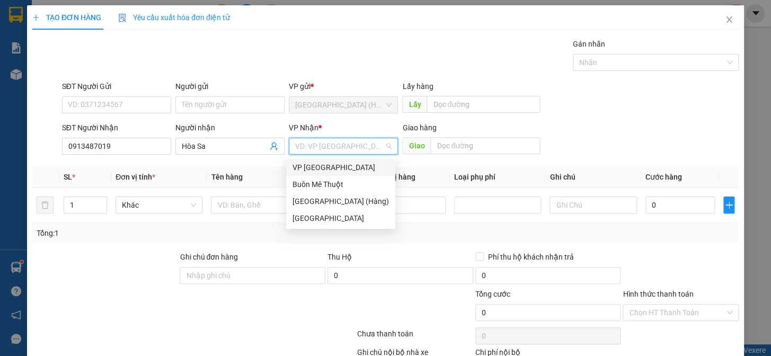
click at [321, 149] on input "search" at bounding box center [339, 146] width 89 height 16
drag, startPoint x: 324, startPoint y: 182, endPoint x: 207, endPoint y: 204, distance: 118.7
click at [323, 183] on div "Buôn Mê Thuột" at bounding box center [341, 185] width 97 height 12
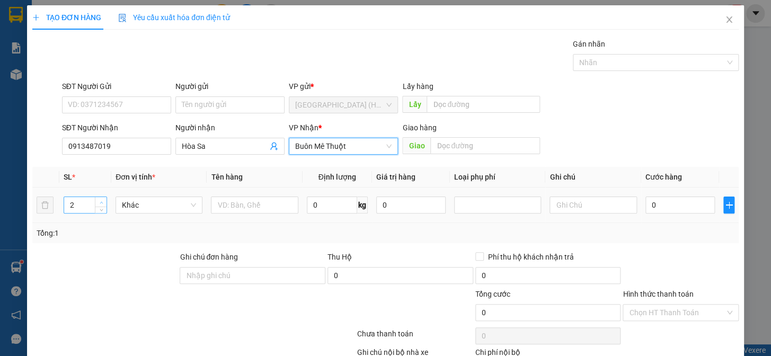
click at [100, 201] on icon "up" at bounding box center [101, 202] width 3 height 2
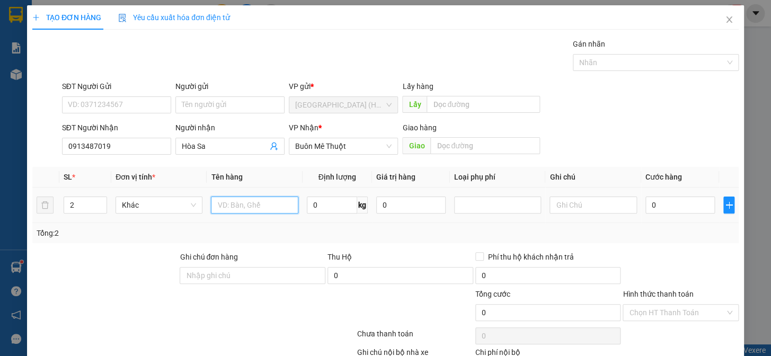
click at [224, 208] on input "text" at bounding box center [254, 205] width 87 height 17
drag, startPoint x: 685, startPoint y: 330, endPoint x: 696, endPoint y: 309, distance: 23.2
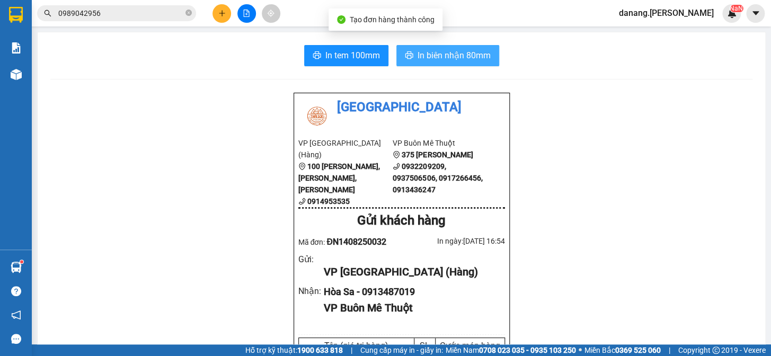
click at [472, 58] on span "In biên nhận 80mm" at bounding box center [454, 55] width 73 height 13
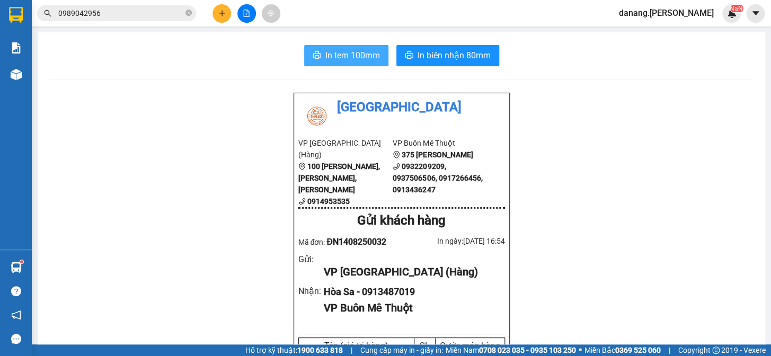
click at [366, 54] on span "In tem 100mm" at bounding box center [353, 55] width 55 height 13
click at [226, 17] on button at bounding box center [222, 13] width 19 height 19
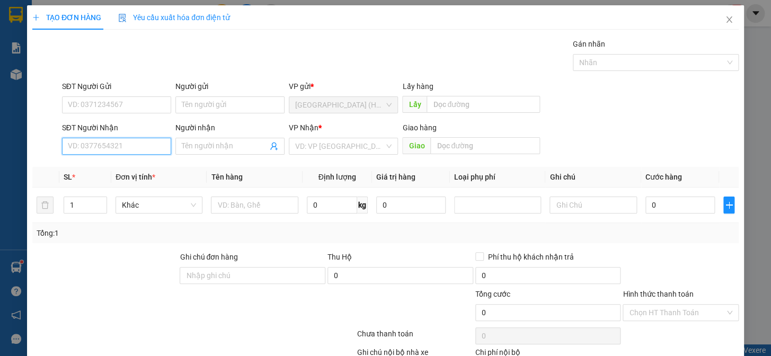
click at [120, 145] on input "SĐT Người Nhận" at bounding box center [116, 146] width 109 height 17
click at [141, 170] on div "0915555953 - Hapy club" at bounding box center [115, 168] width 95 height 12
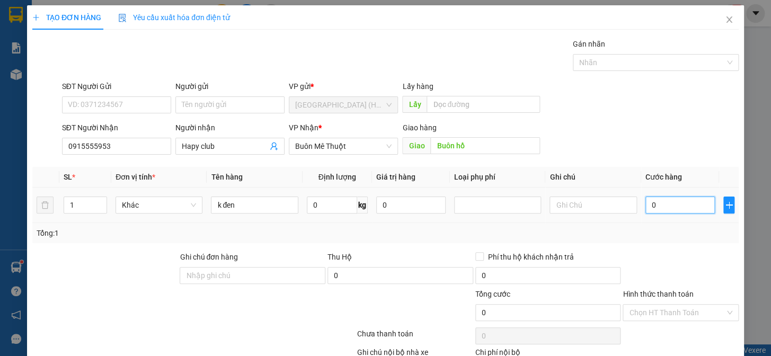
click at [668, 212] on input "0" at bounding box center [680, 205] width 69 height 17
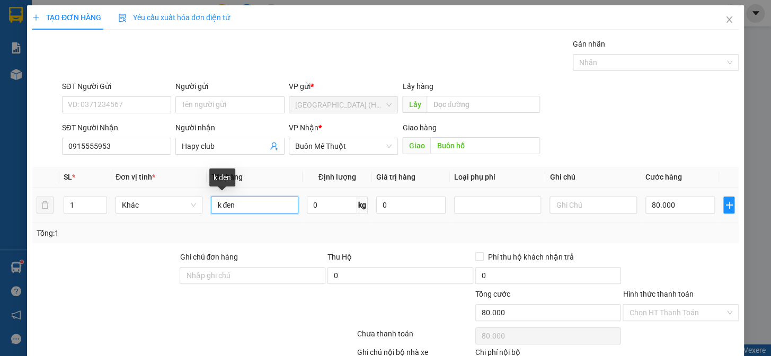
click at [245, 197] on input "k đen" at bounding box center [254, 205] width 87 height 17
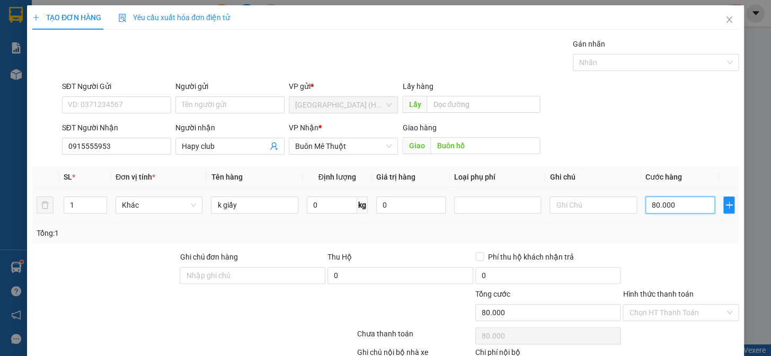
click at [671, 197] on input "80.000" at bounding box center [680, 205] width 69 height 17
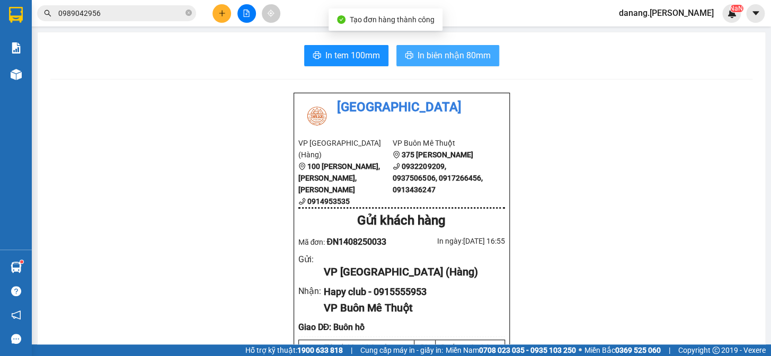
click at [426, 58] on span "In biên nhận 80mm" at bounding box center [454, 55] width 73 height 13
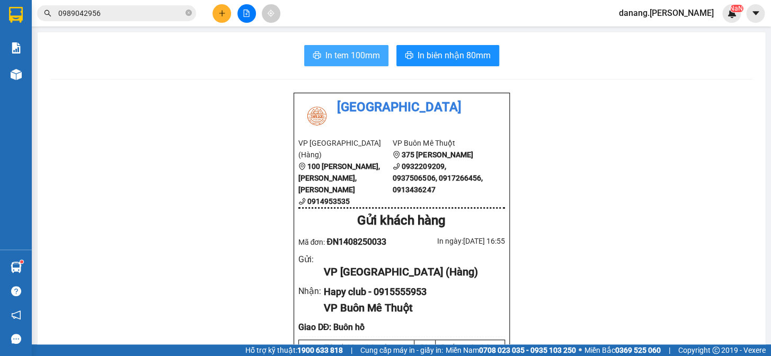
click at [326, 50] on span "In tem 100mm" at bounding box center [353, 55] width 55 height 13
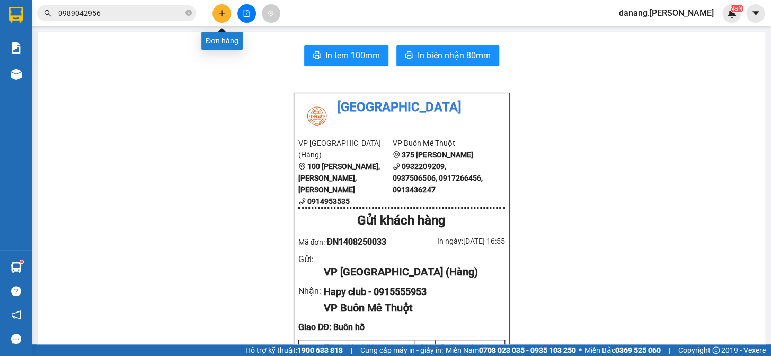
click at [221, 15] on icon "plus" at bounding box center [221, 13] width 7 height 7
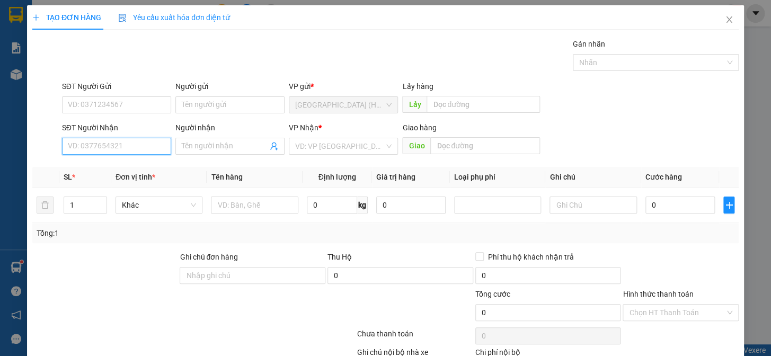
click at [119, 144] on input "SĐT Người Nhận" at bounding box center [116, 146] width 109 height 17
click at [121, 171] on div "0987357928 - P Anh" at bounding box center [120, 168] width 104 height 12
drag, startPoint x: 694, startPoint y: 328, endPoint x: 693, endPoint y: 319, distance: 9.6
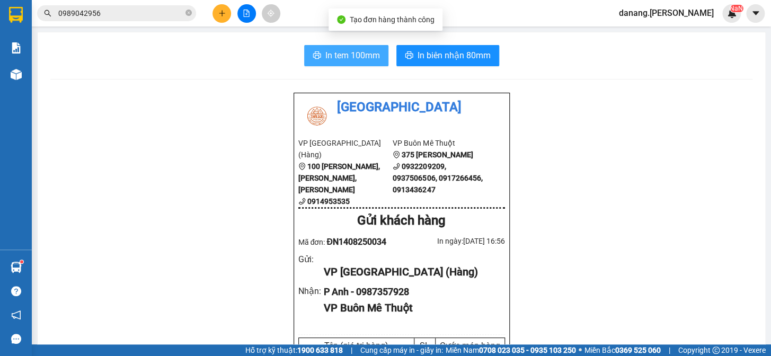
click at [329, 60] on span "In tem 100mm" at bounding box center [353, 55] width 55 height 13
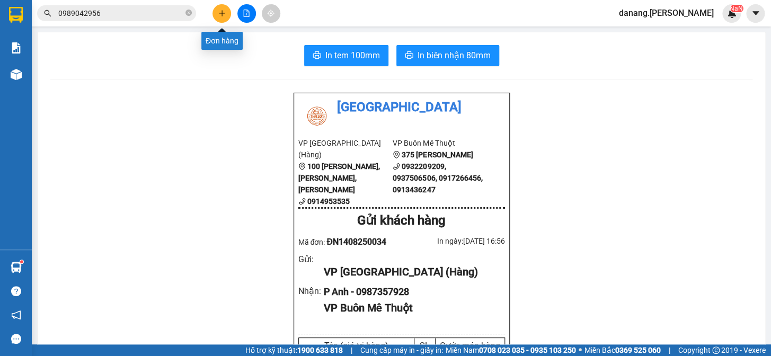
click at [223, 11] on icon "plus" at bounding box center [221, 13] width 7 height 7
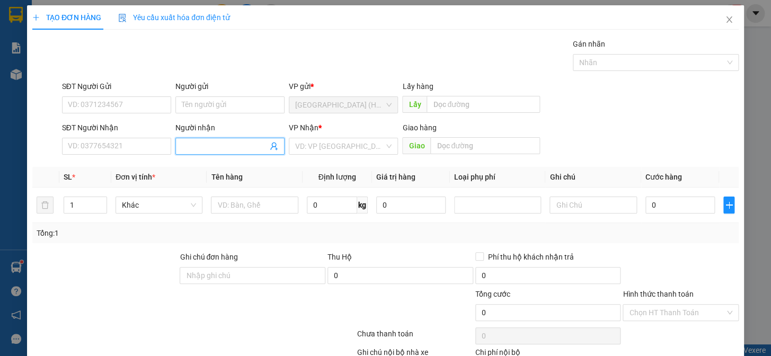
click at [227, 150] on input "Người nhận" at bounding box center [225, 147] width 86 height 12
click at [234, 169] on div "phán hoa - 0917335569" at bounding box center [227, 168] width 95 height 12
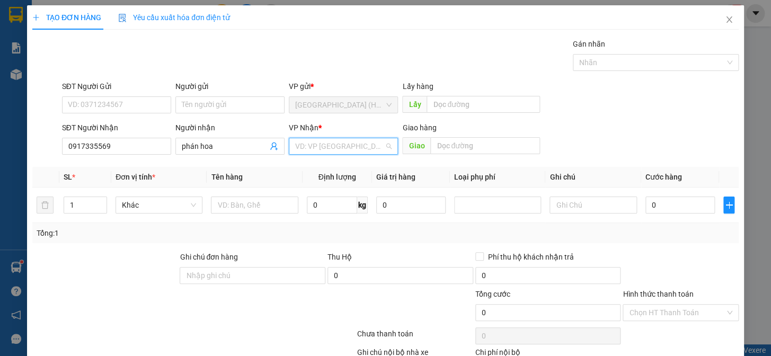
click at [339, 143] on input "search" at bounding box center [339, 146] width 89 height 16
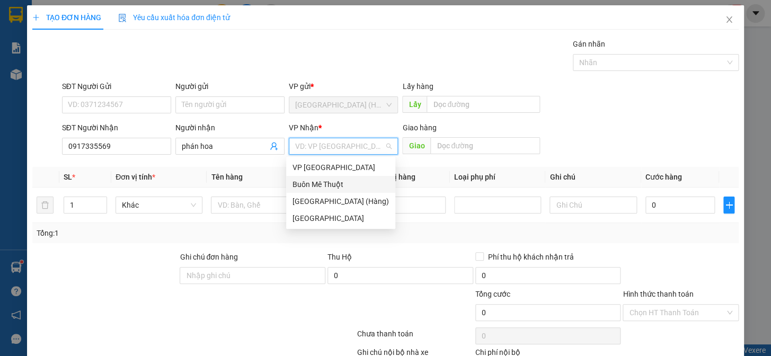
click at [336, 186] on div "Buôn Mê Thuột" at bounding box center [341, 185] width 97 height 12
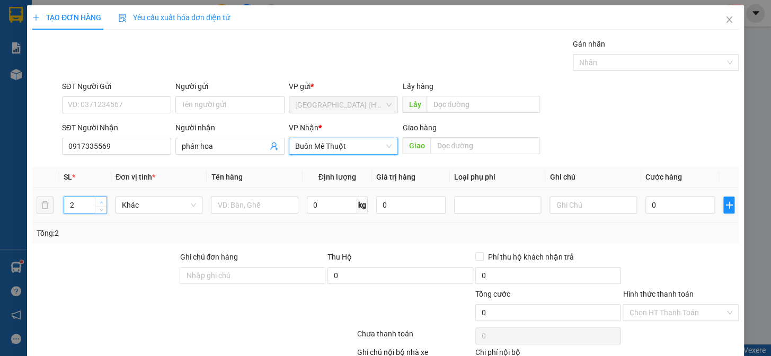
click at [98, 199] on span "up" at bounding box center [101, 202] width 6 height 6
click at [229, 205] on input "text" at bounding box center [254, 205] width 87 height 17
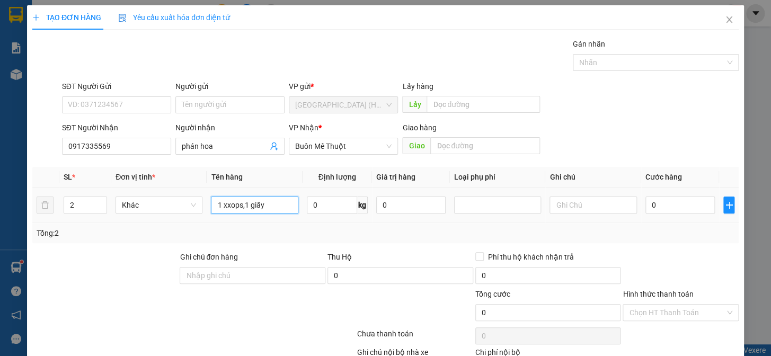
click at [224, 206] on input "1 xxops,1 giấy" at bounding box center [254, 205] width 87 height 17
click at [236, 207] on input "1 xops,1 giấy" at bounding box center [254, 205] width 87 height 17
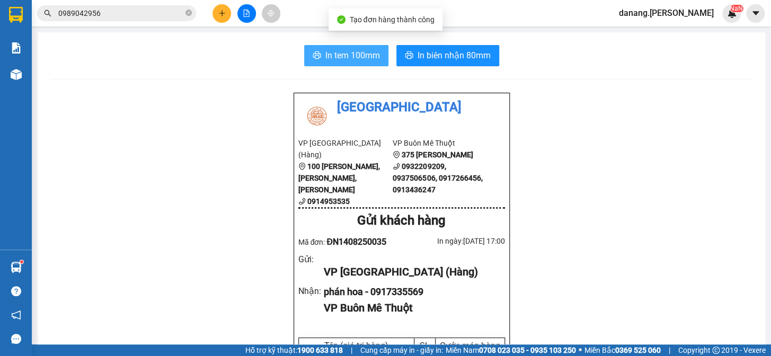
click at [342, 59] on span "In tem 100mm" at bounding box center [353, 55] width 55 height 13
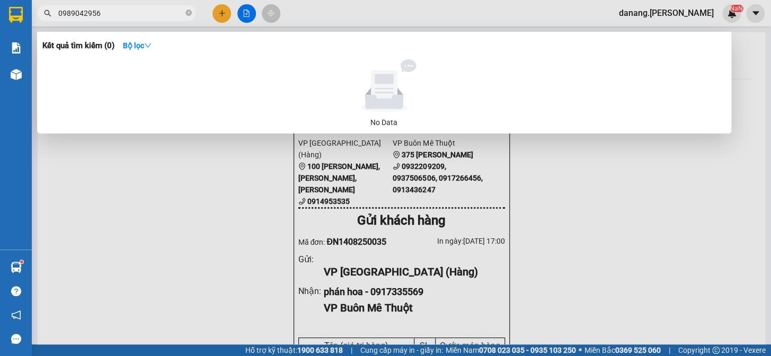
click at [120, 11] on input "0989042956" at bounding box center [120, 13] width 125 height 12
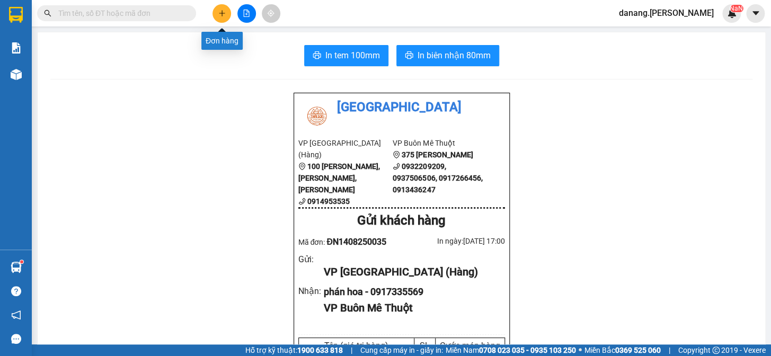
click at [222, 14] on icon "plus" at bounding box center [222, 13] width 1 height 6
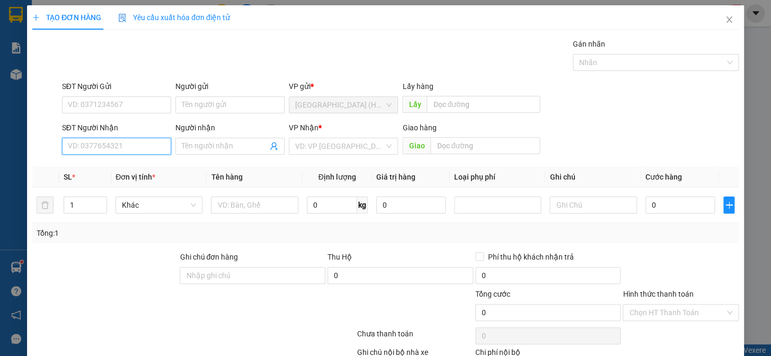
click at [145, 150] on input "SĐT Người Nhận" at bounding box center [116, 146] width 109 height 17
click at [106, 106] on input "SĐT Người Gửi" at bounding box center [116, 105] width 109 height 17
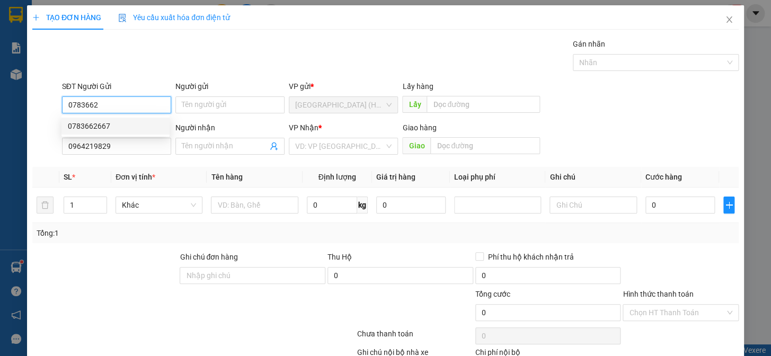
click at [106, 129] on div "0783662667" at bounding box center [115, 126] width 95 height 12
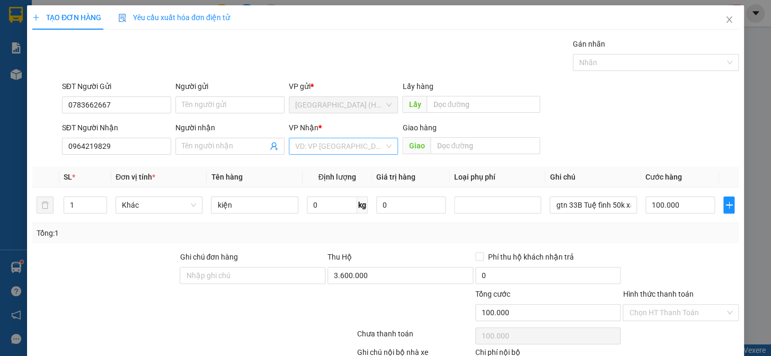
drag, startPoint x: 358, startPoint y: 146, endPoint x: 360, endPoint y: 154, distance: 8.1
click at [358, 146] on input "search" at bounding box center [339, 146] width 89 height 16
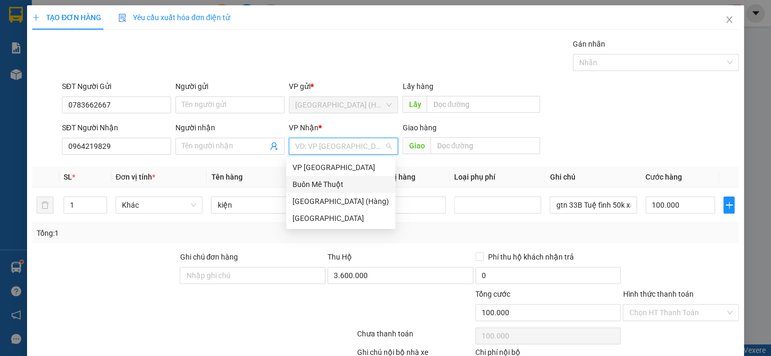
click at [337, 188] on div "Buôn Mê Thuột" at bounding box center [341, 185] width 97 height 12
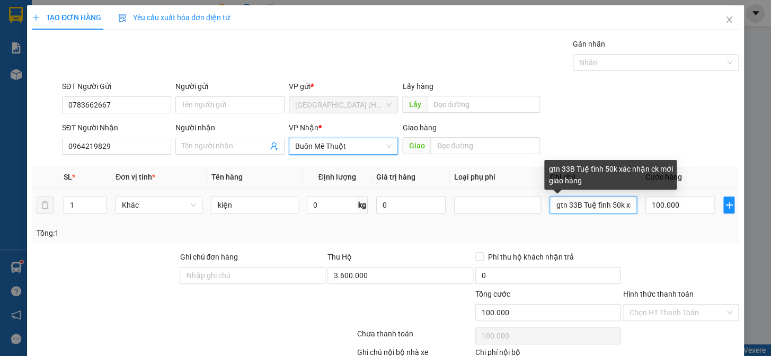
click at [628, 204] on input "gtn 33B Tuệ tĩnh 50k xác nhận ck mới giao hàng" at bounding box center [593, 205] width 87 height 17
click at [626, 205] on input "gtn 33B Tuệ tĩnh 50k xác nhận ck mới giao hàng" at bounding box center [593, 205] width 87 height 17
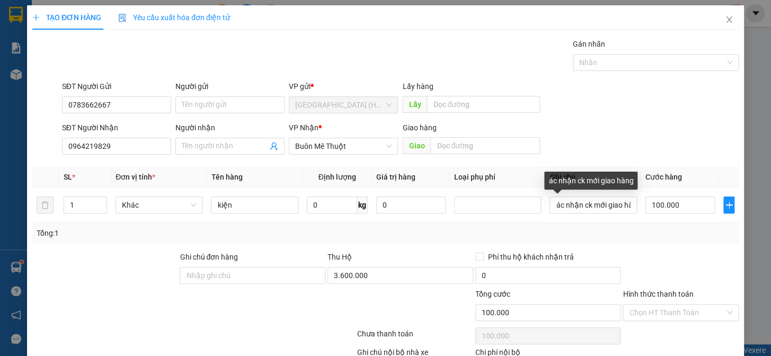
click at [641, 229] on div "Tổng: 1" at bounding box center [386, 233] width 698 height 12
click at [628, 206] on input "ác nhận ck mới giao hàng" at bounding box center [593, 205] width 87 height 17
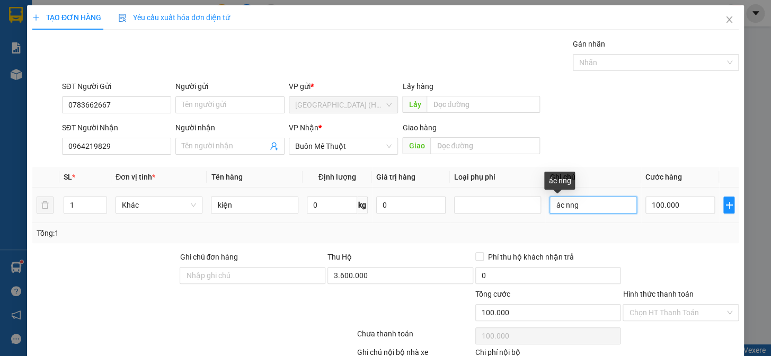
click at [585, 204] on input "ác nng" at bounding box center [593, 205] width 87 height 17
click at [591, 201] on input "text" at bounding box center [593, 205] width 87 height 17
click at [566, 206] on input "text" at bounding box center [593, 205] width 87 height 17
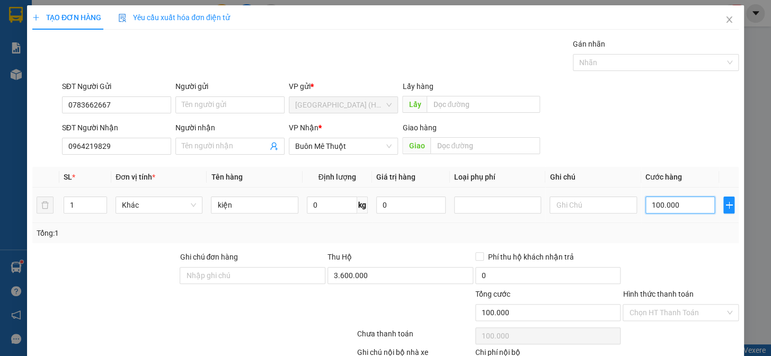
click at [688, 204] on input "100.000" at bounding box center [680, 205] width 69 height 17
click at [646, 207] on input "0" at bounding box center [680, 205] width 69 height 17
click at [647, 207] on input "0" at bounding box center [680, 205] width 69 height 17
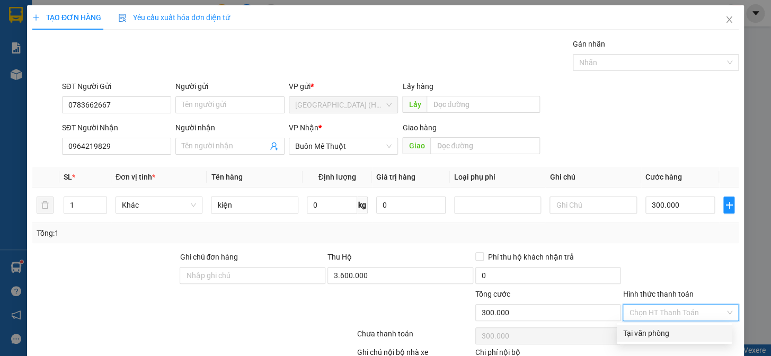
click at [654, 305] on input "Hình thức thanh toán" at bounding box center [677, 313] width 96 height 16
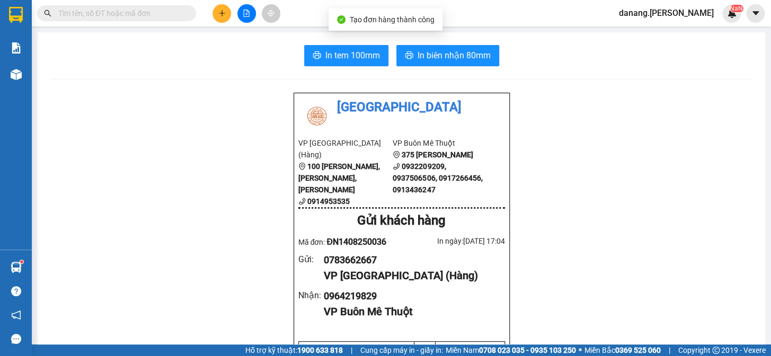
click at [218, 13] on icon "plus" at bounding box center [221, 13] width 7 height 7
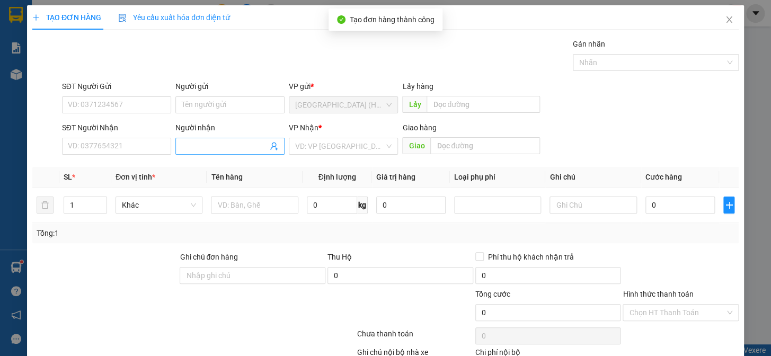
click at [190, 141] on input "Người nhận" at bounding box center [225, 147] width 86 height 12
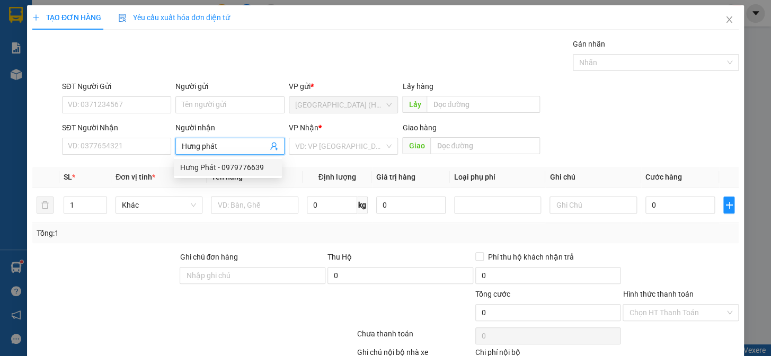
click at [217, 166] on div "Hưng Phát - 0979776639" at bounding box center [227, 168] width 95 height 12
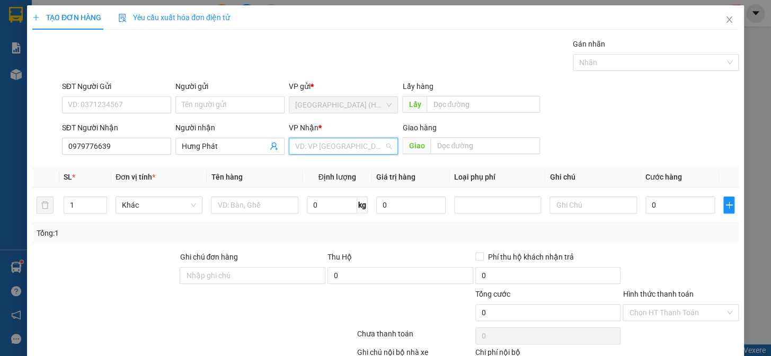
drag, startPoint x: 341, startPoint y: 148, endPoint x: 354, endPoint y: 171, distance: 26.3
click at [342, 148] on input "search" at bounding box center [339, 146] width 89 height 16
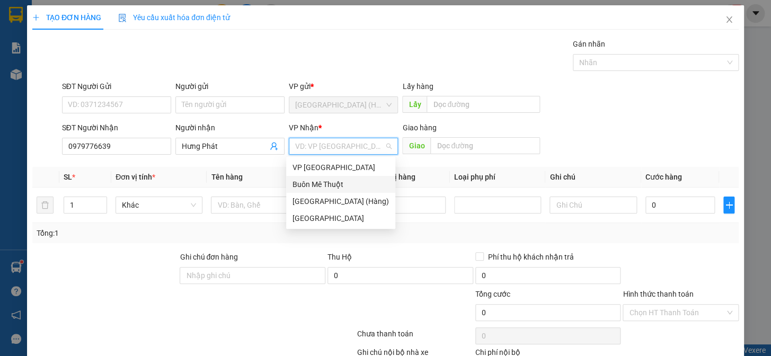
click at [347, 181] on div "Buôn Mê Thuột" at bounding box center [341, 185] width 97 height 12
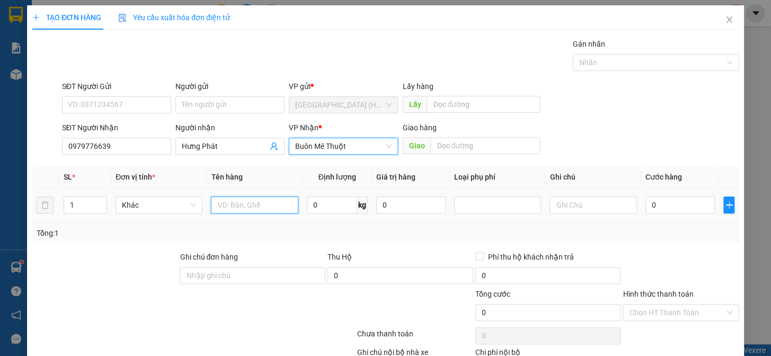
click at [234, 203] on input "text" at bounding box center [254, 205] width 87 height 17
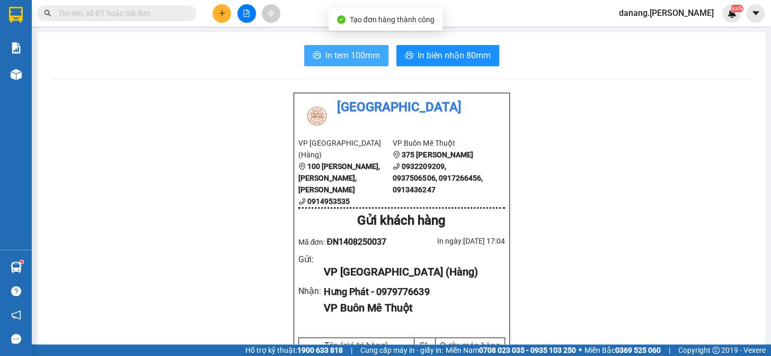
click at [327, 59] on span "In tem 100mm" at bounding box center [353, 55] width 55 height 13
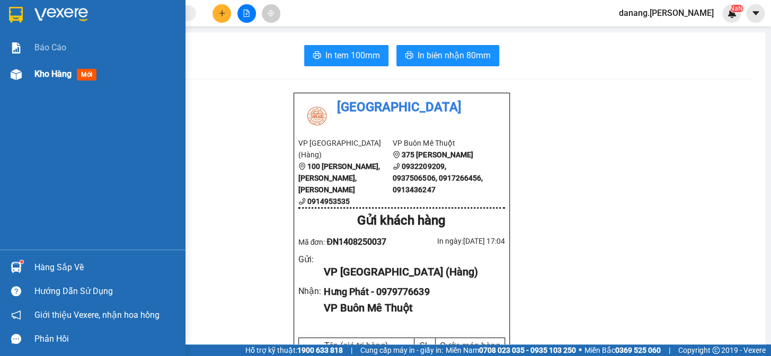
click at [54, 76] on span "Kho hàng" at bounding box center [52, 74] width 37 height 10
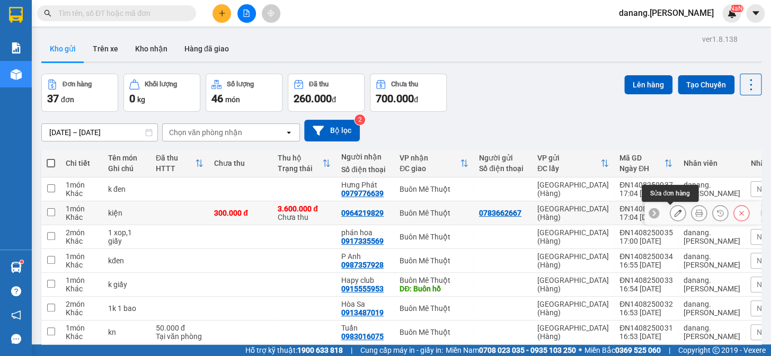
click at [674, 214] on icon at bounding box center [677, 212] width 7 height 7
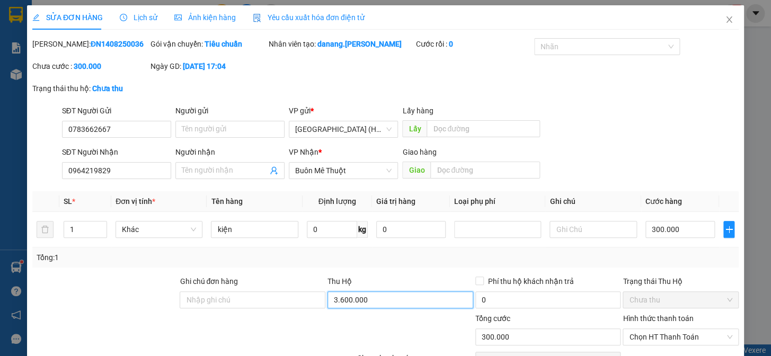
click at [380, 292] on input "3.600.000" at bounding box center [401, 300] width 146 height 17
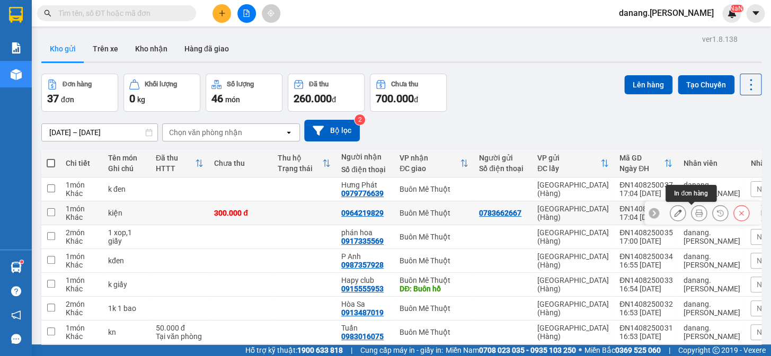
click at [696, 211] on icon at bounding box center [699, 212] width 7 height 7
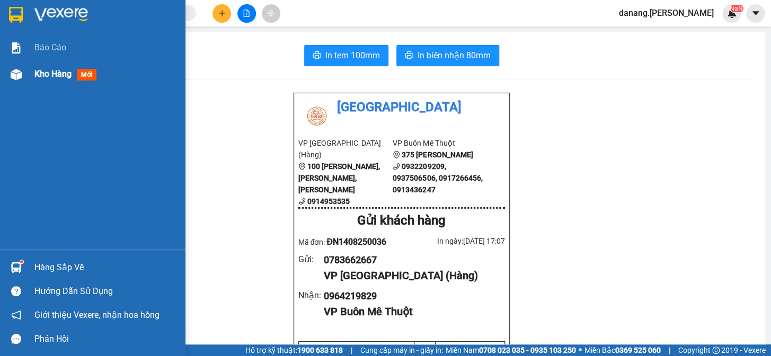
click at [46, 73] on span "Kho hàng" at bounding box center [52, 74] width 37 height 10
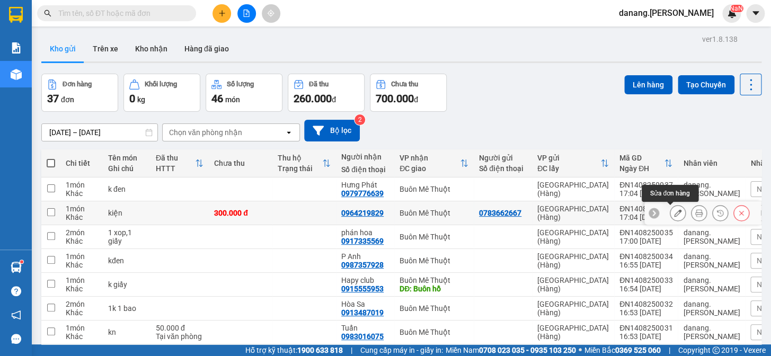
click at [674, 212] on icon at bounding box center [677, 212] width 7 height 7
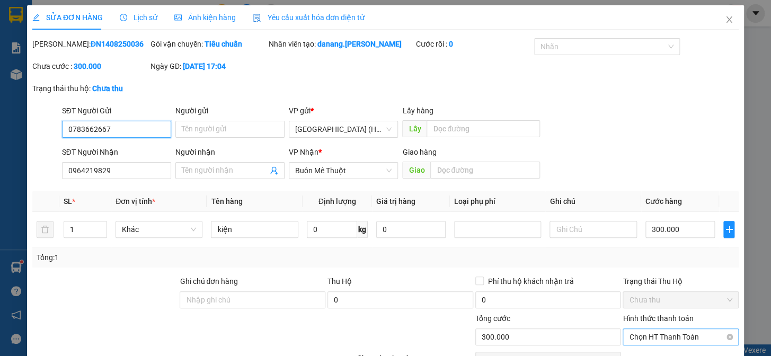
click at [668, 329] on span "Chọn HT Thanh Toán" at bounding box center [680, 337] width 103 height 16
click at [678, 352] on div "Tại văn phòng" at bounding box center [675, 358] width 102 height 12
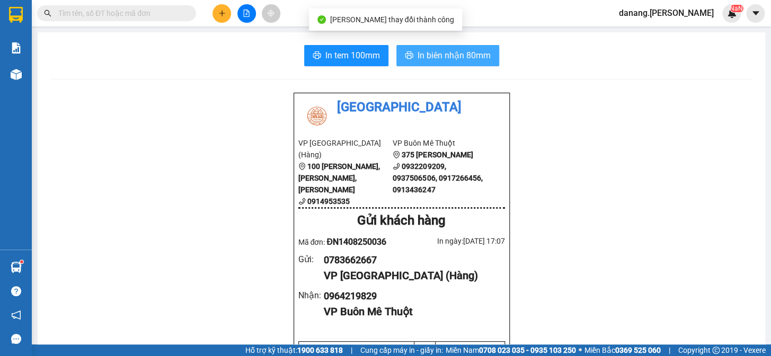
click at [431, 61] on span "In biên nhận 80mm" at bounding box center [454, 55] width 73 height 13
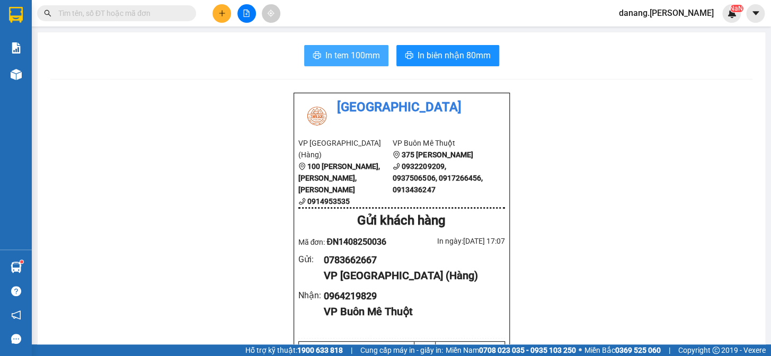
click at [336, 55] on span "In tem 100mm" at bounding box center [353, 55] width 55 height 13
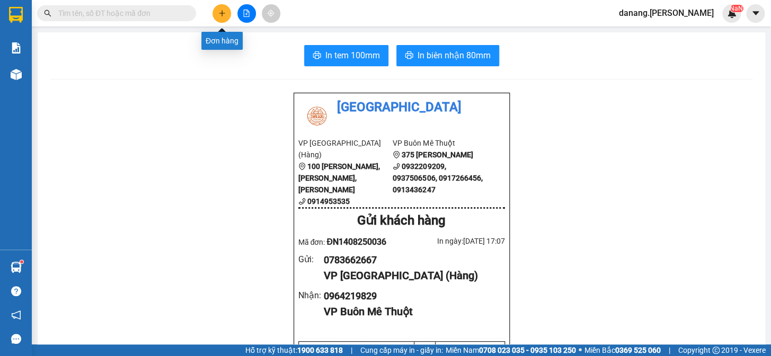
click at [219, 15] on icon "plus" at bounding box center [221, 13] width 7 height 7
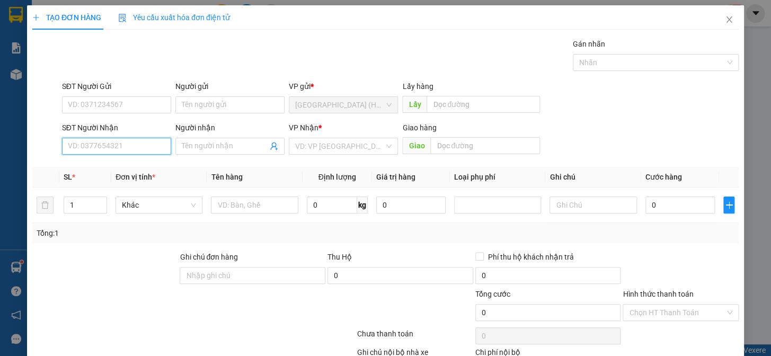
click at [107, 147] on input "SĐT Người Nhận" at bounding box center [116, 146] width 109 height 17
click at [112, 150] on input "SĐT Người Nhận" at bounding box center [116, 146] width 109 height 17
click at [190, 146] on input "Người nhận" at bounding box center [225, 147] width 86 height 12
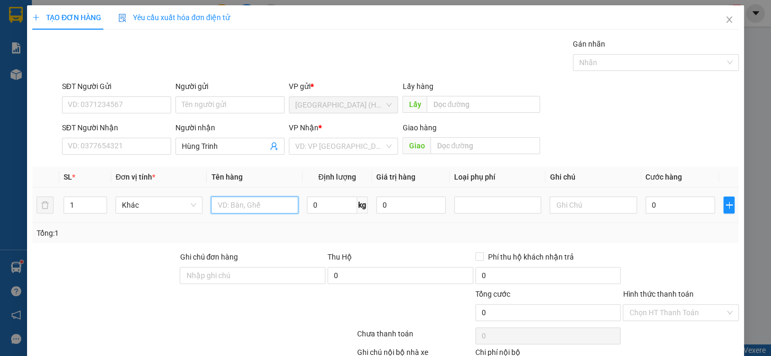
click at [246, 199] on input "text" at bounding box center [254, 205] width 87 height 17
click at [325, 145] on input "search" at bounding box center [339, 146] width 89 height 16
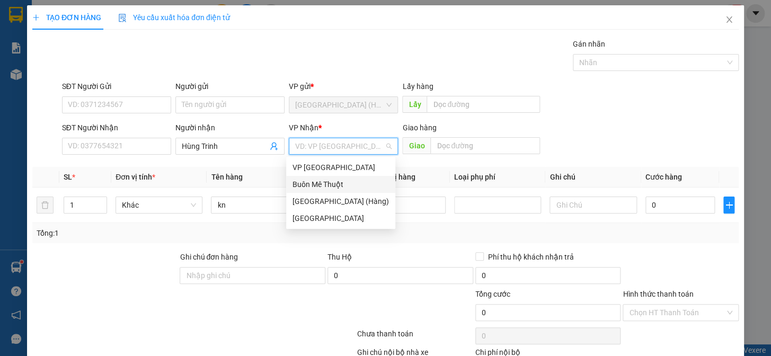
click at [355, 187] on div "Buôn Mê Thuột" at bounding box center [341, 185] width 97 height 12
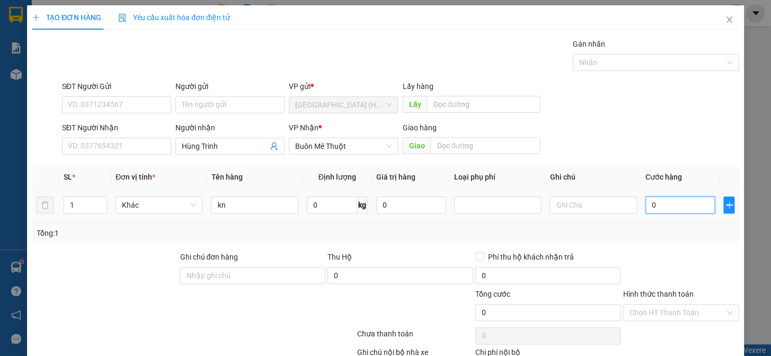
click at [674, 202] on input "0" at bounding box center [680, 205] width 69 height 17
click at [668, 326] on div "Chọn HT Thanh Toán" at bounding box center [681, 336] width 118 height 21
click at [657, 313] on input "Hình thức thanh toán" at bounding box center [677, 313] width 96 height 16
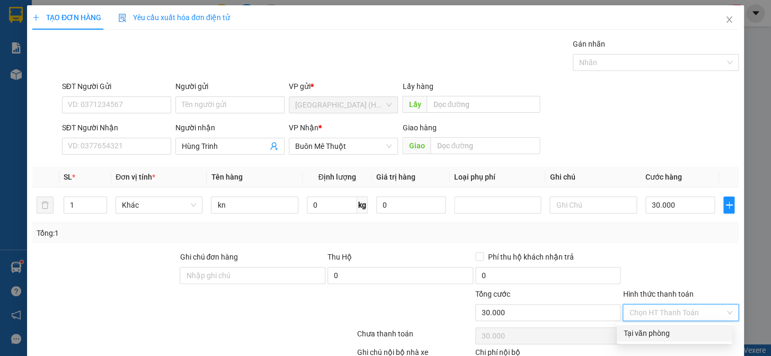
click at [667, 330] on div "Tại văn phòng" at bounding box center [675, 334] width 102 height 12
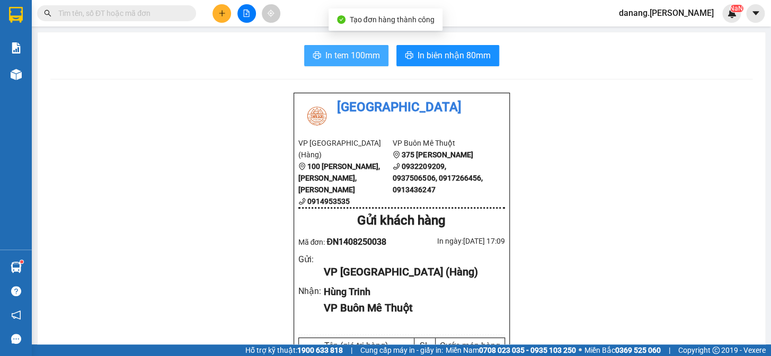
click at [331, 51] on span "In tem 100mm" at bounding box center [353, 55] width 55 height 13
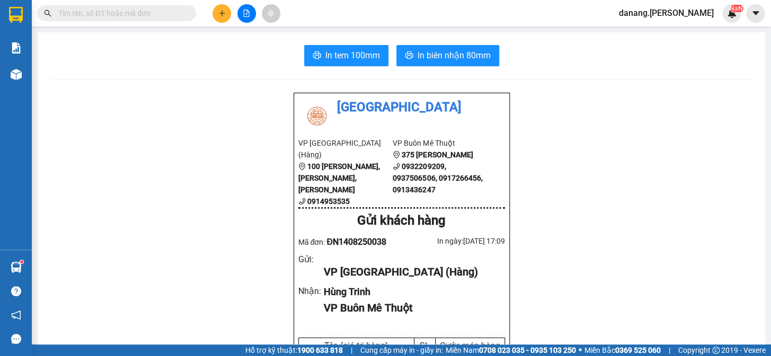
click at [218, 15] on icon "plus" at bounding box center [221, 13] width 7 height 7
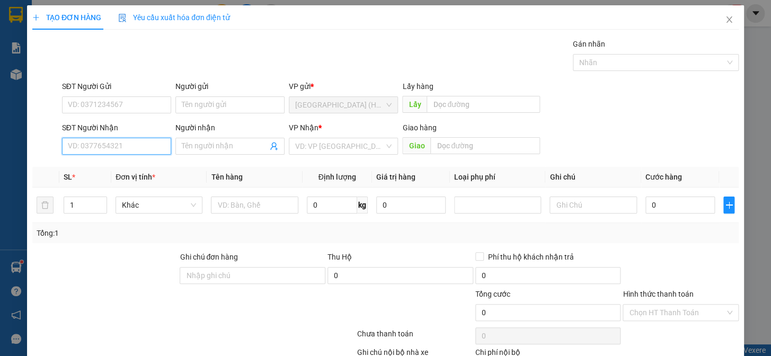
click at [113, 148] on input "SĐT Người Nhận" at bounding box center [116, 146] width 109 height 17
click at [91, 153] on input "SĐT Người Nhận" at bounding box center [116, 146] width 109 height 17
click at [90, 147] on input "SĐT Người Nhận" at bounding box center [116, 146] width 109 height 17
click at [195, 150] on input "Người nhận" at bounding box center [225, 147] width 86 height 12
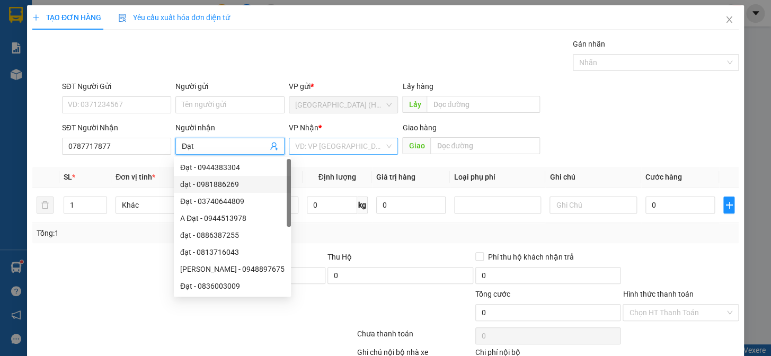
drag, startPoint x: 317, startPoint y: 144, endPoint x: 321, endPoint y: 148, distance: 5.6
click at [318, 145] on input "search" at bounding box center [339, 146] width 89 height 16
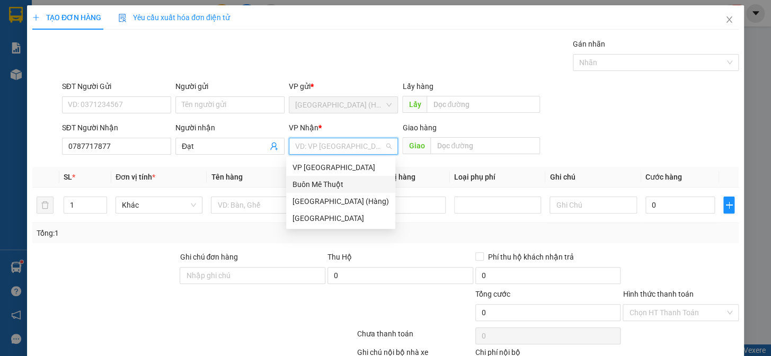
click at [329, 183] on div "Buôn Mê Thuột" at bounding box center [341, 185] width 97 height 12
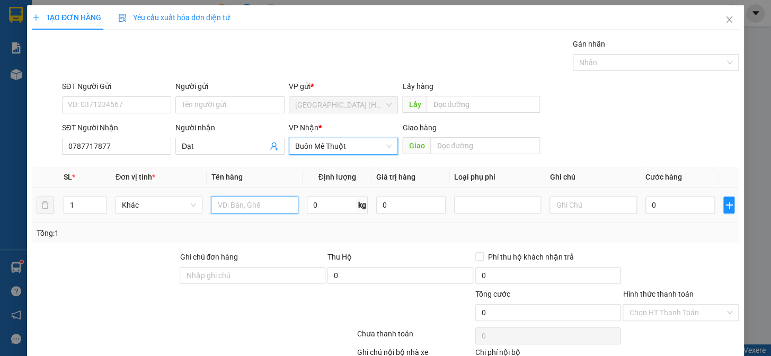
click at [234, 211] on input "text" at bounding box center [254, 205] width 87 height 17
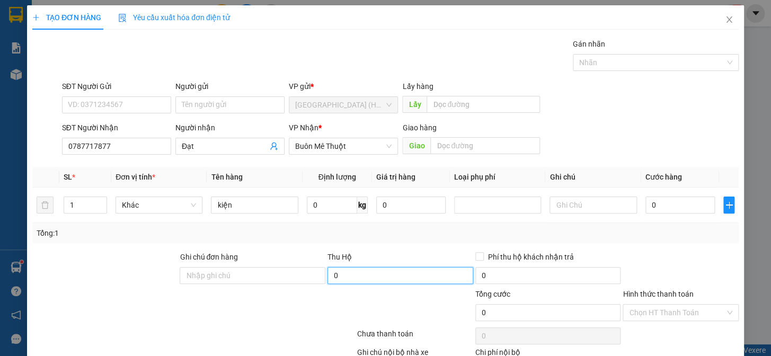
click at [374, 269] on input "0" at bounding box center [401, 275] width 146 height 17
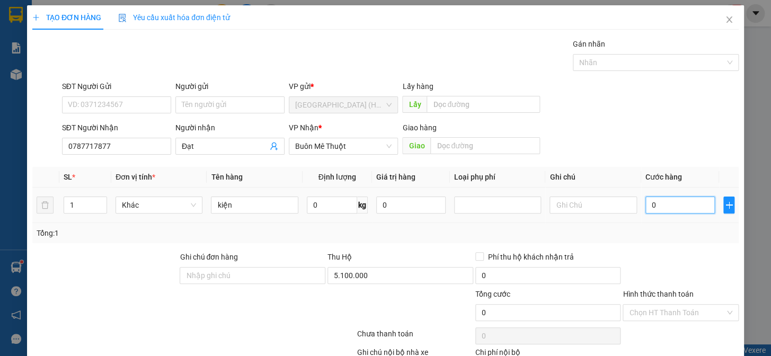
click at [659, 205] on input "0" at bounding box center [680, 205] width 69 height 17
drag, startPoint x: 679, startPoint y: 309, endPoint x: 683, endPoint y: 318, distance: 9.5
click at [679, 312] on input "Hình thức thanh toán" at bounding box center [677, 313] width 96 height 16
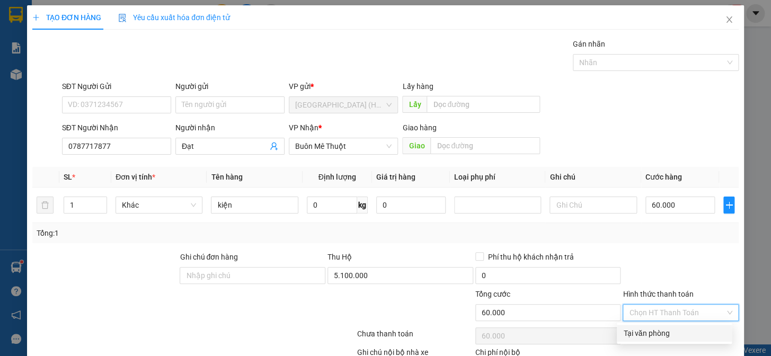
click at [684, 326] on div "Tại văn phòng" at bounding box center [674, 333] width 115 height 17
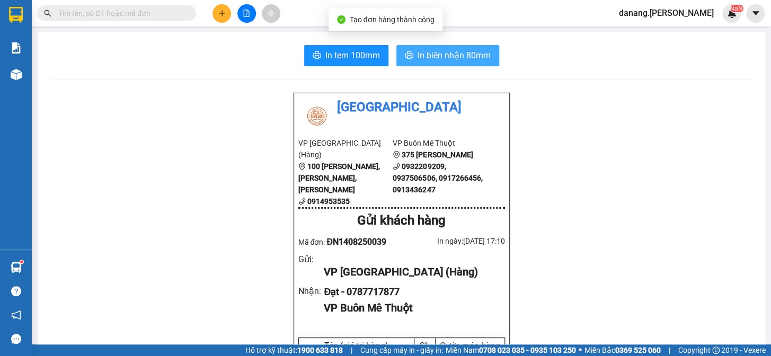
click at [433, 53] on span "In biên nhận 80mm" at bounding box center [454, 55] width 73 height 13
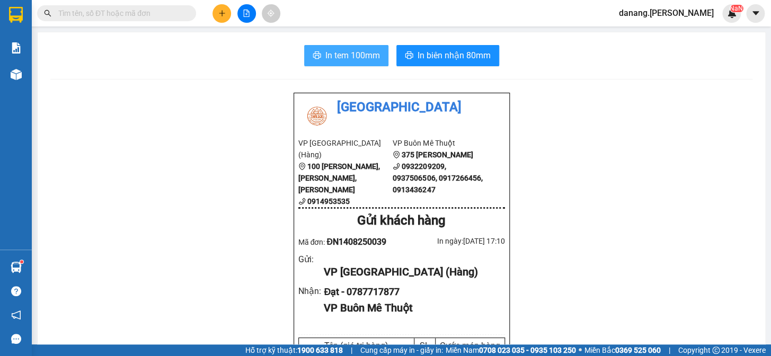
click at [351, 58] on span "In tem 100mm" at bounding box center [353, 55] width 55 height 13
click at [350, 49] on span "In tem 100mm" at bounding box center [353, 55] width 55 height 13
drag, startPoint x: 350, startPoint y: 51, endPoint x: 340, endPoint y: 56, distance: 10.7
click at [350, 52] on span "In tem 100mm" at bounding box center [353, 55] width 55 height 13
click at [328, 64] on button "In tem 100mm" at bounding box center [346, 55] width 84 height 21
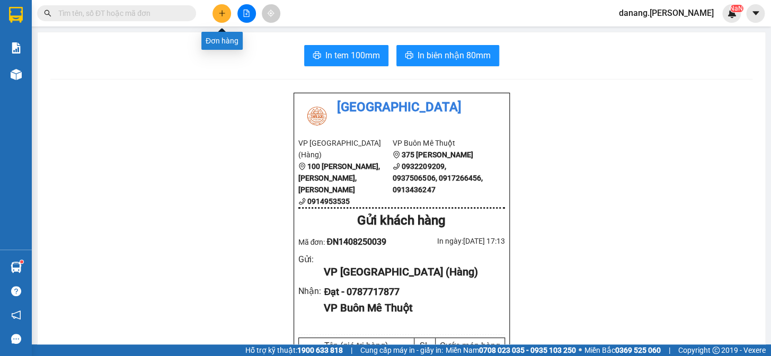
click at [223, 12] on icon "plus" at bounding box center [221, 13] width 7 height 7
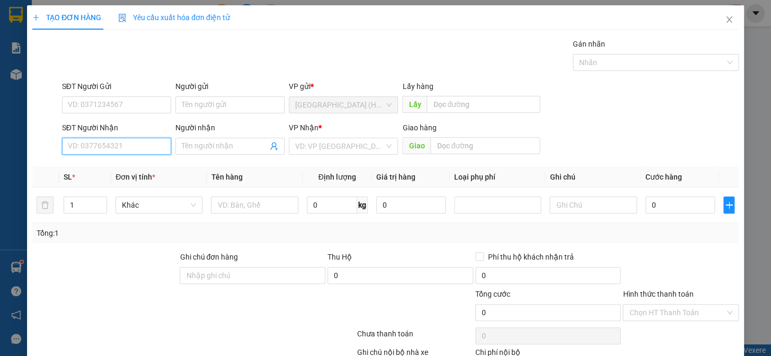
click at [134, 151] on input "SĐT Người Nhận" at bounding box center [116, 146] width 109 height 17
click at [134, 169] on div "0839680077 - Hương" at bounding box center [115, 168] width 95 height 12
drag, startPoint x: 679, startPoint y: 324, endPoint x: 668, endPoint y: 345, distance: 23.7
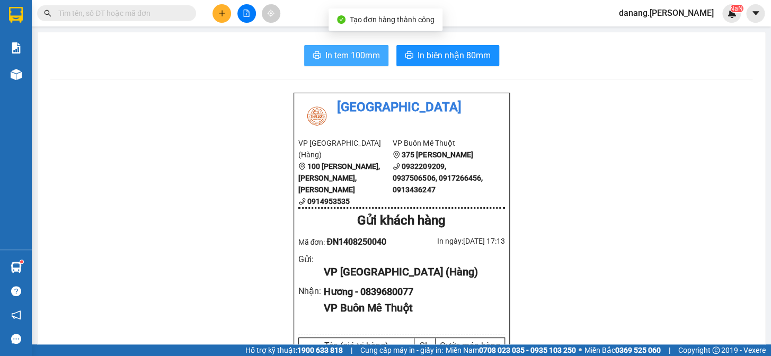
click at [338, 59] on span "In tem 100mm" at bounding box center [353, 55] width 55 height 13
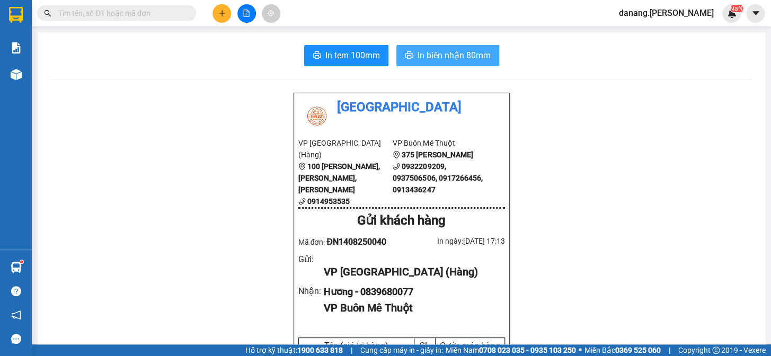
click at [462, 58] on span "In biên nhận 80mm" at bounding box center [454, 55] width 73 height 13
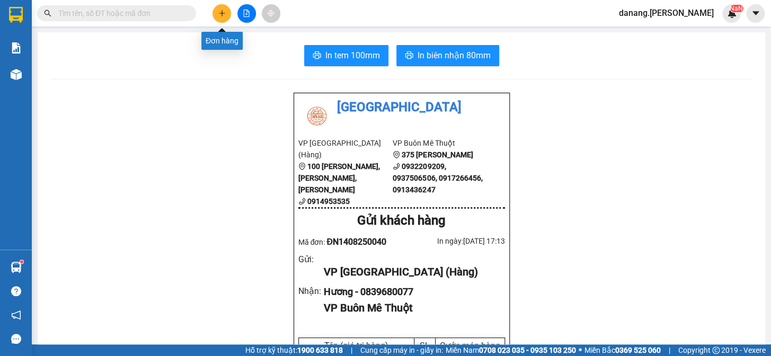
click at [222, 14] on icon "plus" at bounding box center [221, 13] width 7 height 7
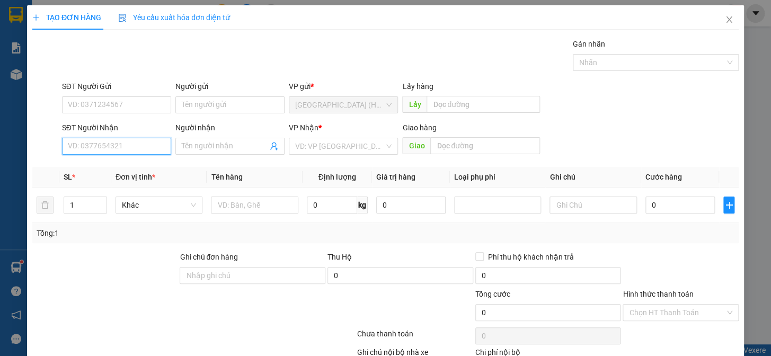
drag, startPoint x: 124, startPoint y: 148, endPoint x: 134, endPoint y: 152, distance: 10.1
click at [124, 149] on input "SĐT Người Nhận" at bounding box center [116, 146] width 109 height 17
click at [135, 162] on div "0984970407 - hiền" at bounding box center [115, 168] width 95 height 12
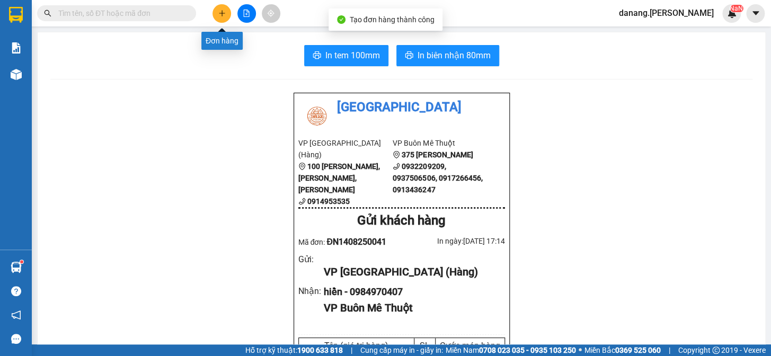
click at [221, 11] on icon "plus" at bounding box center [221, 13] width 7 height 7
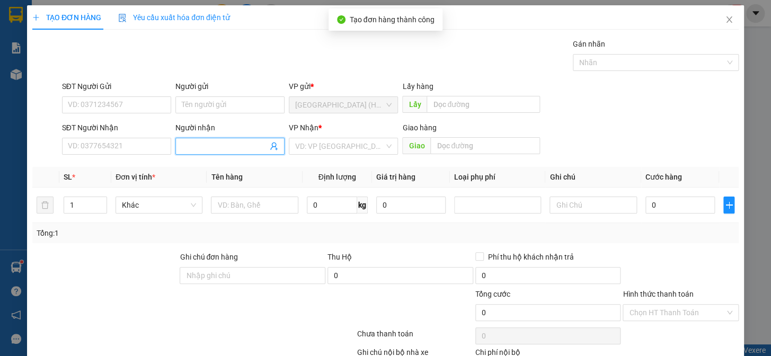
click at [186, 145] on input "Người nhận" at bounding box center [225, 147] width 86 height 12
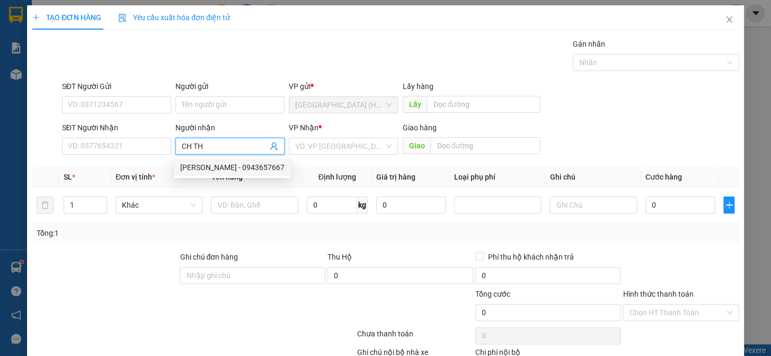
click at [224, 170] on div "CH Thanh vũ - 0943657667" at bounding box center [232, 168] width 104 height 12
drag, startPoint x: 345, startPoint y: 142, endPoint x: 344, endPoint y: 151, distance: 9.6
click at [344, 142] on input "search" at bounding box center [339, 146] width 89 height 16
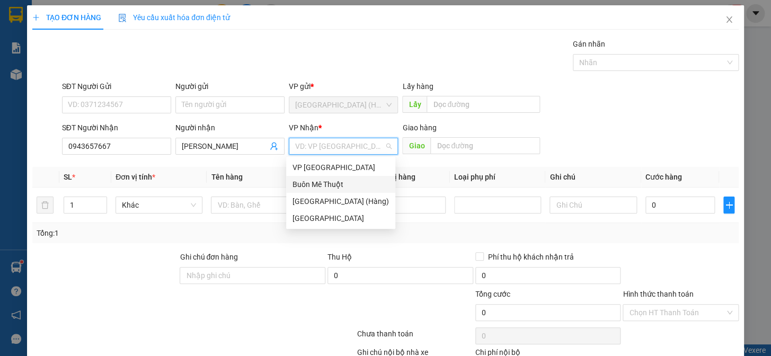
click at [339, 186] on div "Buôn Mê Thuột" at bounding box center [341, 185] width 97 height 12
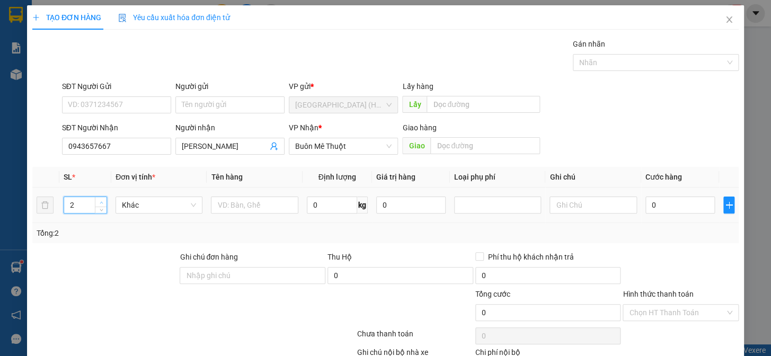
drag, startPoint x: 101, startPoint y: 201, endPoint x: 233, endPoint y: 221, distance: 133.0
click at [102, 201] on icon "up" at bounding box center [102, 203] width 4 height 4
click at [244, 203] on input "text" at bounding box center [254, 205] width 87 height 17
click at [668, 211] on input "0" at bounding box center [680, 205] width 69 height 17
click at [636, 310] on input "Hình thức thanh toán" at bounding box center [677, 313] width 96 height 16
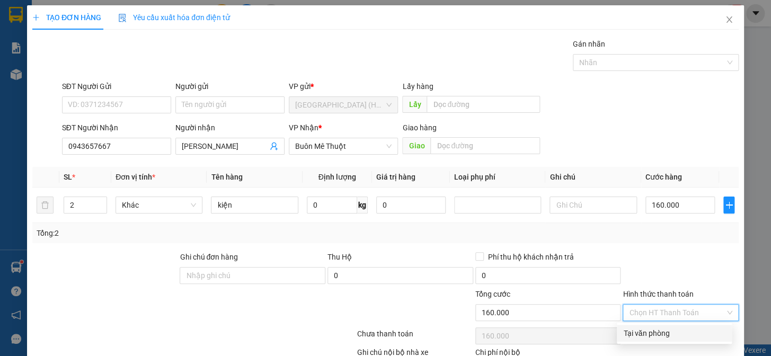
click at [647, 332] on div "Tại văn phòng" at bounding box center [675, 334] width 102 height 12
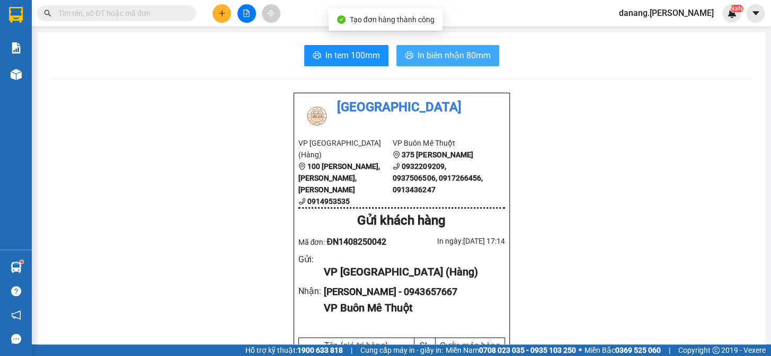
click at [451, 58] on span "In biên nhận 80mm" at bounding box center [454, 55] width 73 height 13
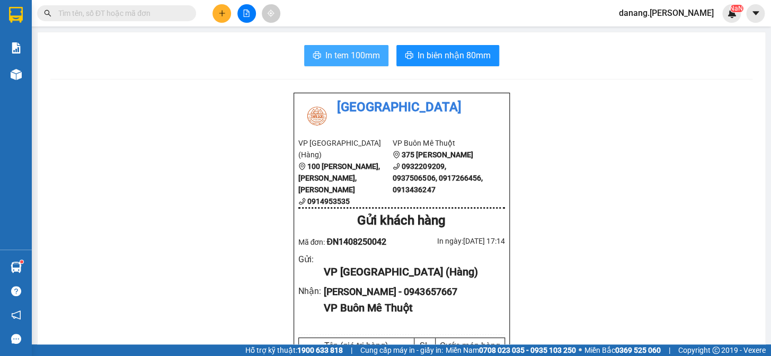
click at [352, 59] on span "In tem 100mm" at bounding box center [353, 55] width 55 height 13
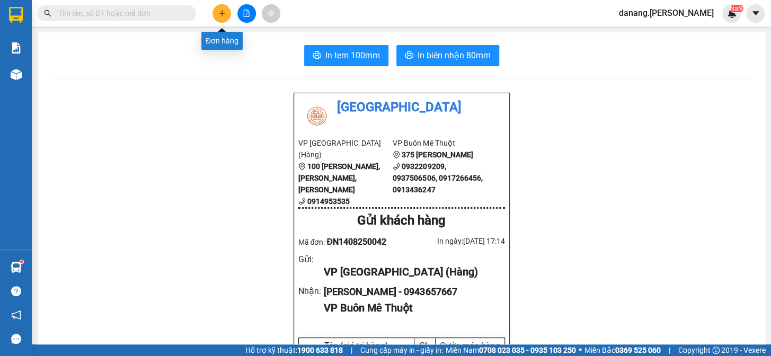
click at [218, 11] on icon "plus" at bounding box center [221, 13] width 7 height 7
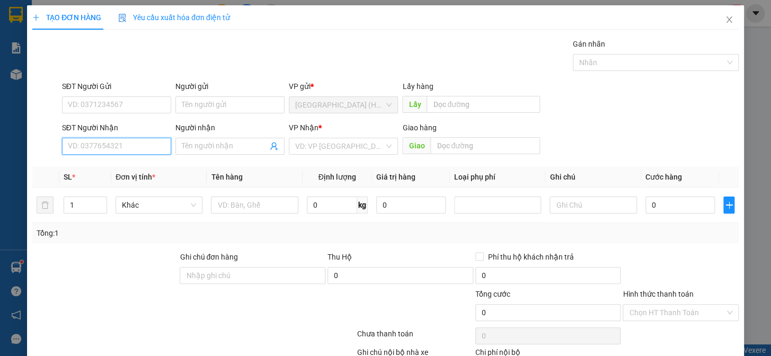
click at [133, 148] on input "SĐT Người Nhận" at bounding box center [116, 146] width 109 height 17
drag, startPoint x: 127, startPoint y: 147, endPoint x: 116, endPoint y: 153, distance: 12.6
click at [116, 153] on input "SĐT Người Nhận" at bounding box center [116, 146] width 109 height 17
click at [320, 146] on input "search" at bounding box center [339, 146] width 89 height 16
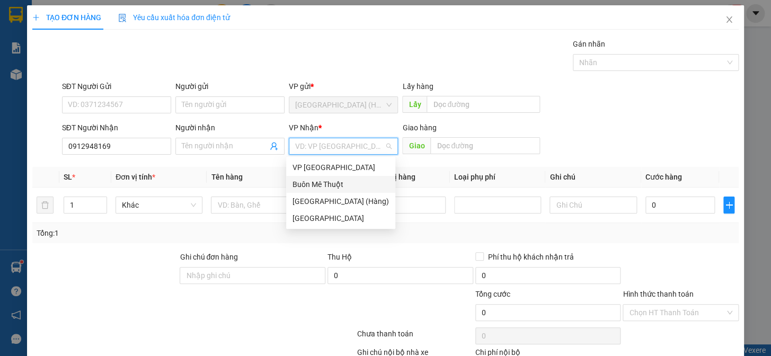
drag, startPoint x: 311, startPoint y: 180, endPoint x: 269, endPoint y: 196, distance: 44.8
click at [311, 181] on div "Buôn Mê Thuột" at bounding box center [341, 185] width 97 height 12
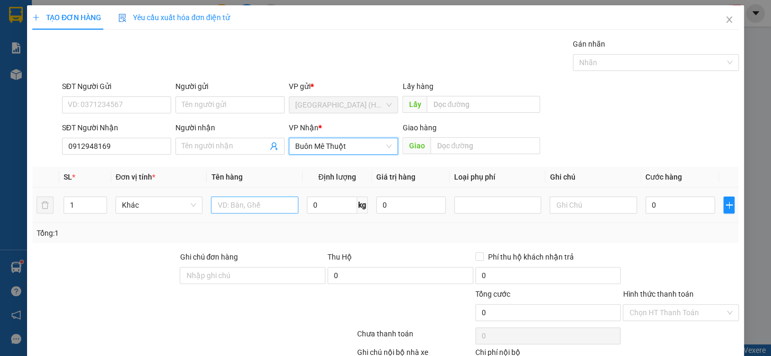
drag, startPoint x: 253, startPoint y: 220, endPoint x: 254, endPoint y: 208, distance: 12.2
click at [254, 217] on td at bounding box center [254, 206] width 95 height 36
click at [253, 205] on input "text" at bounding box center [254, 205] width 87 height 17
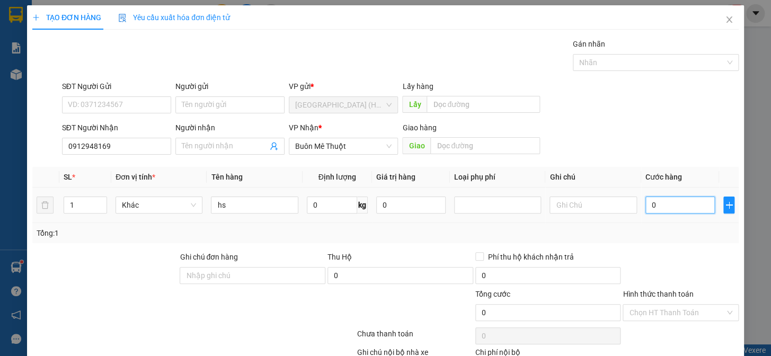
click at [657, 207] on input "0" at bounding box center [680, 205] width 69 height 17
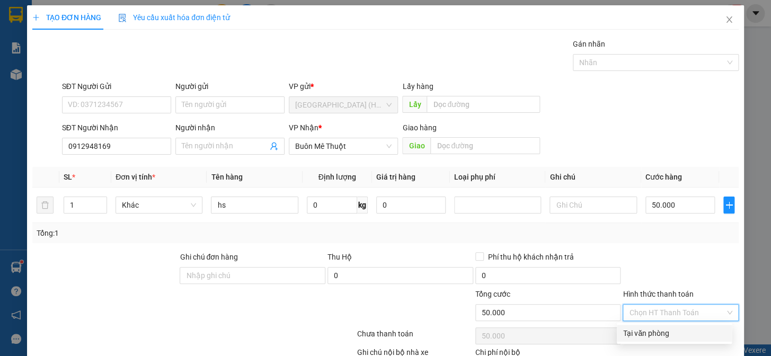
click at [655, 316] on input "Hình thức thanh toán" at bounding box center [677, 313] width 96 height 16
click at [659, 236] on div "Tổng: 1" at bounding box center [386, 233] width 698 height 12
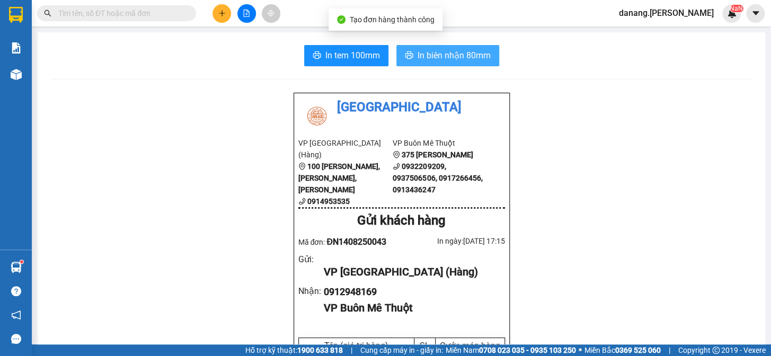
click at [466, 49] on span "In biên nhận 80mm" at bounding box center [454, 55] width 73 height 13
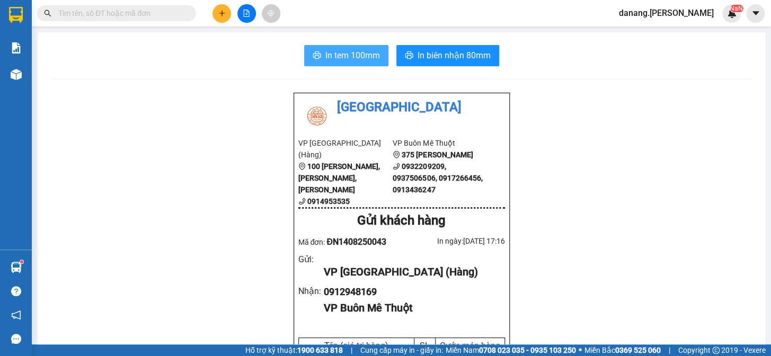
click at [364, 62] on span "In tem 100mm" at bounding box center [353, 55] width 55 height 13
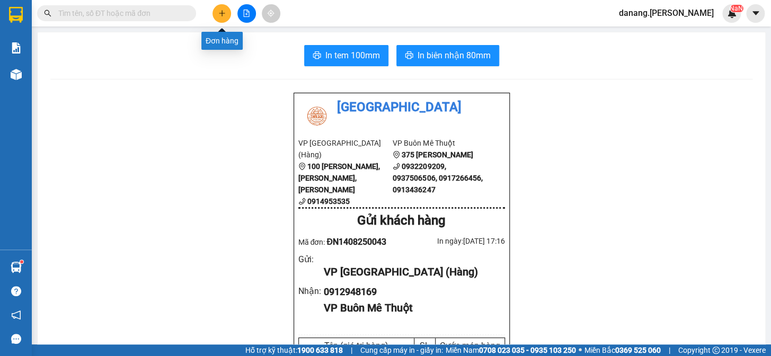
click at [223, 8] on button at bounding box center [222, 13] width 19 height 19
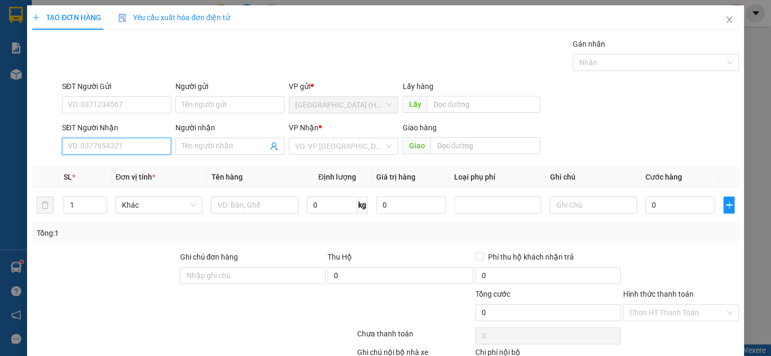
drag, startPoint x: 78, startPoint y: 150, endPoint x: 80, endPoint y: 141, distance: 8.6
click at [78, 148] on input "SĐT Người Nhận" at bounding box center [116, 146] width 109 height 17
click at [98, 142] on input "SĐT Người Nhận" at bounding box center [116, 146] width 109 height 17
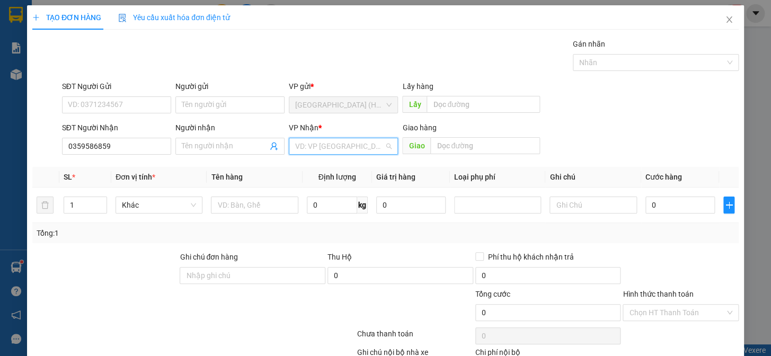
drag, startPoint x: 300, startPoint y: 150, endPoint x: 306, endPoint y: 161, distance: 13.3
click at [300, 150] on input "search" at bounding box center [339, 146] width 89 height 16
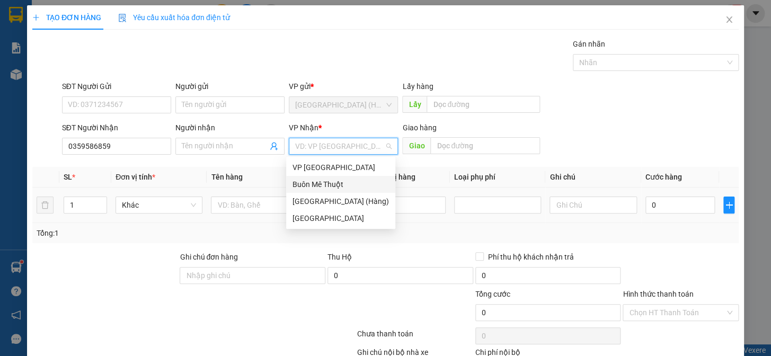
drag, startPoint x: 318, startPoint y: 183, endPoint x: 252, endPoint y: 190, distance: 66.1
click at [318, 183] on div "Buôn Mê Thuột" at bounding box center [341, 185] width 97 height 12
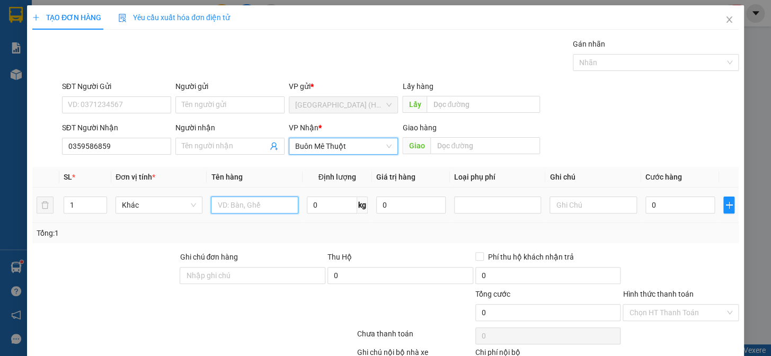
click at [229, 201] on input "text" at bounding box center [254, 205] width 87 height 17
drag, startPoint x: 662, startPoint y: 329, endPoint x: 660, endPoint y: 315, distance: 13.4
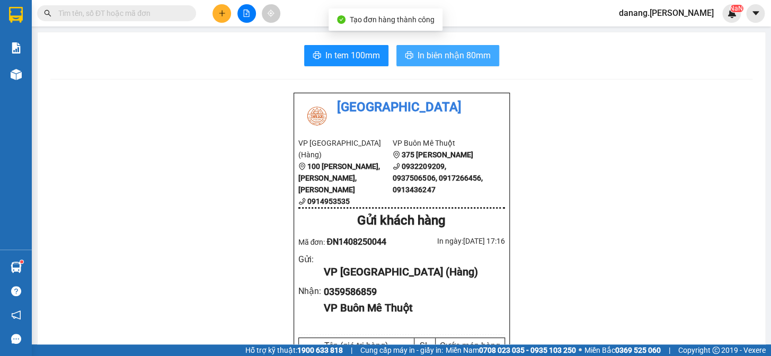
click at [410, 57] on button "In biên nhận 80mm" at bounding box center [448, 55] width 103 height 21
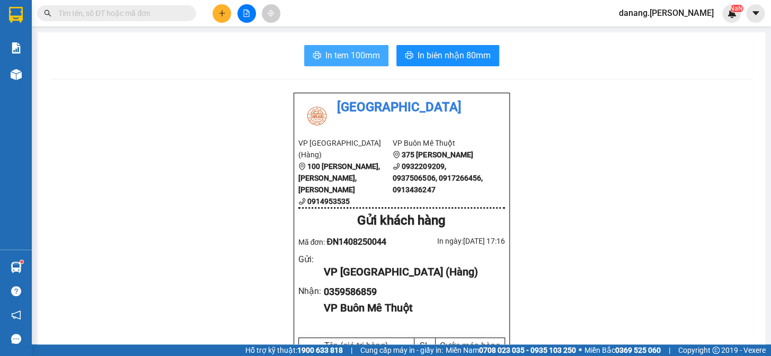
click at [338, 58] on span "In tem 100mm" at bounding box center [353, 55] width 55 height 13
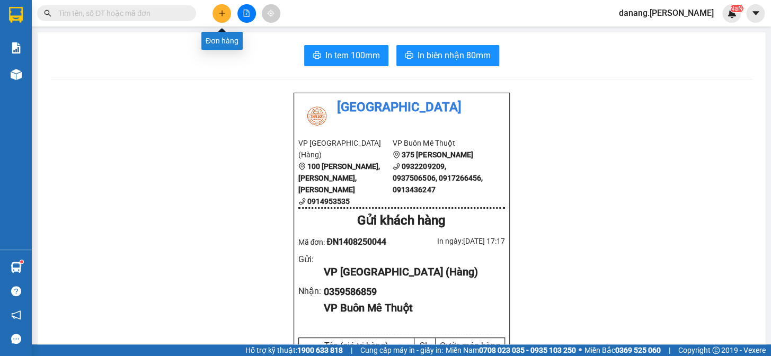
click at [224, 13] on icon "plus" at bounding box center [222, 13] width 6 height 1
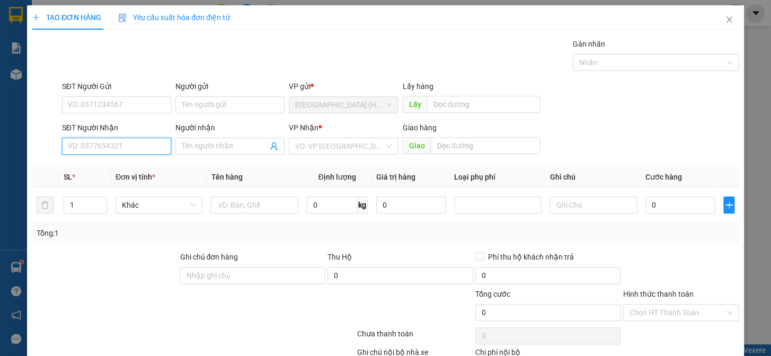
click at [82, 147] on input "SĐT Người Nhận" at bounding box center [116, 146] width 109 height 17
click at [101, 166] on div "0903568457 - Viên" at bounding box center [115, 168] width 95 height 12
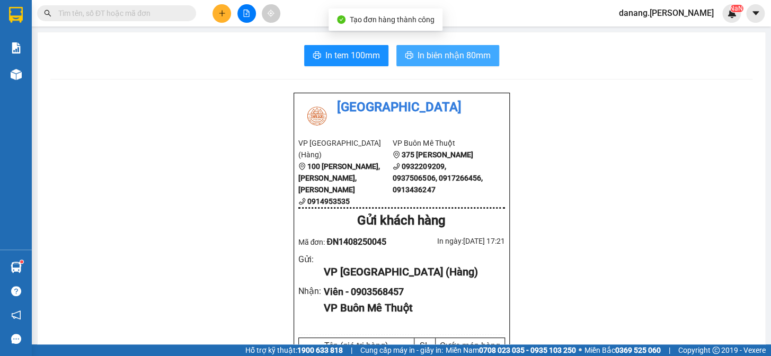
click at [425, 53] on span "In biên nhận 80mm" at bounding box center [454, 55] width 73 height 13
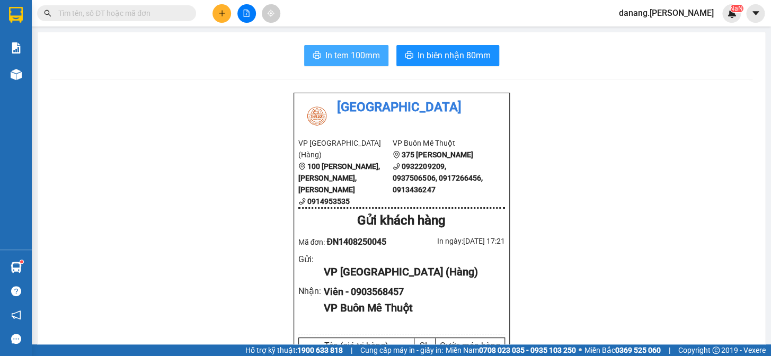
click at [340, 57] on span "In tem 100mm" at bounding box center [353, 55] width 55 height 13
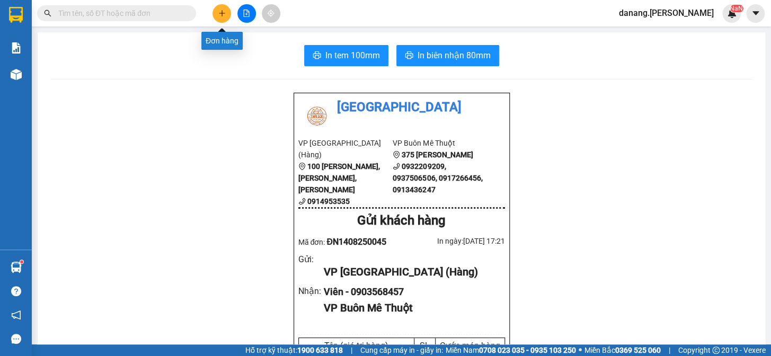
click at [221, 13] on icon "plus" at bounding box center [222, 13] width 6 height 1
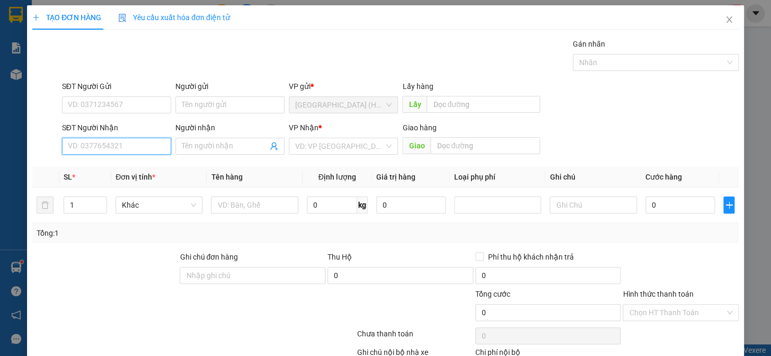
click at [127, 143] on input "SĐT Người Nhận" at bounding box center [116, 146] width 109 height 17
click at [78, 152] on input "SĐT Người Nhận" at bounding box center [116, 146] width 109 height 17
click at [120, 170] on div "0374633090 - NK Thiện An" at bounding box center [115, 168] width 95 height 12
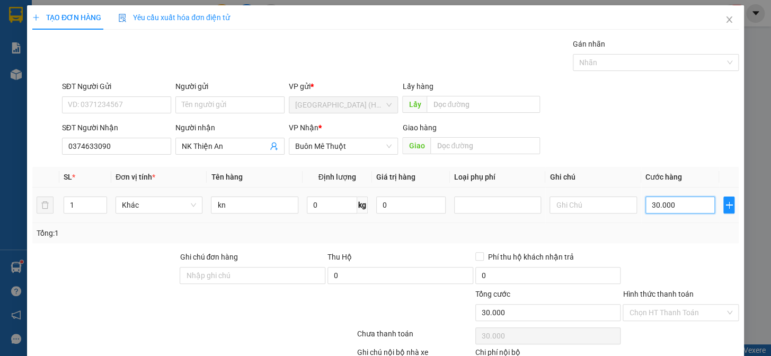
click at [663, 203] on input "30.000" at bounding box center [680, 205] width 69 height 17
drag, startPoint x: 686, startPoint y: 305, endPoint x: 680, endPoint y: 323, distance: 19.3
click at [685, 305] on input "Hình thức thanh toán" at bounding box center [677, 313] width 96 height 16
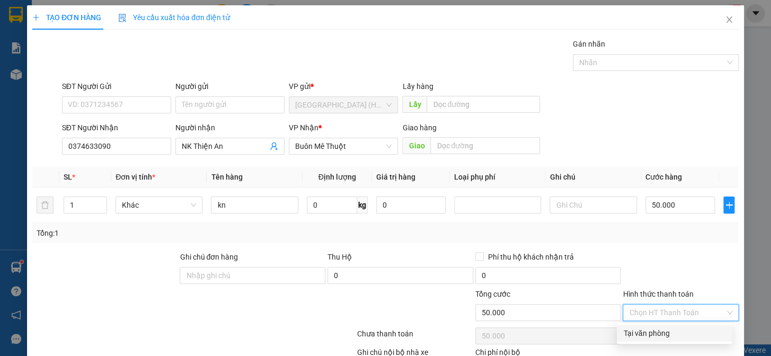
drag, startPoint x: 677, startPoint y: 331, endPoint x: 689, endPoint y: 284, distance: 48.7
click at [677, 331] on div "Tại văn phòng" at bounding box center [675, 334] width 102 height 12
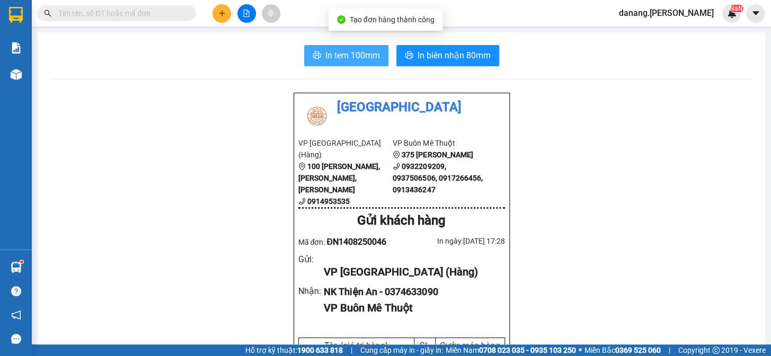
click at [329, 53] on span "In tem 100mm" at bounding box center [353, 55] width 55 height 13
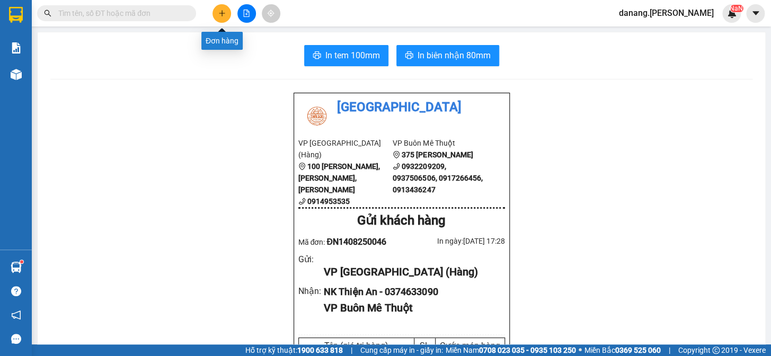
click at [219, 15] on icon "plus" at bounding box center [221, 13] width 7 height 7
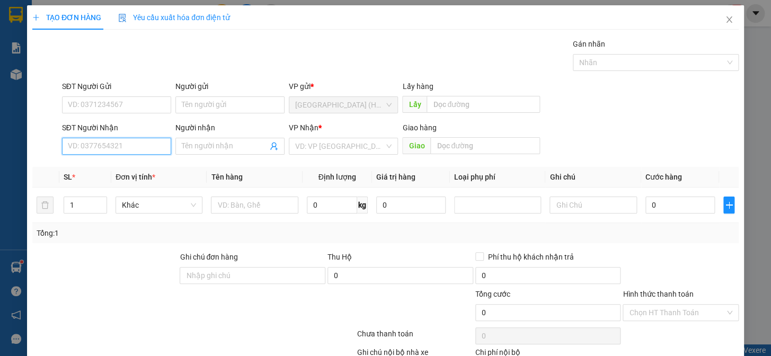
click at [118, 142] on input "SĐT Người Nhận" at bounding box center [116, 146] width 109 height 17
click at [95, 169] on div "0372460211" at bounding box center [115, 168] width 95 height 12
drag, startPoint x: 677, startPoint y: 327, endPoint x: 649, endPoint y: 257, distance: 75.2
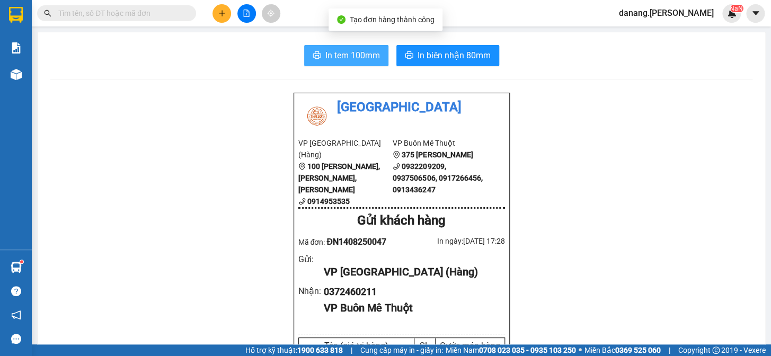
click at [326, 55] on span "In tem 100mm" at bounding box center [353, 55] width 55 height 13
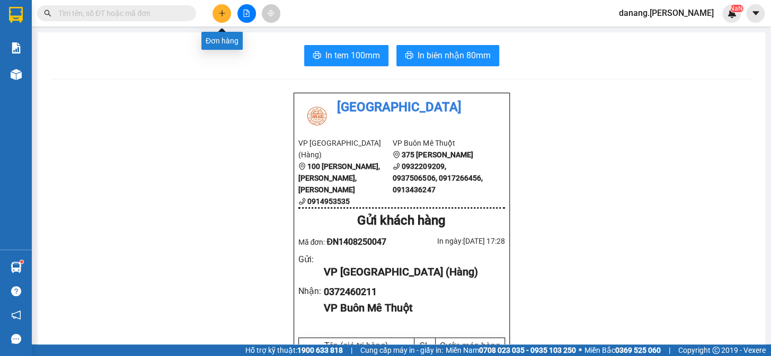
click at [218, 12] on icon "plus" at bounding box center [221, 13] width 7 height 7
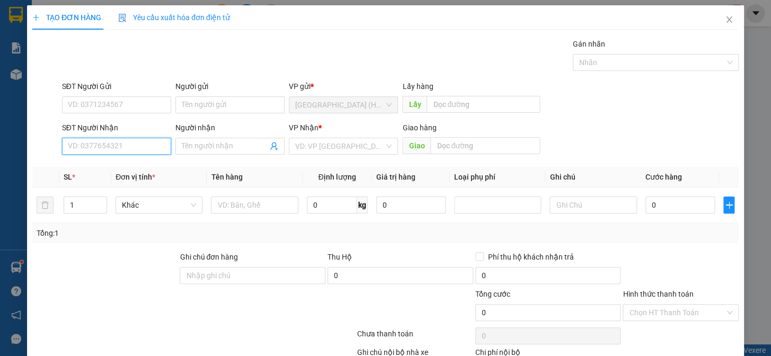
click at [95, 146] on input "SĐT Người Nhận" at bounding box center [116, 146] width 109 height 17
click at [93, 174] on div "0944782190 - A Hải" at bounding box center [116, 167] width 108 height 17
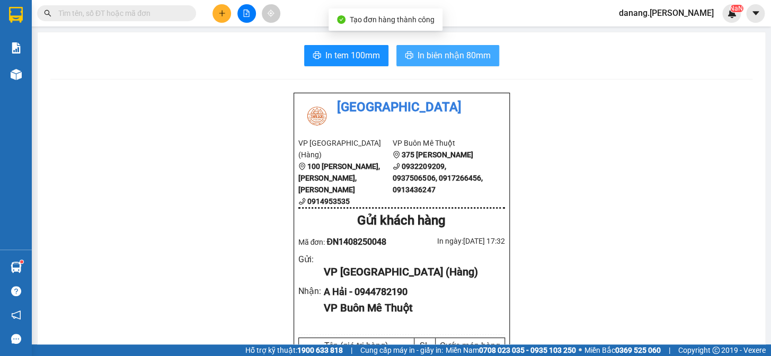
click at [430, 54] on span "In biên nhận 80mm" at bounding box center [454, 55] width 73 height 13
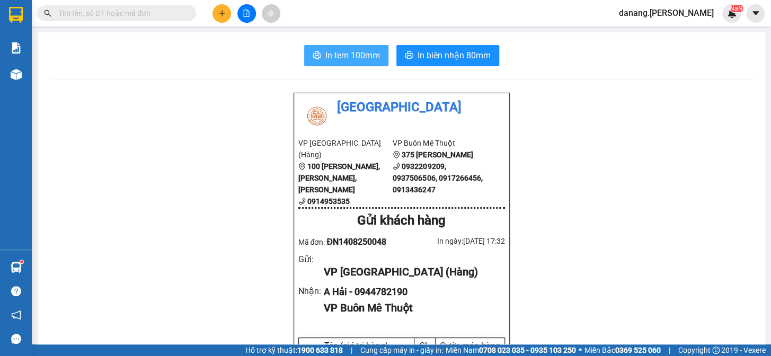
click at [353, 51] on span "In tem 100mm" at bounding box center [353, 55] width 55 height 13
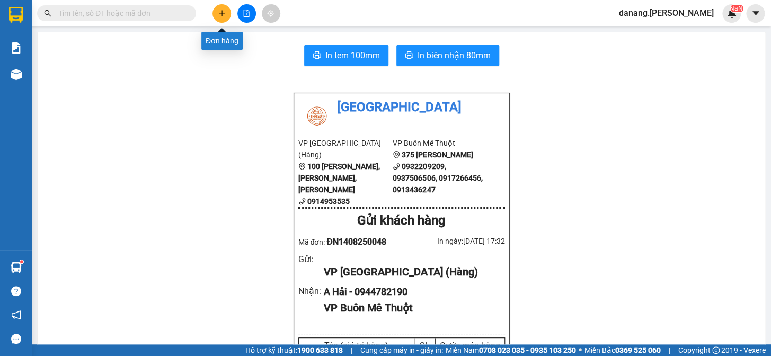
click at [216, 13] on button at bounding box center [222, 13] width 19 height 19
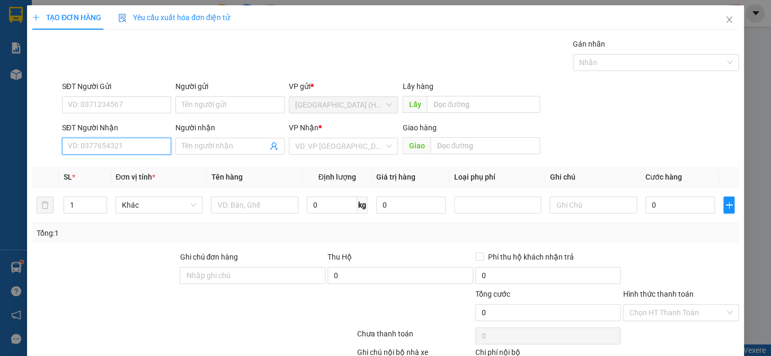
drag, startPoint x: 134, startPoint y: 149, endPoint x: 109, endPoint y: 159, distance: 26.4
click at [109, 159] on div "Transit Pickup Surcharge Ids Transit Deliver Surcharge Ids Transit Deliver Surc…" at bounding box center [385, 221] width 707 height 366
click at [240, 138] on span at bounding box center [230, 146] width 109 height 17
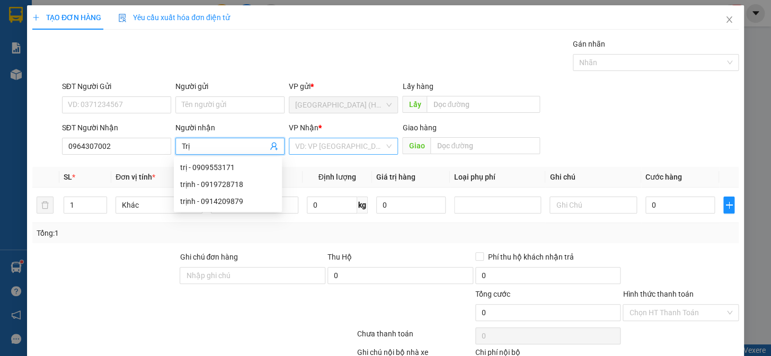
drag, startPoint x: 330, startPoint y: 147, endPoint x: 331, endPoint y: 154, distance: 6.5
click at [330, 150] on input "search" at bounding box center [339, 146] width 89 height 16
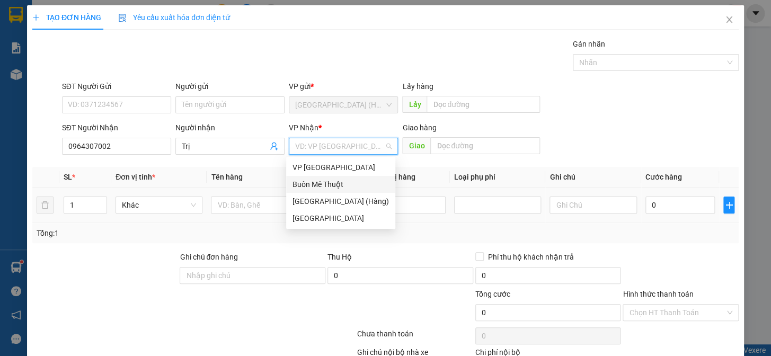
drag, startPoint x: 336, startPoint y: 183, endPoint x: 337, endPoint y: 195, distance: 12.2
click at [336, 185] on div "Buôn Mê Thuột" at bounding box center [341, 185] width 97 height 12
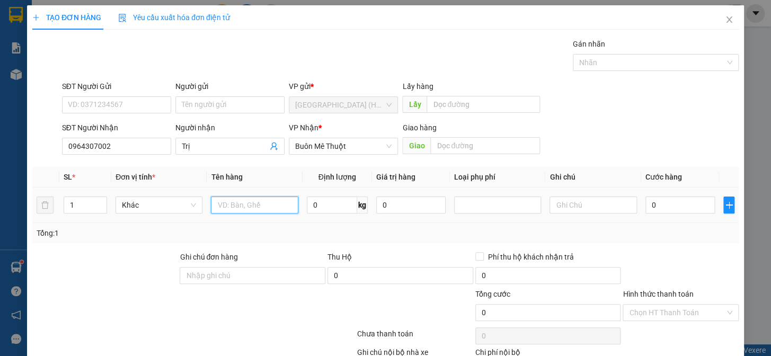
click at [246, 206] on input "text" at bounding box center [254, 205] width 87 height 17
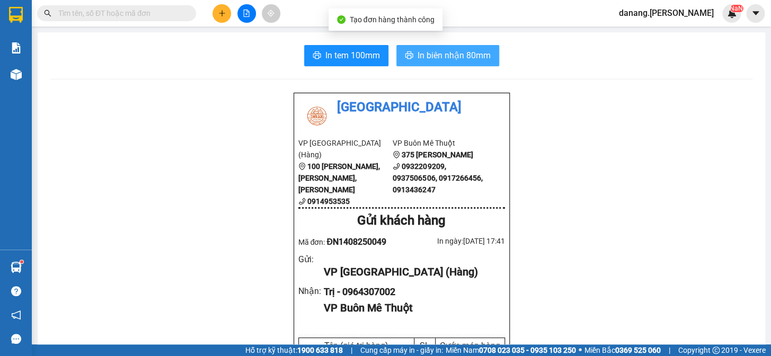
click at [442, 53] on span "In biên nhận 80mm" at bounding box center [454, 55] width 73 height 13
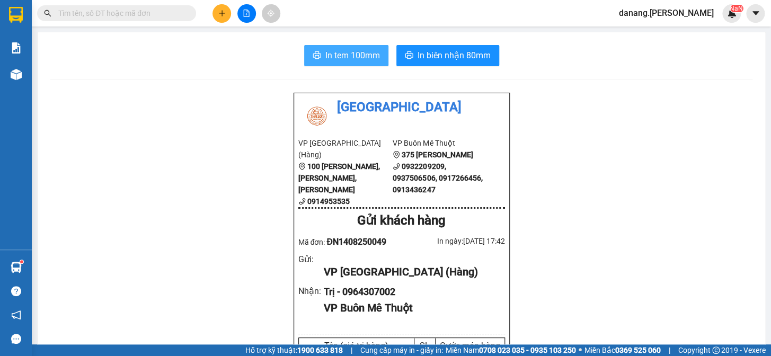
click at [329, 54] on span "In tem 100mm" at bounding box center [353, 55] width 55 height 13
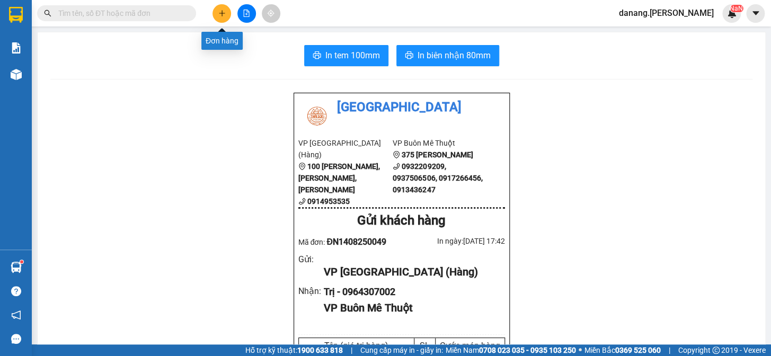
click at [218, 12] on icon "plus" at bounding box center [221, 13] width 7 height 7
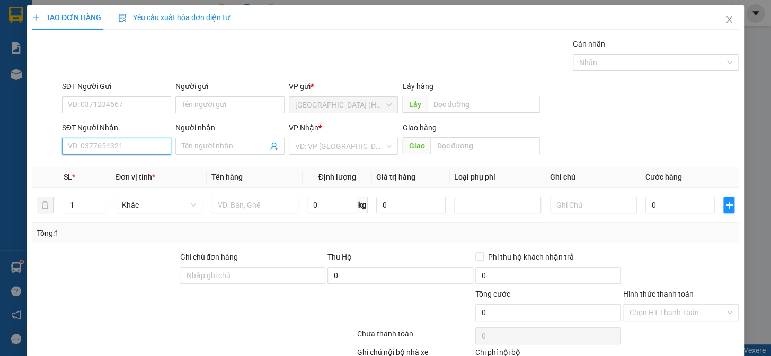
click at [102, 147] on input "SĐT Người Nhận" at bounding box center [116, 146] width 109 height 17
click at [113, 168] on div "0909543393 - Huệ" at bounding box center [115, 168] width 95 height 12
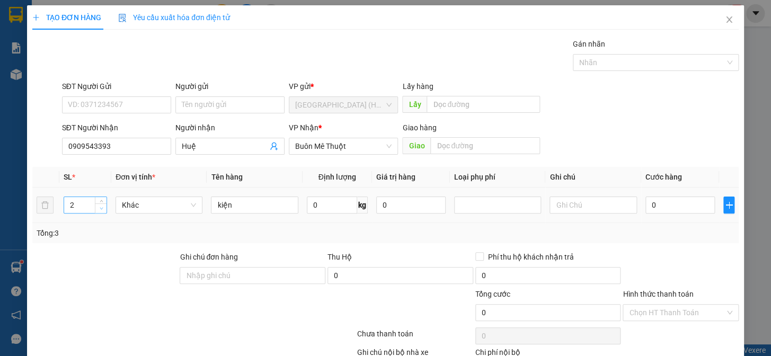
click at [95, 207] on span "Decrease Value" at bounding box center [101, 209] width 12 height 10
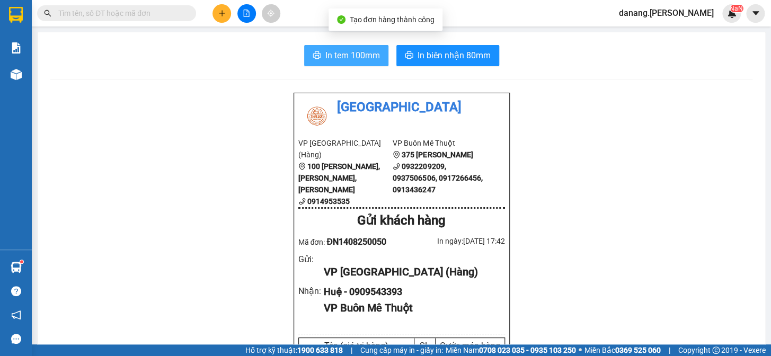
click at [341, 57] on span "In tem 100mm" at bounding box center [353, 55] width 55 height 13
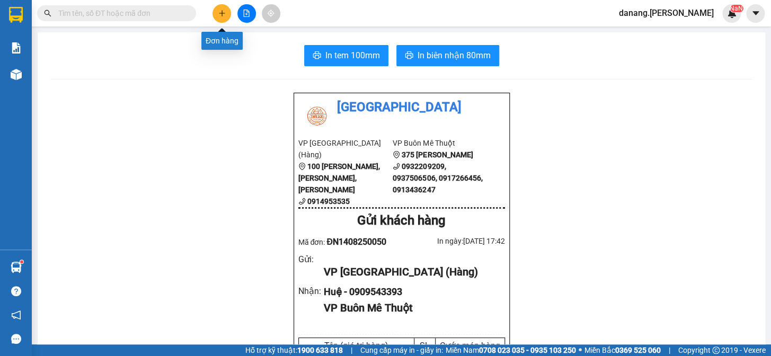
click at [223, 10] on icon "plus" at bounding box center [221, 13] width 7 height 7
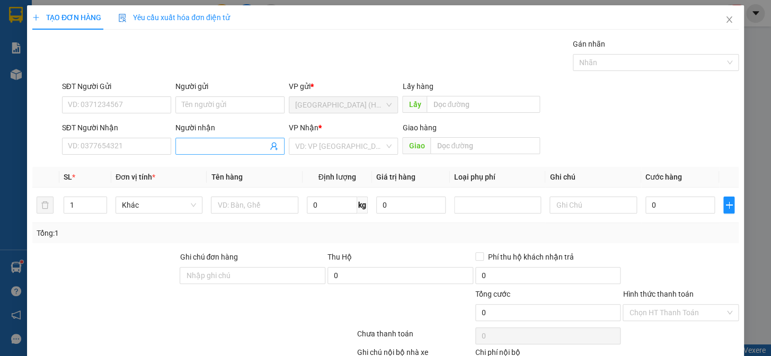
click at [210, 145] on input "Người nhận" at bounding box center [225, 147] width 86 height 12
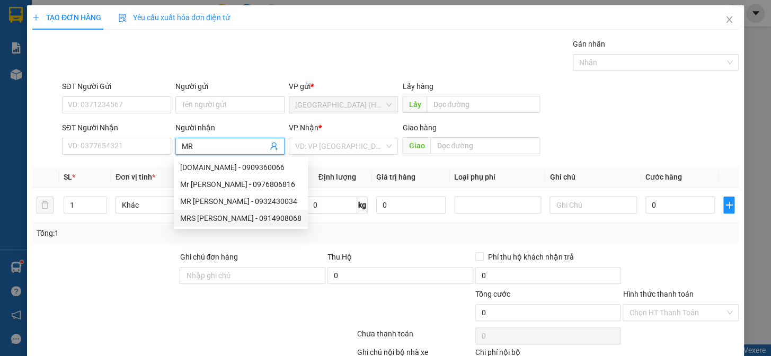
click at [223, 218] on div "MRS Linh - 0914908068" at bounding box center [240, 219] width 121 height 12
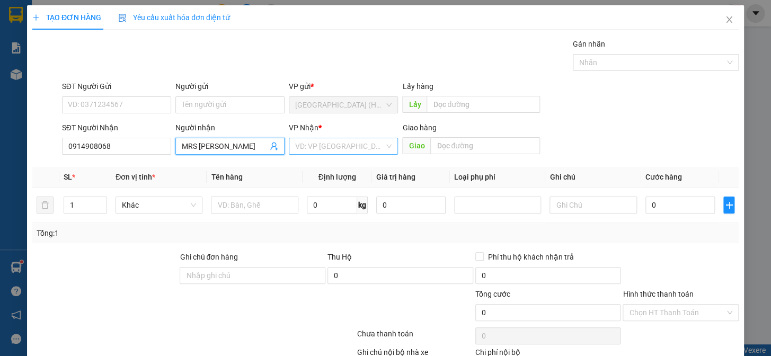
drag, startPoint x: 309, startPoint y: 141, endPoint x: 312, endPoint y: 146, distance: 6.4
click at [310, 143] on input "search" at bounding box center [339, 146] width 89 height 16
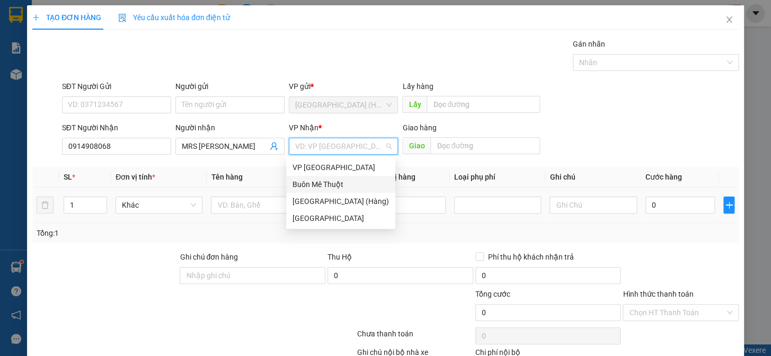
drag, startPoint x: 325, startPoint y: 182, endPoint x: 251, endPoint y: 217, distance: 81.4
click at [313, 186] on div "Buôn Mê Thuột" at bounding box center [341, 185] width 97 height 12
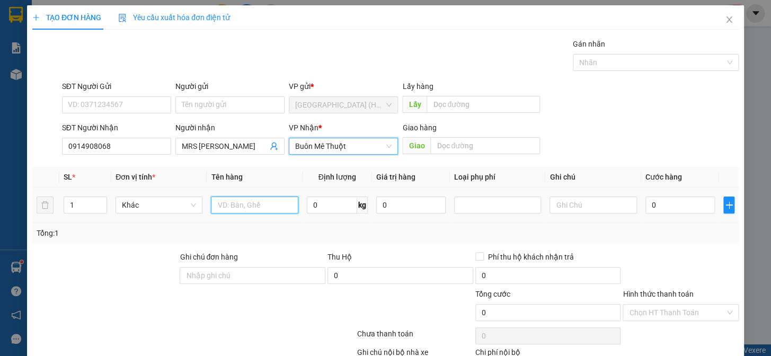
click at [239, 204] on input "text" at bounding box center [254, 205] width 87 height 17
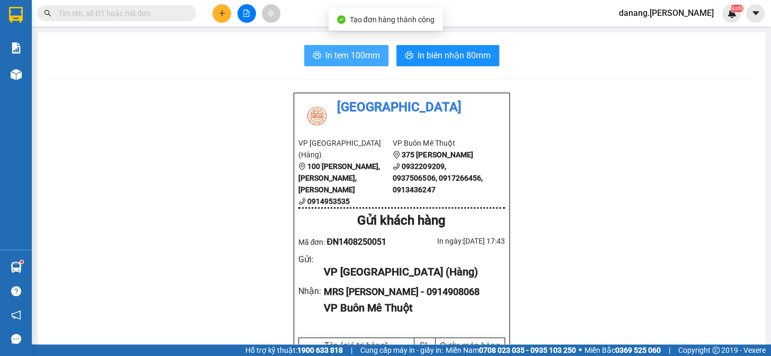
click at [361, 51] on span "In tem 100mm" at bounding box center [353, 55] width 55 height 13
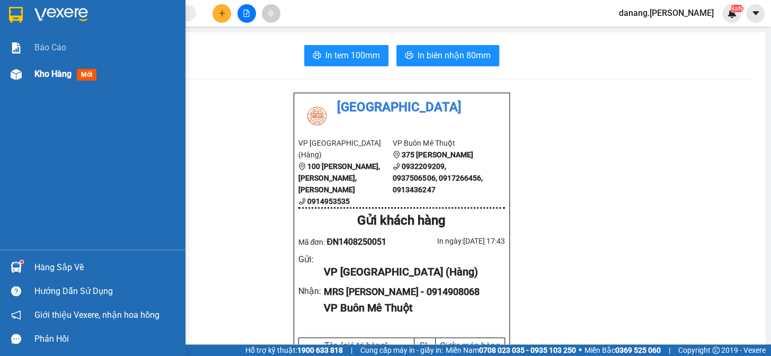
drag, startPoint x: 48, startPoint y: 77, endPoint x: 58, endPoint y: 78, distance: 10.6
click at [47, 77] on span "Kho hàng" at bounding box center [52, 74] width 37 height 10
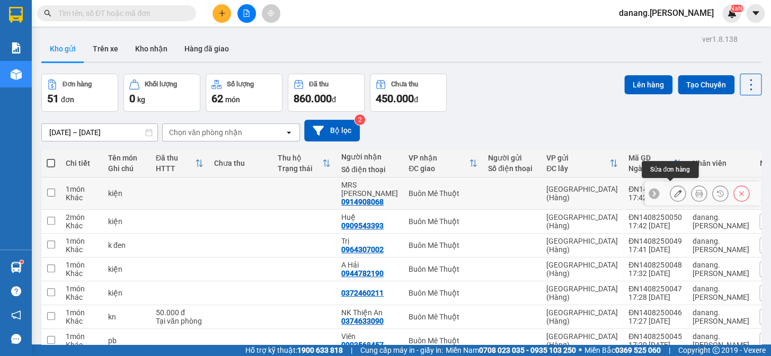
click at [671, 190] on button at bounding box center [678, 194] width 15 height 19
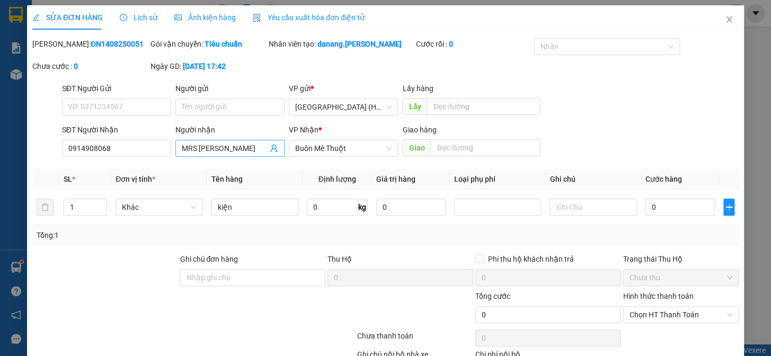
click at [217, 147] on input "MRS [PERSON_NAME]" at bounding box center [225, 149] width 86 height 12
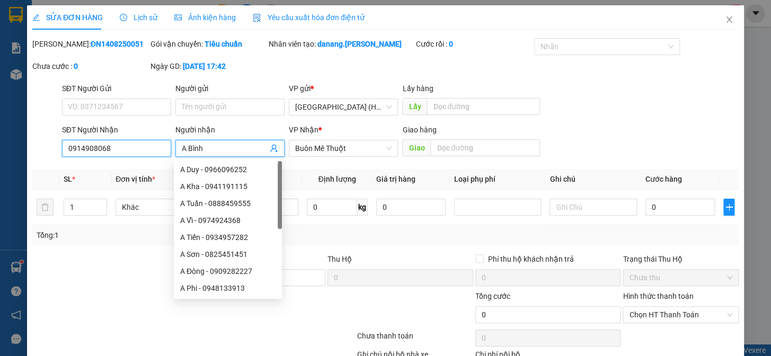
click at [141, 149] on input "0914908068" at bounding box center [116, 148] width 109 height 17
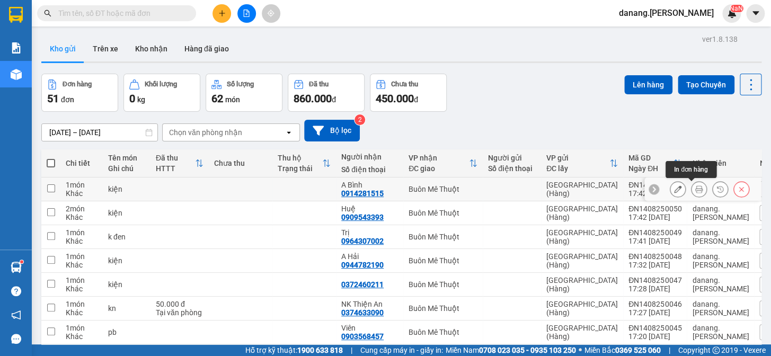
click at [696, 189] on button at bounding box center [699, 189] width 15 height 19
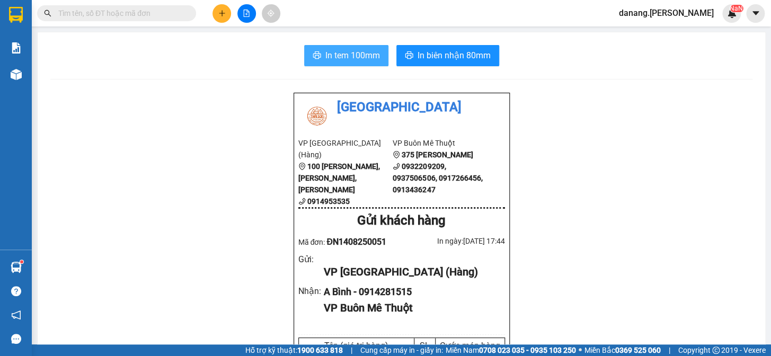
click at [348, 50] on span "In tem 100mm" at bounding box center [353, 55] width 55 height 13
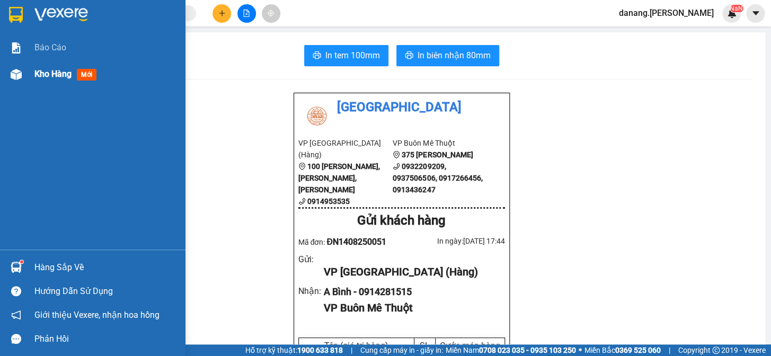
click at [46, 71] on span "Kho hàng" at bounding box center [52, 74] width 37 height 10
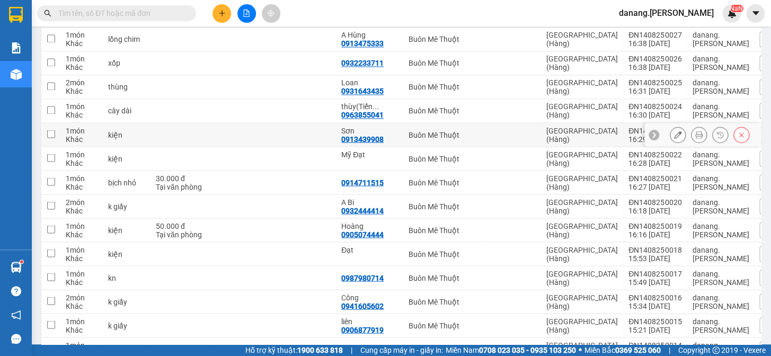
scroll to position [530, 0]
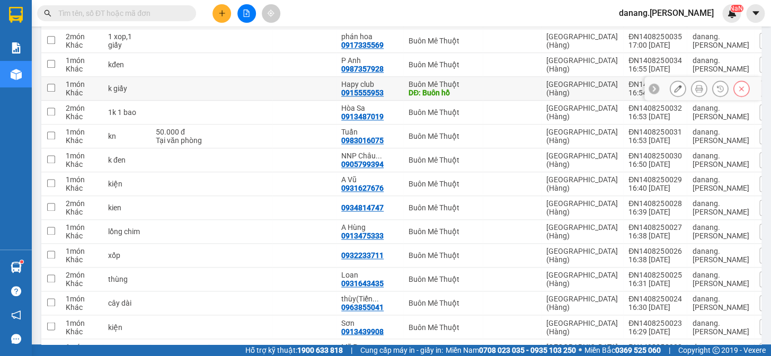
click at [674, 85] on icon at bounding box center [677, 88] width 7 height 7
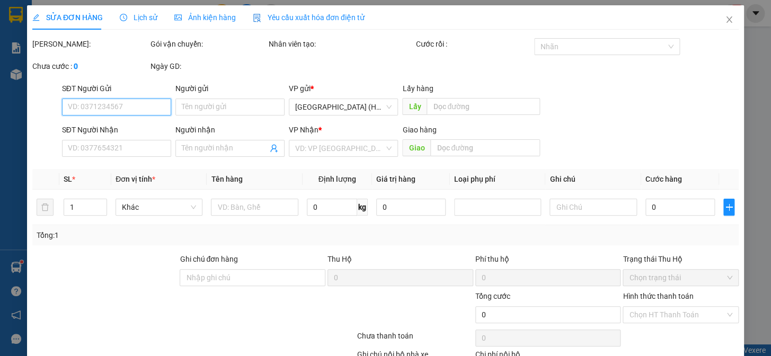
type input "0915555953"
type input "Hapy club"
type input "Buôn hồ"
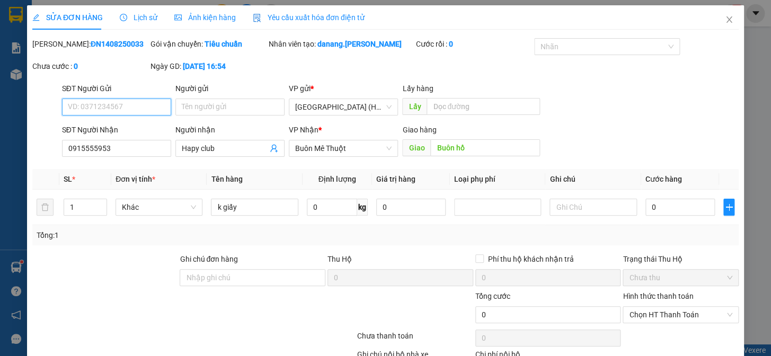
scroll to position [70, 0]
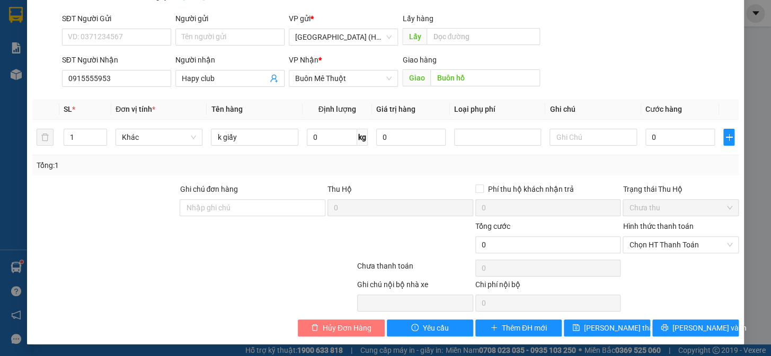
click at [330, 324] on span "Hủy Đơn Hàng" at bounding box center [347, 328] width 49 height 12
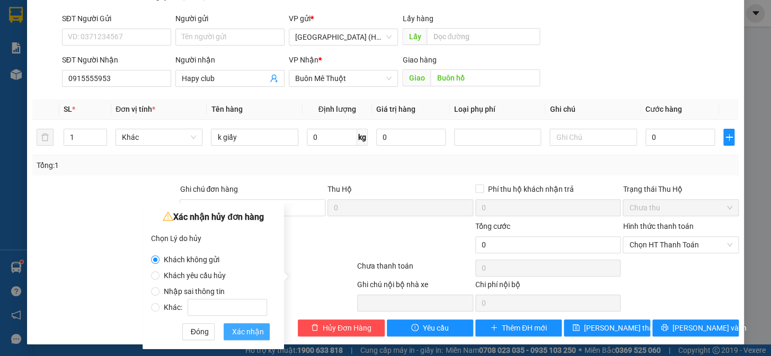
click at [242, 331] on span "Xác nhận" at bounding box center [248, 332] width 32 height 12
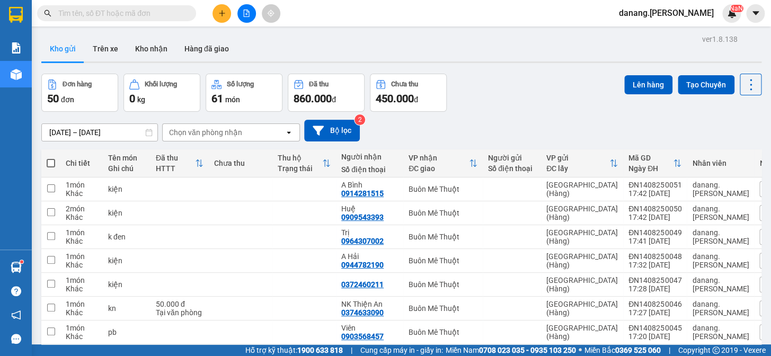
click at [48, 161] on span at bounding box center [51, 163] width 8 height 8
click at [51, 158] on input "checkbox" at bounding box center [51, 158] width 0 height 0
checkbox input "true"
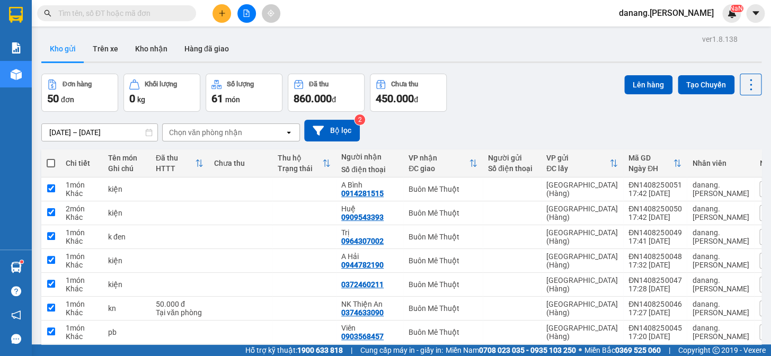
checkbox input "true"
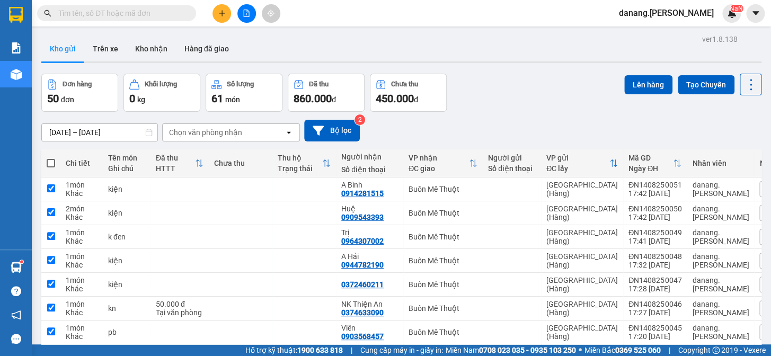
checkbox input "true"
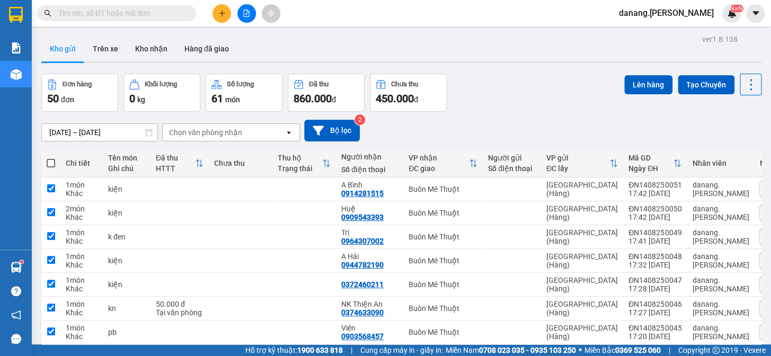
checkbox input "true"
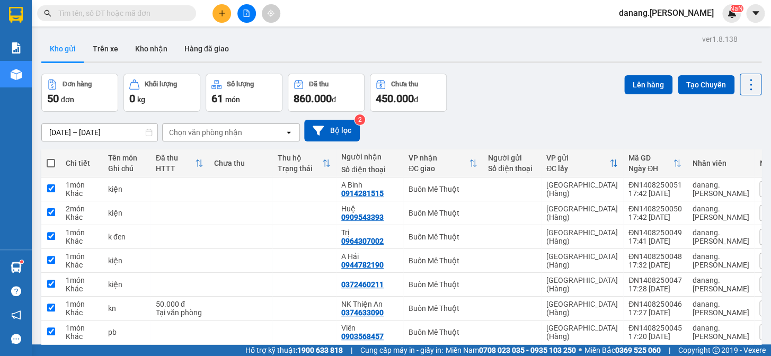
checkbox input "true"
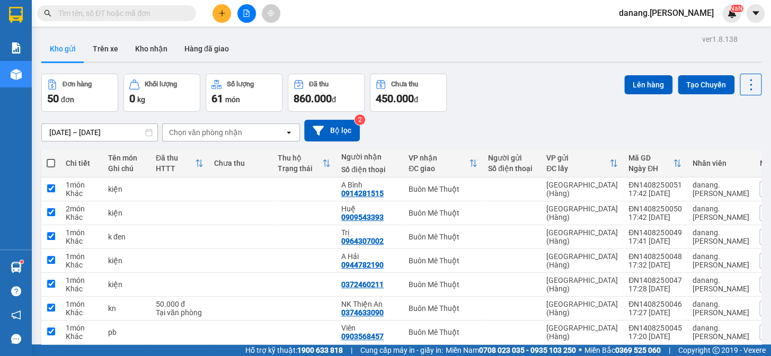
checkbox input "true"
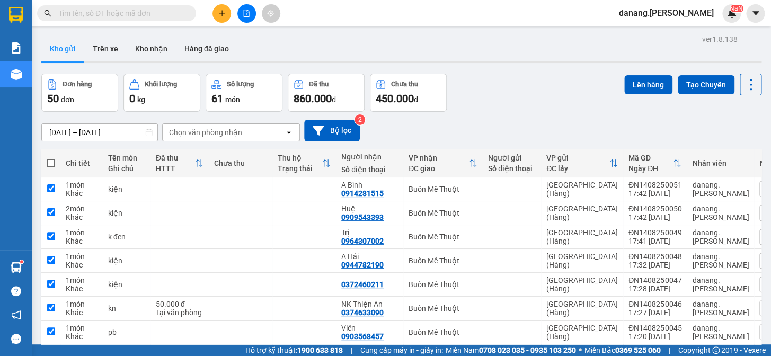
checkbox input "true"
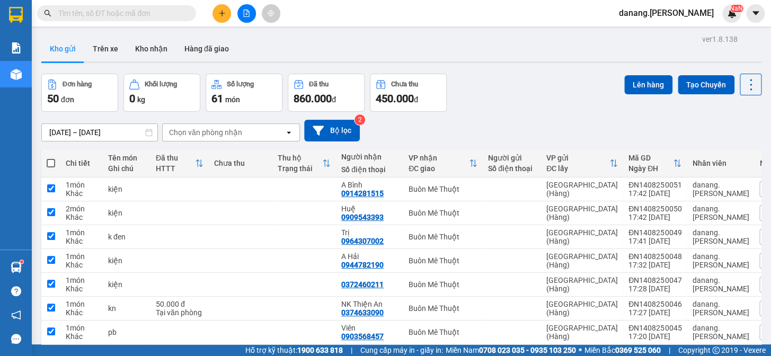
checkbox input "true"
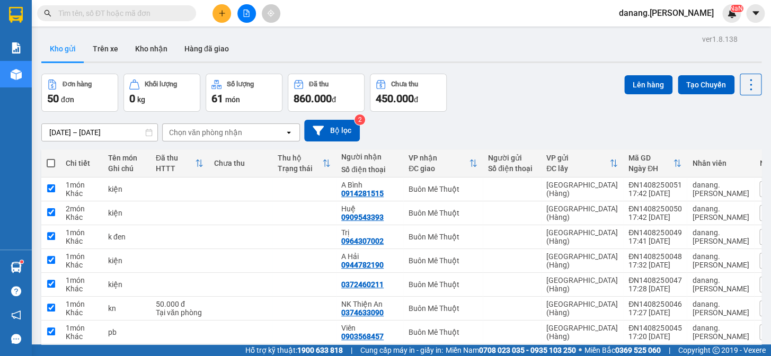
checkbox input "true"
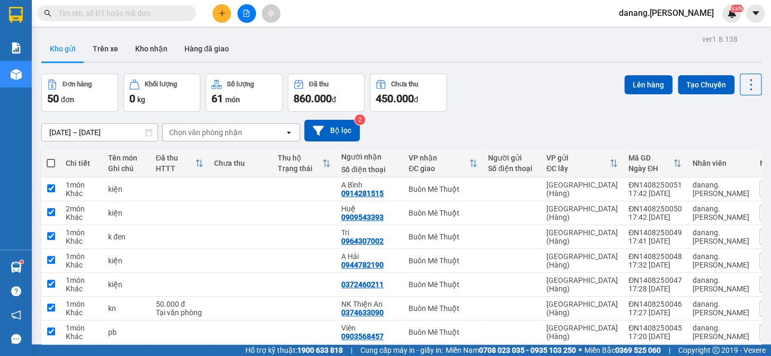
checkbox input "true"
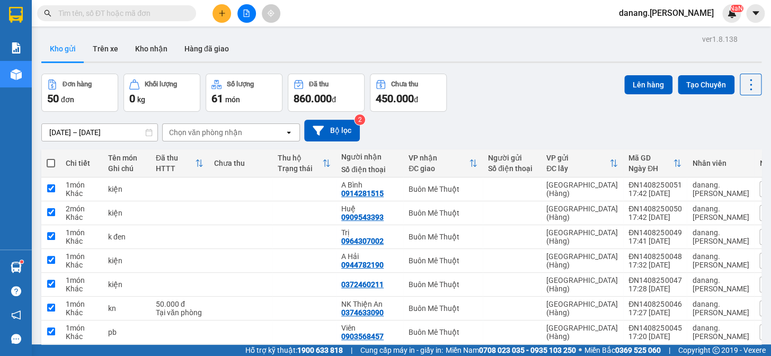
checkbox input "true"
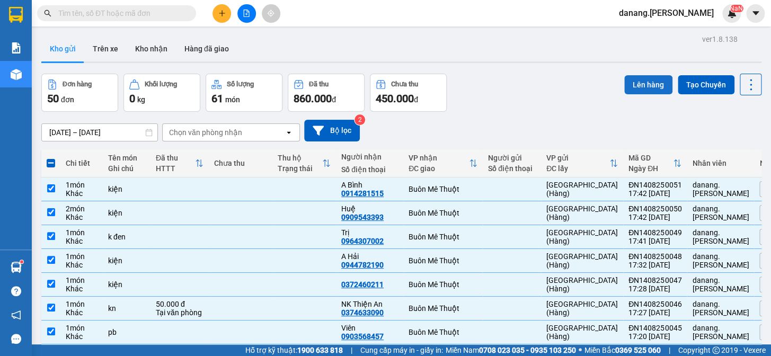
click at [647, 85] on button "Lên hàng" at bounding box center [649, 84] width 48 height 19
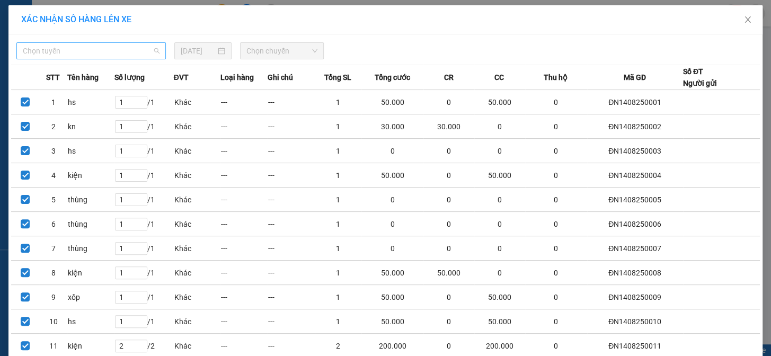
click at [90, 50] on span "Chọn tuyến" at bounding box center [91, 51] width 137 height 16
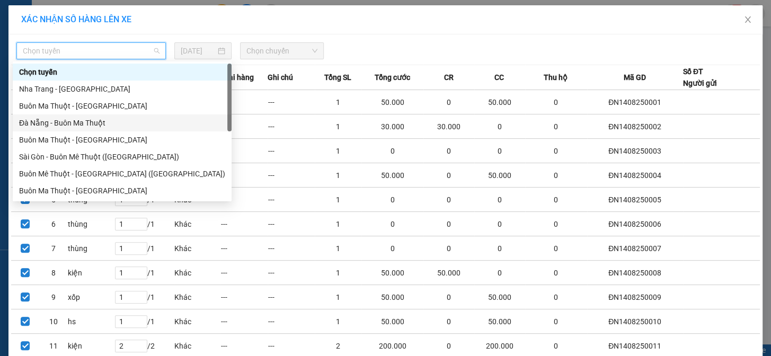
click at [64, 123] on div "Đà Nẵng - Buôn Ma Thuột" at bounding box center [122, 123] width 206 height 12
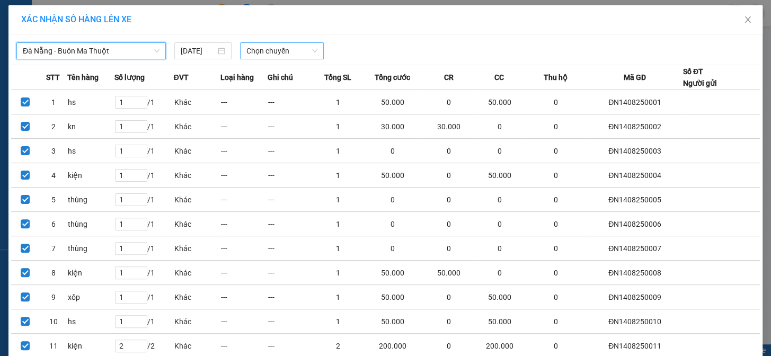
click at [258, 54] on span "Chọn chuyến" at bounding box center [282, 51] width 71 height 16
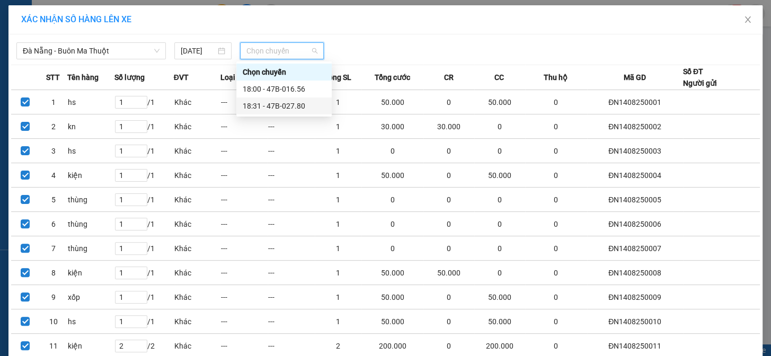
click at [280, 108] on div "18:31 - 47B-027.80" at bounding box center [284, 106] width 83 height 12
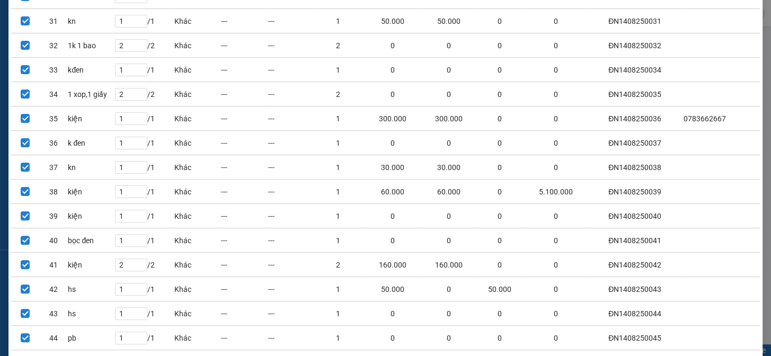
scroll to position [1029, 0]
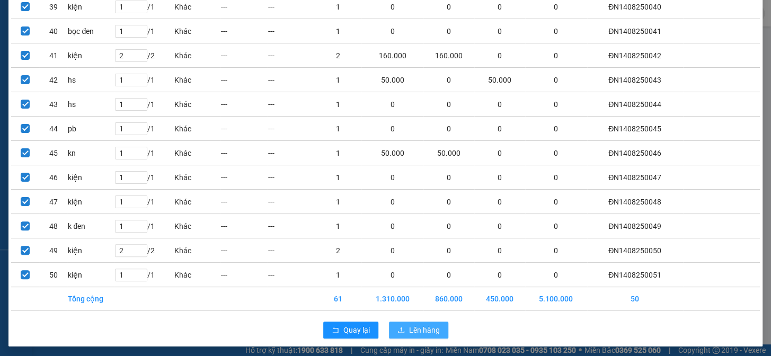
click at [431, 325] on span "Lên hàng" at bounding box center [424, 331] width 31 height 12
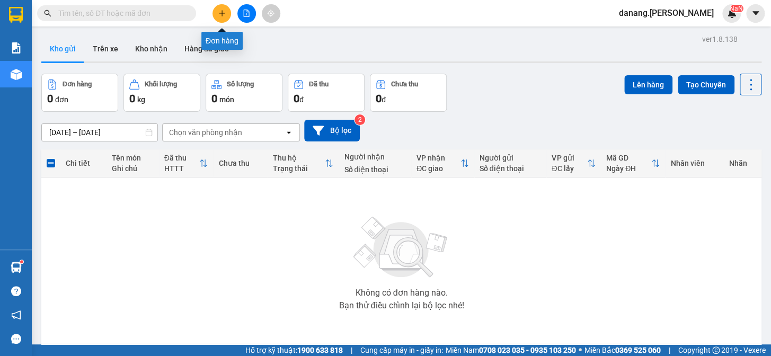
click at [218, 11] on icon "plus" at bounding box center [221, 13] width 7 height 7
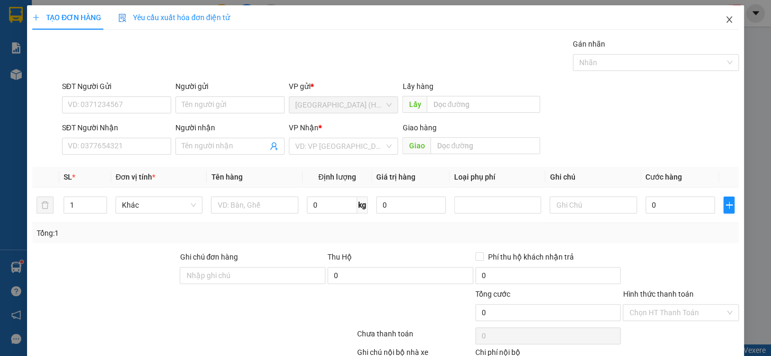
click at [725, 21] on icon "close" at bounding box center [729, 19] width 8 height 8
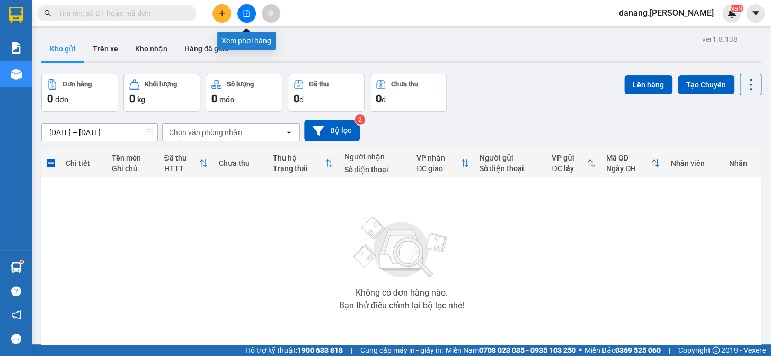
drag, startPoint x: 230, startPoint y: 81, endPoint x: 247, endPoint y: 15, distance: 67.5
click at [247, 15] on icon "file-add" at bounding box center [246, 13] width 7 height 7
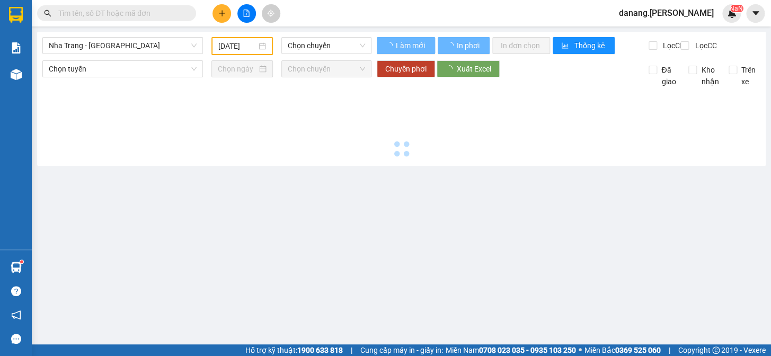
type input "[DATE]"
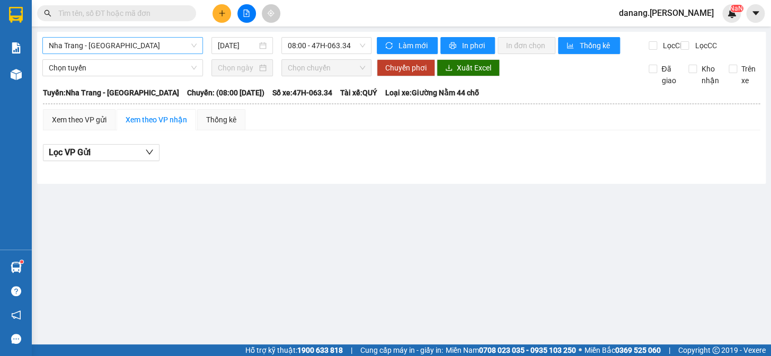
click at [149, 40] on span "Nha Trang - [GEOGRAPHIC_DATA]" at bounding box center [123, 46] width 148 height 16
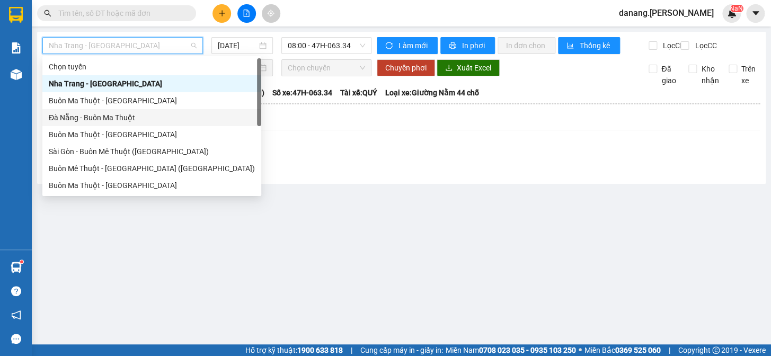
click at [99, 112] on div "Đà Nẵng - Buôn Ma Thuột" at bounding box center [152, 118] width 206 height 12
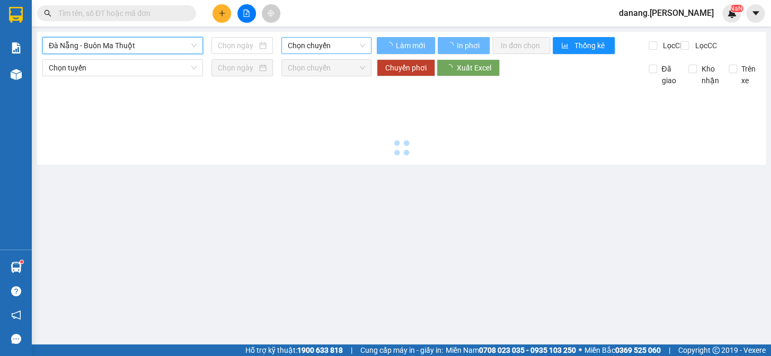
type input "[DATE]"
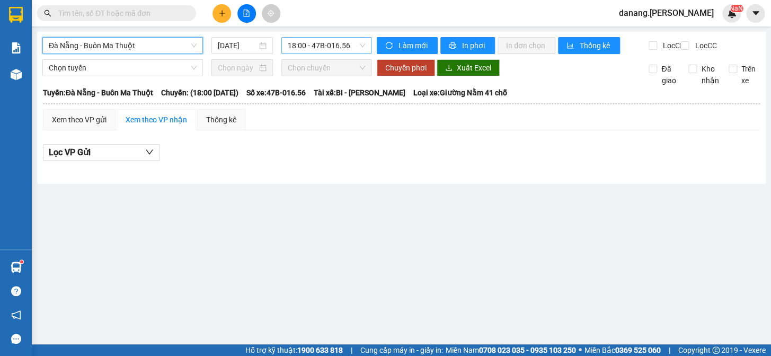
click at [316, 45] on span "18:00 - 47B-016.56" at bounding box center [326, 46] width 77 height 16
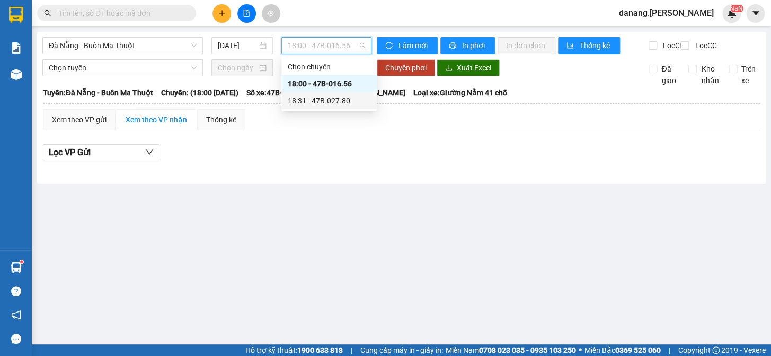
click at [315, 94] on div "18:31 - 47B-027.80" at bounding box center [329, 100] width 95 height 17
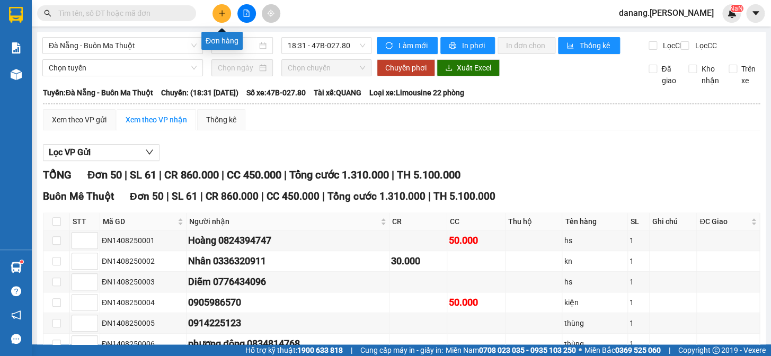
click at [229, 13] on button at bounding box center [222, 13] width 19 height 19
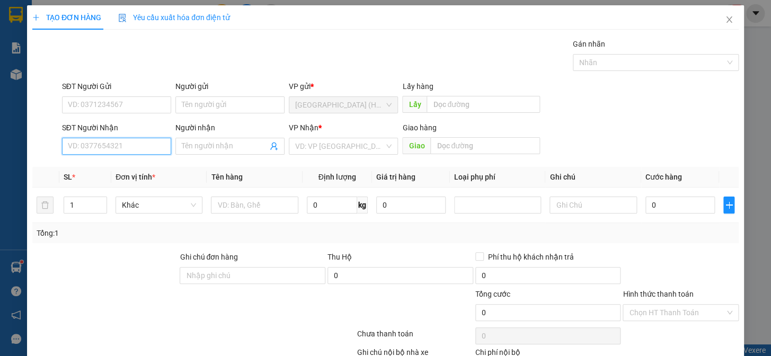
click at [80, 148] on input "SĐT Người Nhận" at bounding box center [116, 146] width 109 height 17
click at [726, 19] on icon "close" at bounding box center [729, 19] width 6 height 6
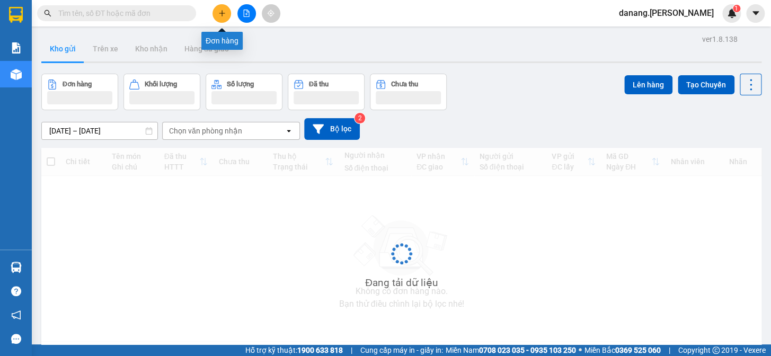
click at [224, 13] on icon "plus" at bounding box center [222, 13] width 6 height 1
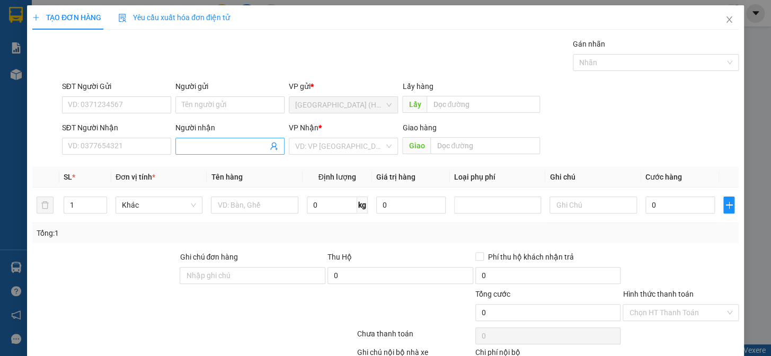
click at [193, 143] on input "Người nhận" at bounding box center [225, 147] width 86 height 12
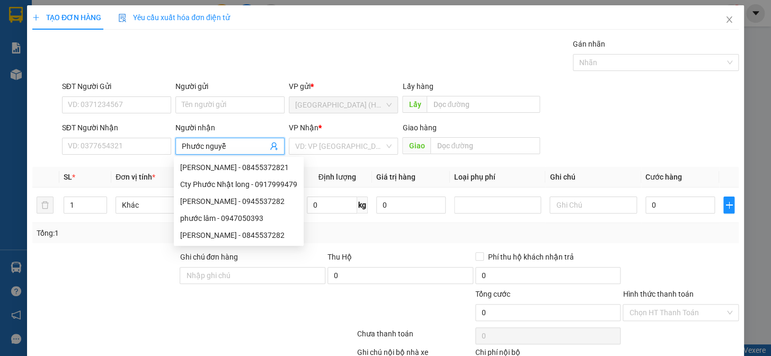
type input "Phước nguyễn"
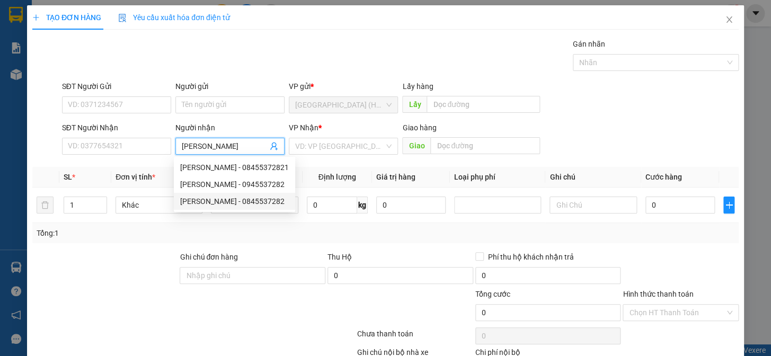
click at [215, 205] on div "phước nguyễn - 0845537282" at bounding box center [234, 202] width 109 height 12
type input "0845537282"
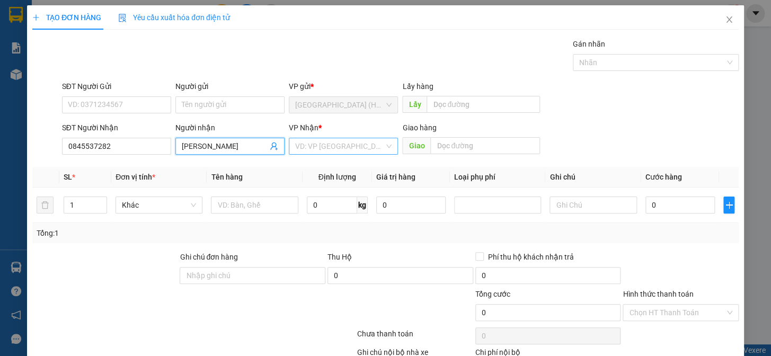
type input "phước nguyễn"
click at [338, 145] on input "search" at bounding box center [339, 146] width 89 height 16
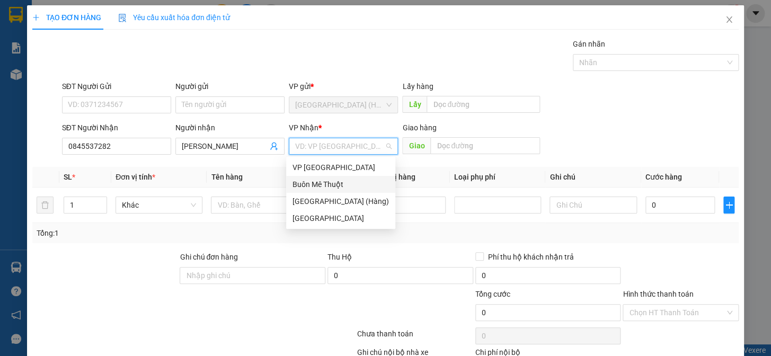
click at [337, 188] on div "Buôn Mê Thuột" at bounding box center [341, 185] width 97 height 12
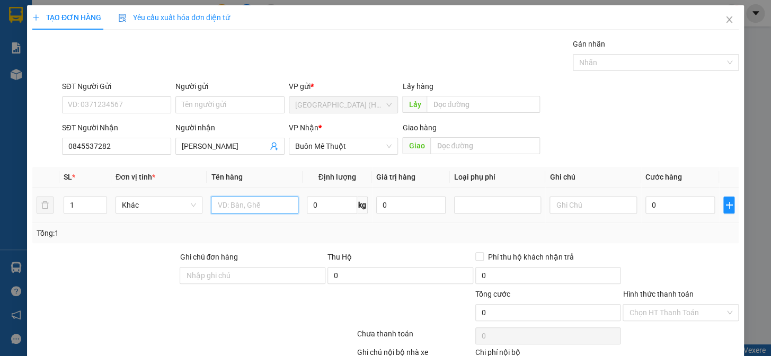
click at [240, 203] on input "text" at bounding box center [254, 205] width 87 height 17
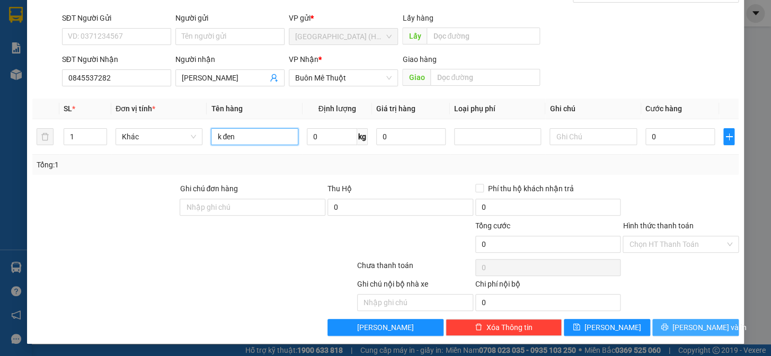
type input "k đen"
click at [693, 324] on span "[PERSON_NAME] và In" at bounding box center [710, 328] width 74 height 12
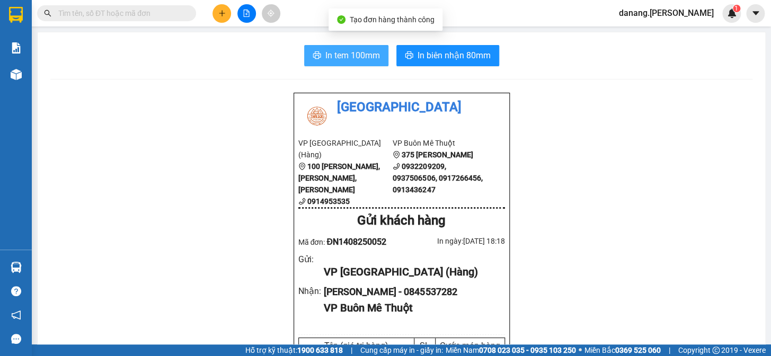
click at [358, 50] on span "In tem 100mm" at bounding box center [353, 55] width 55 height 13
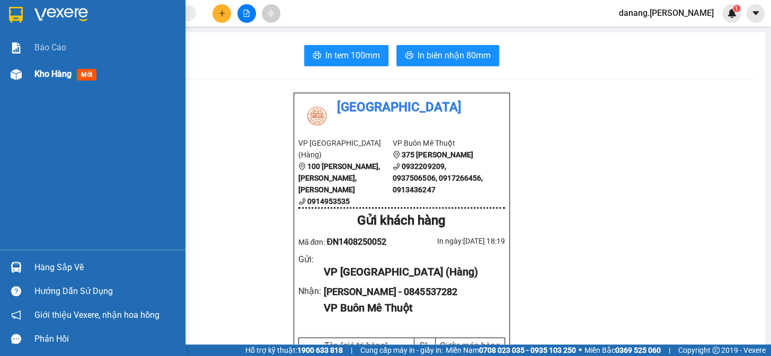
click at [42, 74] on span "Kho hàng" at bounding box center [52, 74] width 37 height 10
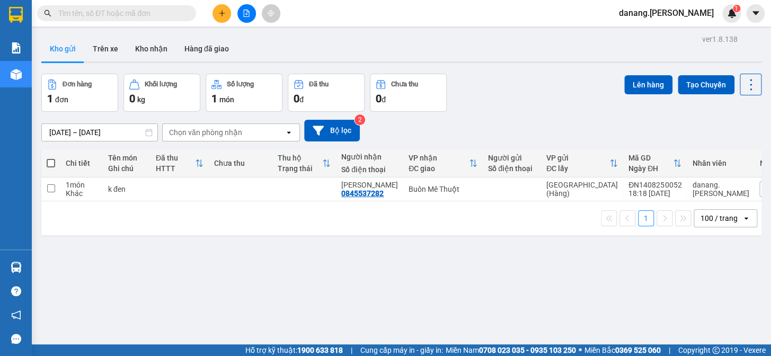
click at [48, 159] on span at bounding box center [51, 163] width 8 height 8
click at [51, 158] on input "checkbox" at bounding box center [51, 158] width 0 height 0
checkbox input "true"
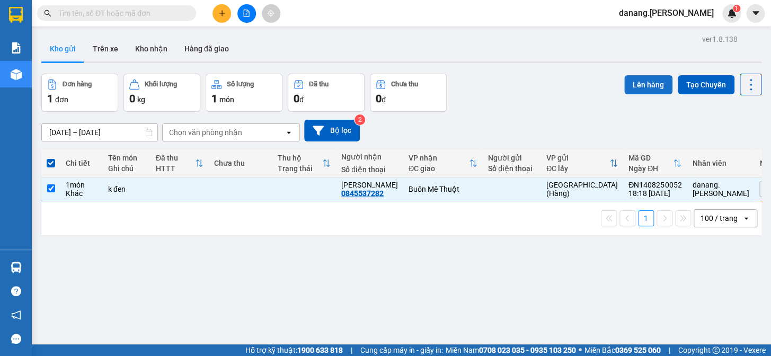
click at [627, 81] on button "Lên hàng" at bounding box center [649, 84] width 48 height 19
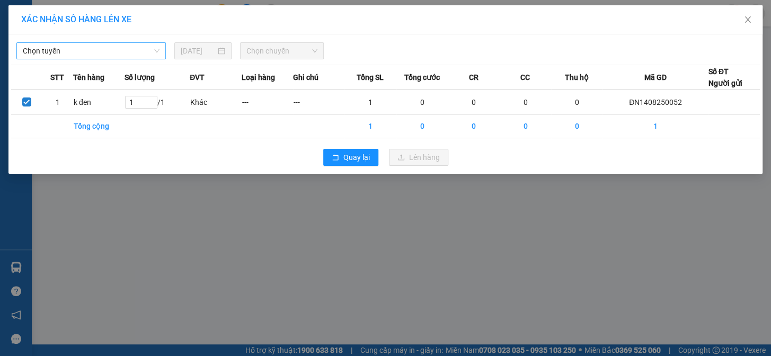
click at [149, 57] on span "Chọn tuyến" at bounding box center [91, 51] width 137 height 16
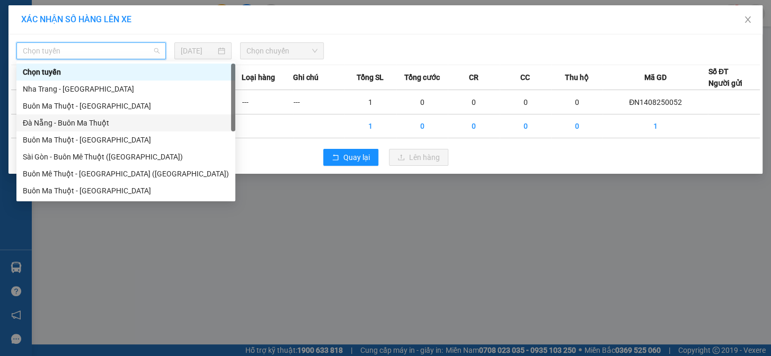
drag, startPoint x: 103, startPoint y: 126, endPoint x: 137, endPoint y: 87, distance: 51.8
click at [103, 126] on div "Đà Nẵng - Buôn Ma Thuột" at bounding box center [126, 123] width 206 height 12
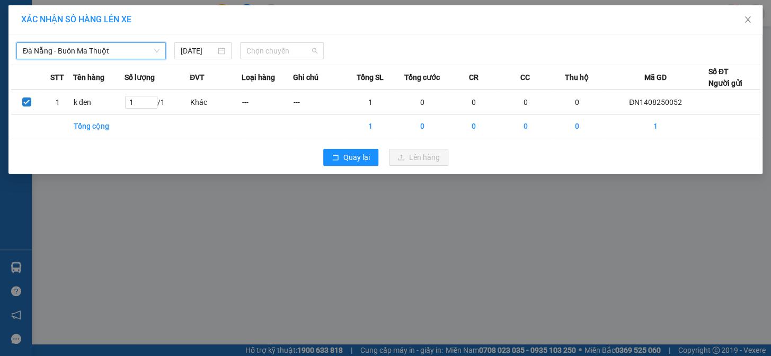
drag, startPoint x: 302, startPoint y: 48, endPoint x: 320, endPoint y: 95, distance: 50.5
click at [301, 49] on span "Chọn chuyến" at bounding box center [282, 51] width 71 height 16
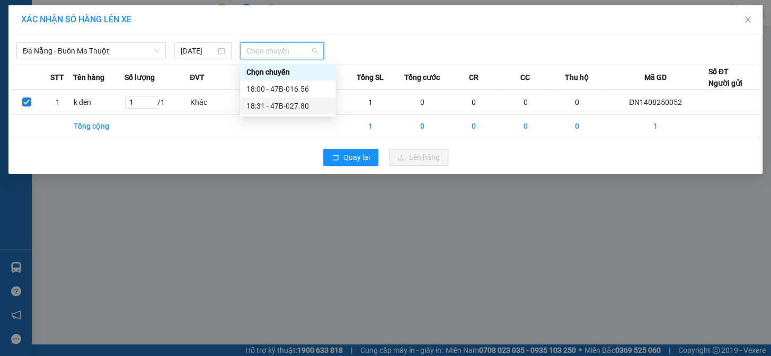
click at [314, 105] on div "18:31 - 47B-027.80" at bounding box center [288, 106] width 83 height 12
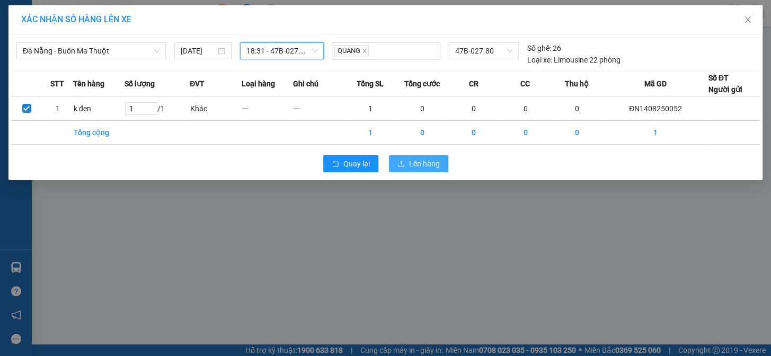
click at [418, 166] on span "Lên hàng" at bounding box center [424, 164] width 31 height 12
